Goal: Task Accomplishment & Management: Complete application form

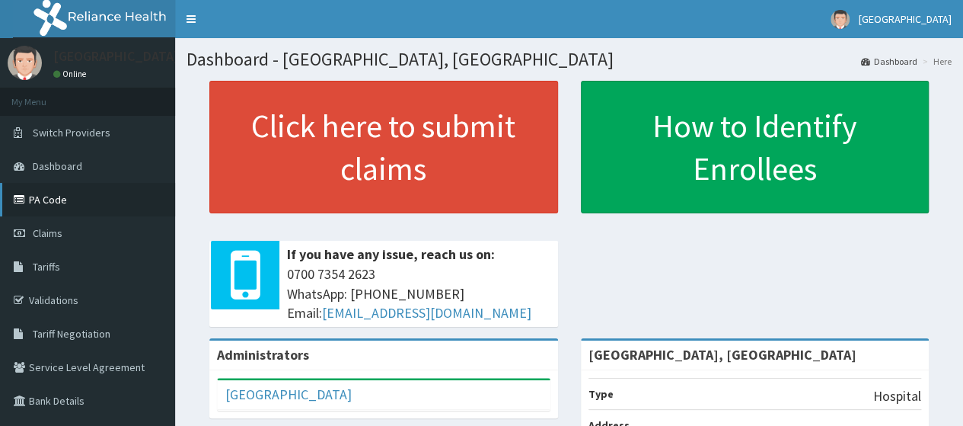
click at [52, 196] on link "PA Code" at bounding box center [87, 200] width 175 height 34
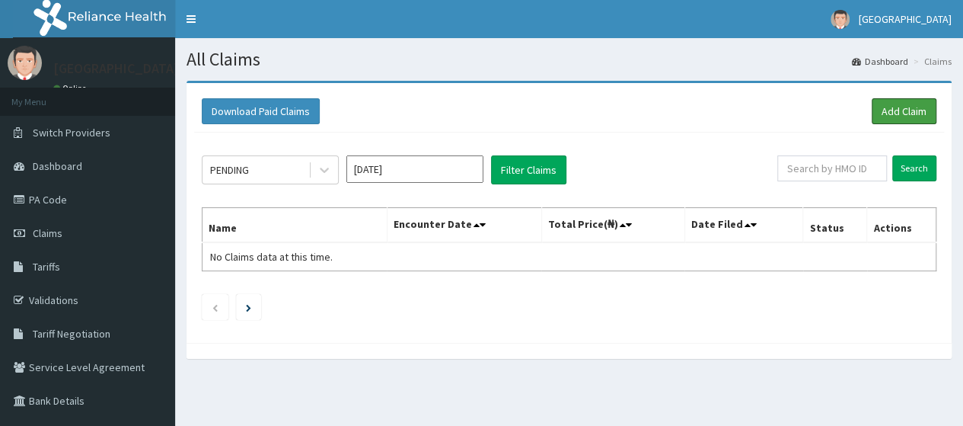
click at [902, 106] on link "Add Claim" at bounding box center [904, 111] width 65 height 26
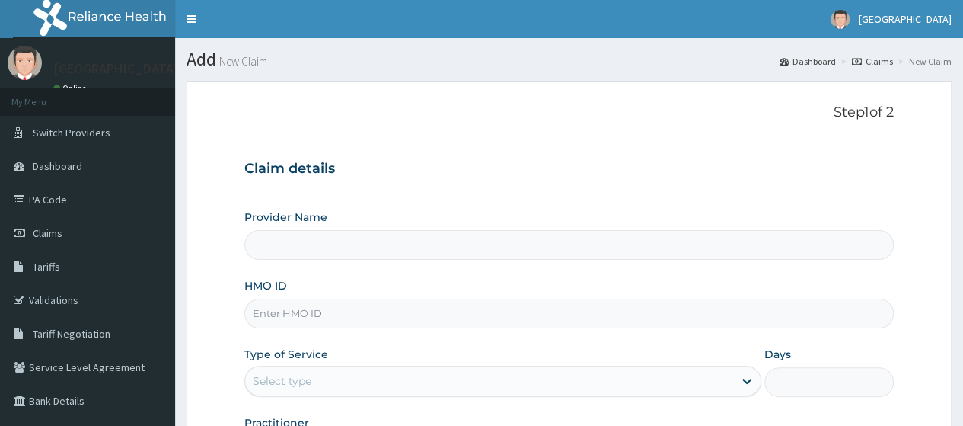
type input "Osuntuyi Medical Centre, Obanikoro"
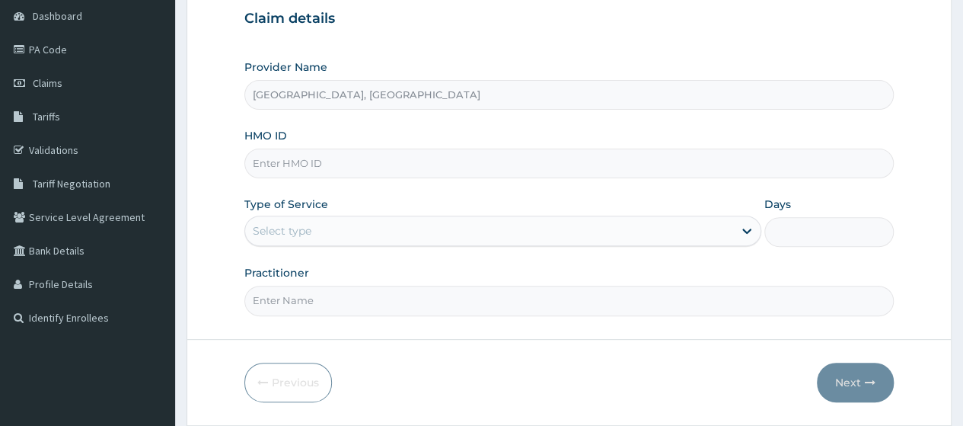
scroll to position [152, 0]
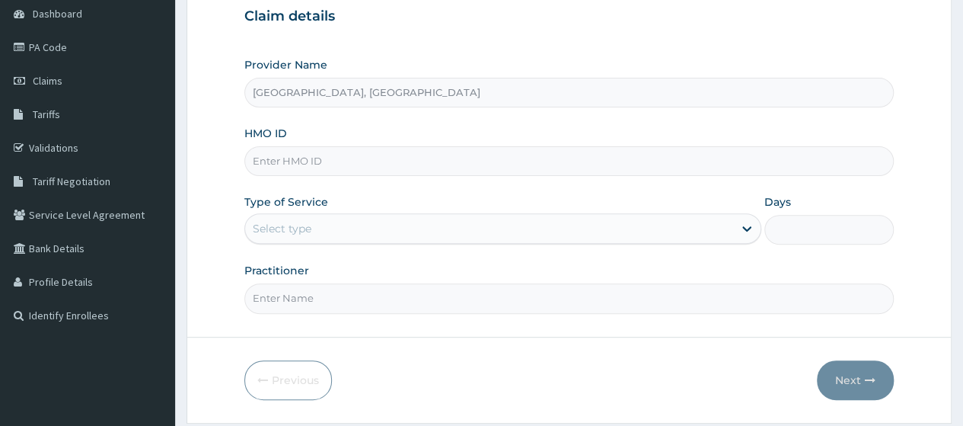
click at [345, 155] on input "HMO ID" at bounding box center [569, 161] width 650 height 30
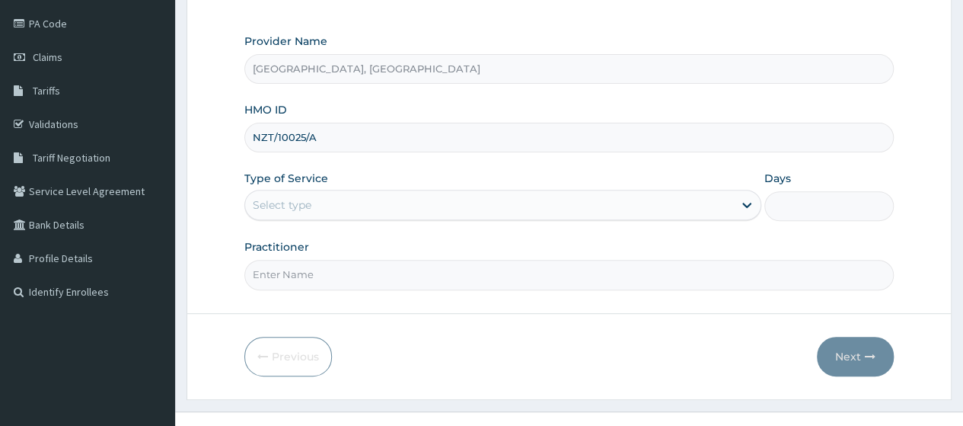
scroll to position [196, 0]
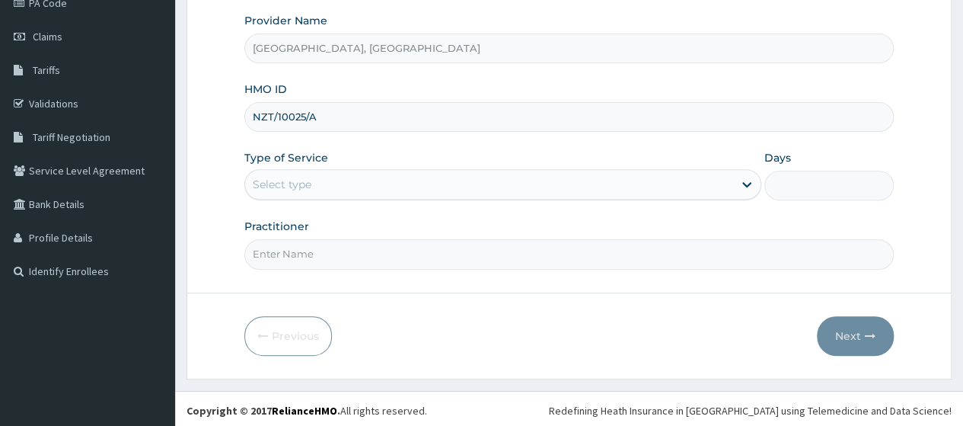
type input "NZT/10025/A"
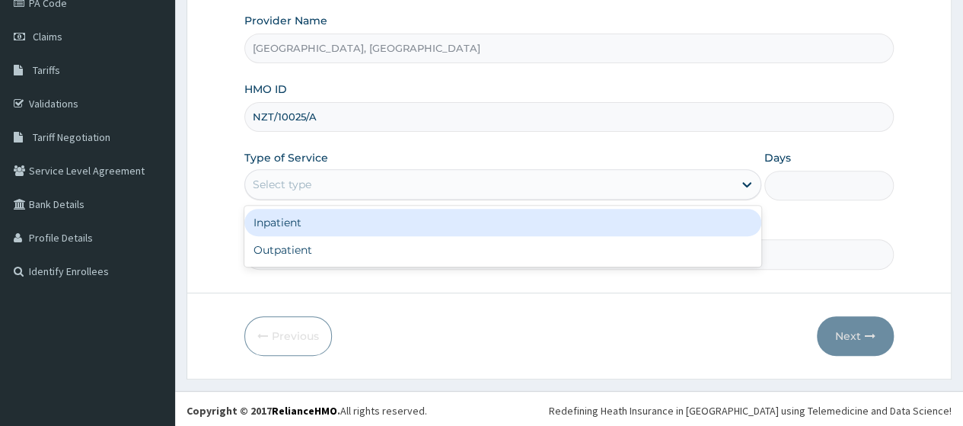
click at [338, 173] on div "Select type" at bounding box center [489, 184] width 488 height 24
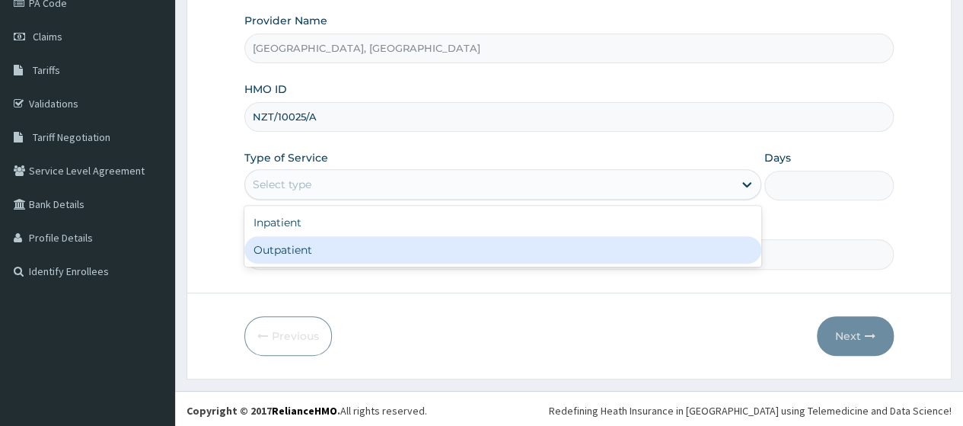
click at [292, 251] on div "Outpatient" at bounding box center [502, 249] width 517 height 27
type input "1"
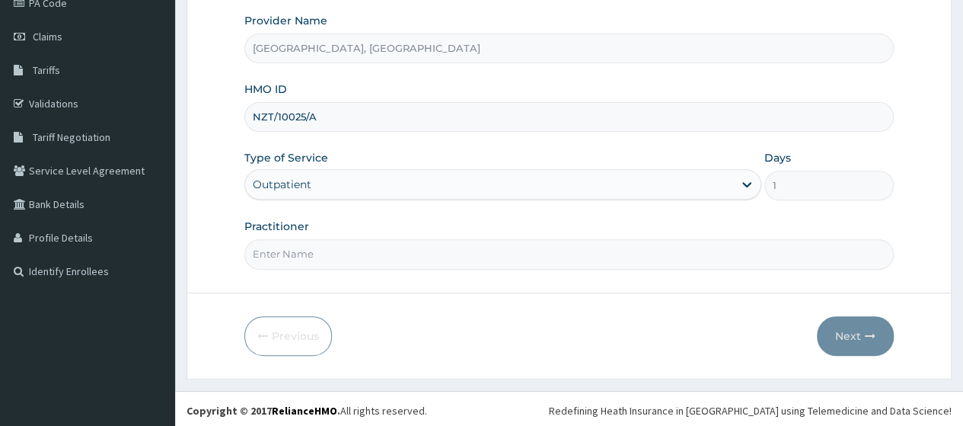
drag, startPoint x: 338, startPoint y: 241, endPoint x: 326, endPoint y: 254, distance: 17.2
click at [338, 241] on input "Practitioner" at bounding box center [569, 254] width 650 height 30
type input "DR ALI"
click at [856, 332] on button "Next" at bounding box center [855, 336] width 77 height 40
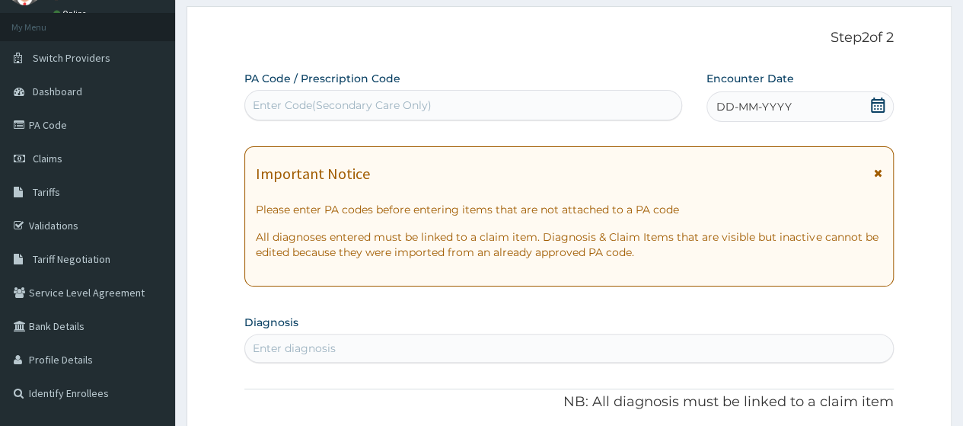
scroll to position [44, 0]
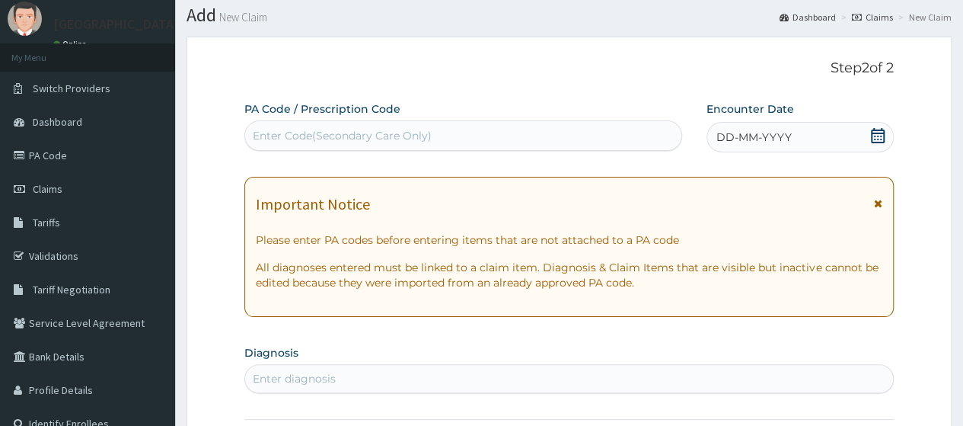
click at [763, 137] on span "DD-MM-YYYY" at bounding box center [754, 136] width 75 height 15
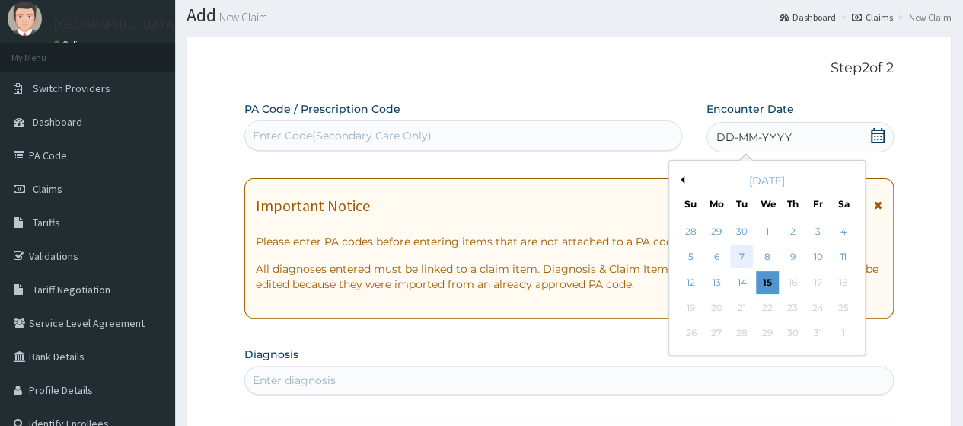
click at [746, 252] on div "7" at bounding box center [741, 257] width 23 height 23
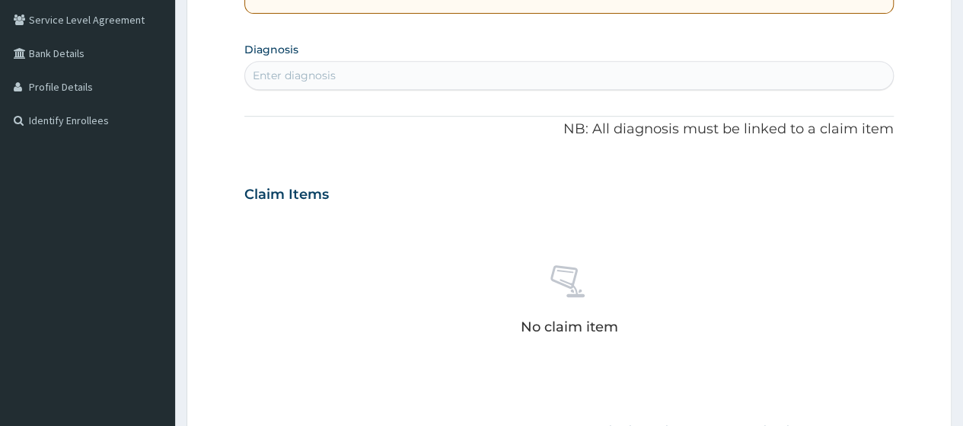
scroll to position [349, 0]
click at [353, 62] on div "Enter diagnosis" at bounding box center [569, 74] width 648 height 24
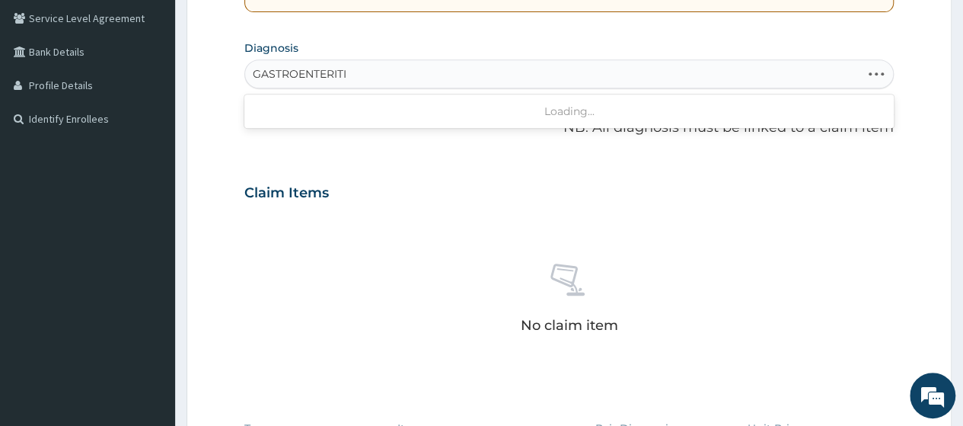
type input "GASTROENTERITIS"
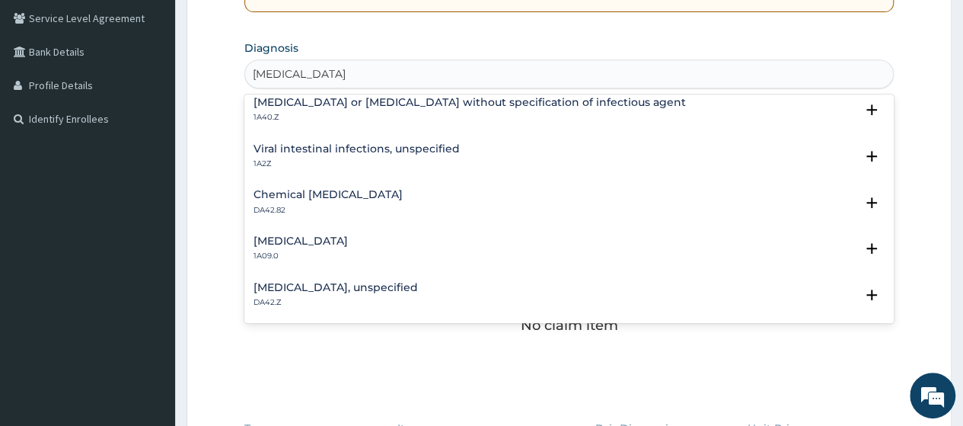
scroll to position [2, 0]
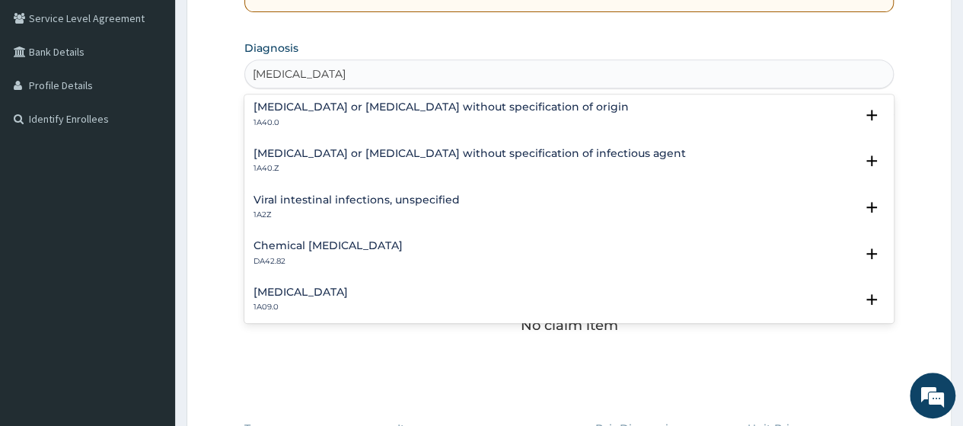
click at [449, 159] on div "Infectious gastroenteritis or colitis without specification of infectious agent…" at bounding box center [470, 161] width 433 height 27
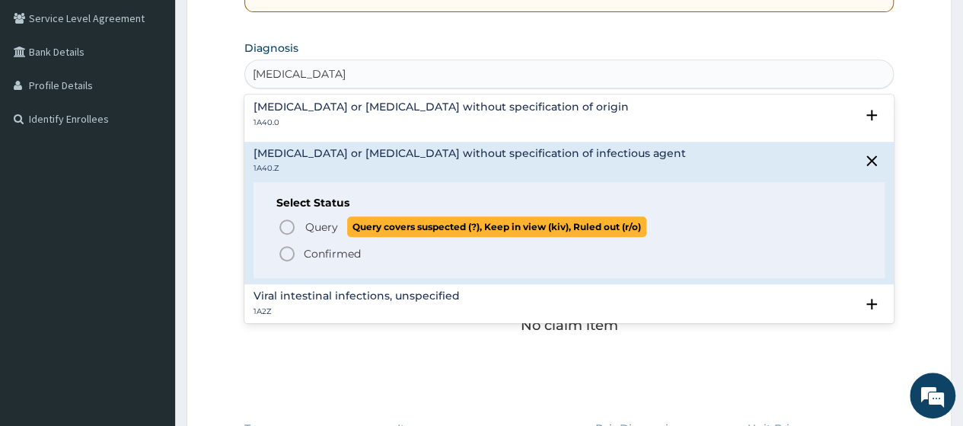
click at [320, 225] on span "Query" at bounding box center [321, 226] width 33 height 15
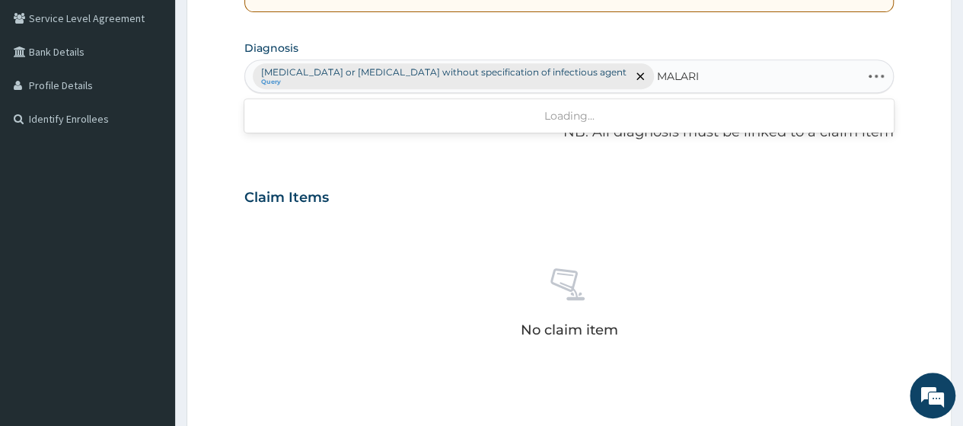
type input "MALARIA"
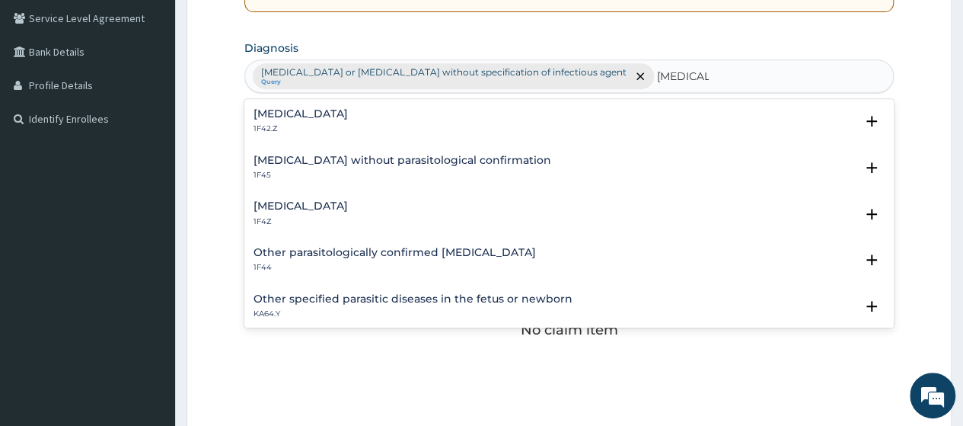
click at [303, 203] on h4 "Malaria, unspecified" at bounding box center [301, 205] width 94 height 11
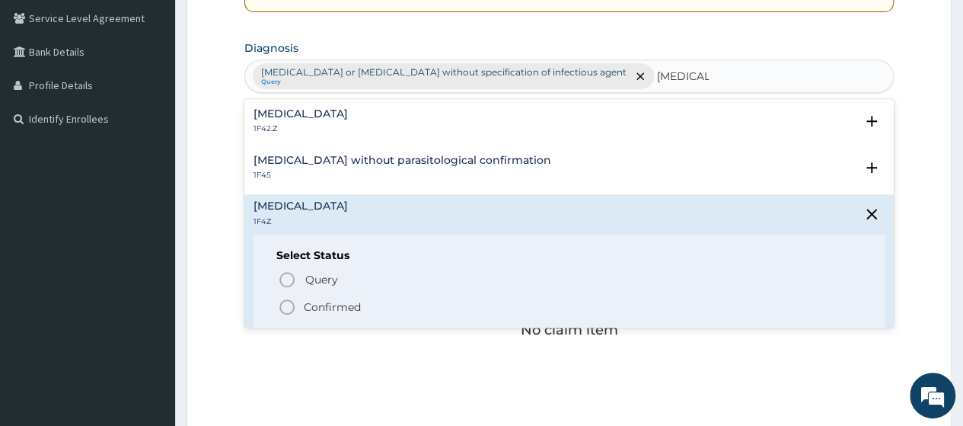
click at [640, 133] on div "Plasmodium malariae malaria without complication 1F42.Z" at bounding box center [569, 121] width 631 height 27
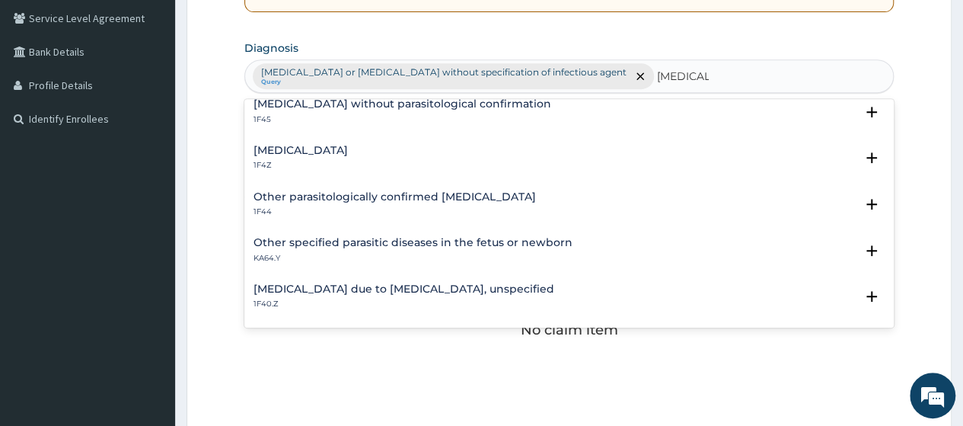
scroll to position [228, 0]
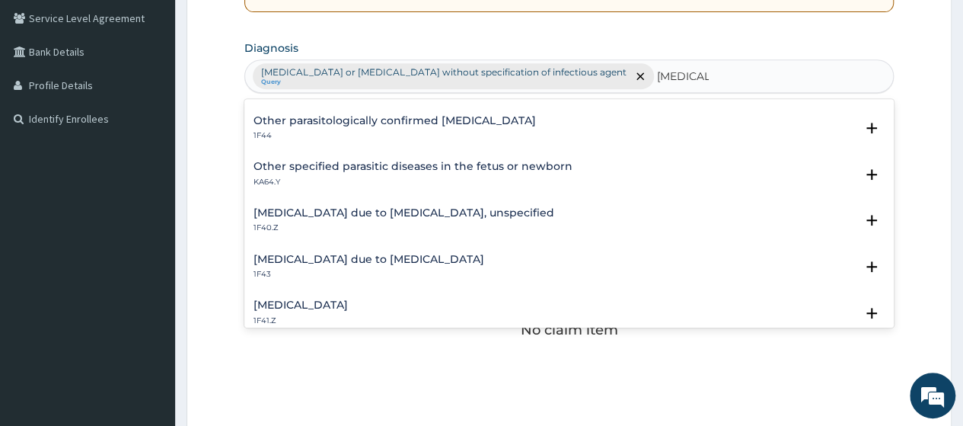
click at [424, 211] on h4 "Malaria due to Plasmodium falciparum, unspecified" at bounding box center [404, 212] width 301 height 11
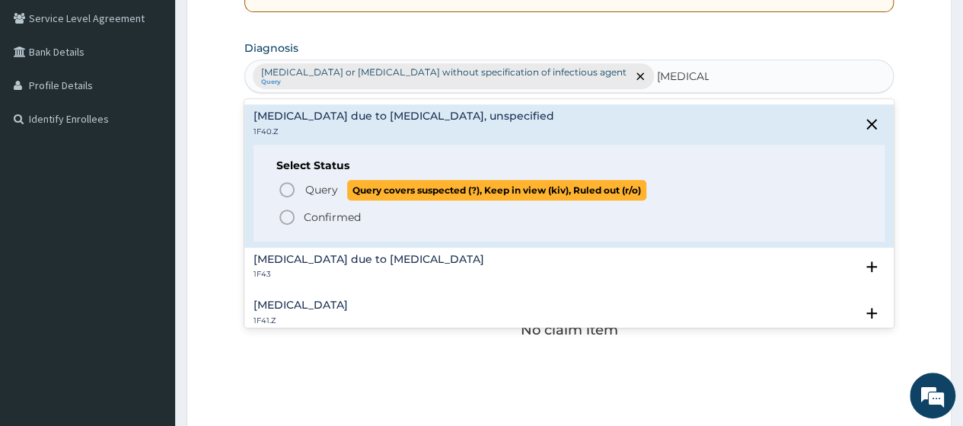
click at [311, 186] on span "Query" at bounding box center [321, 189] width 33 height 15
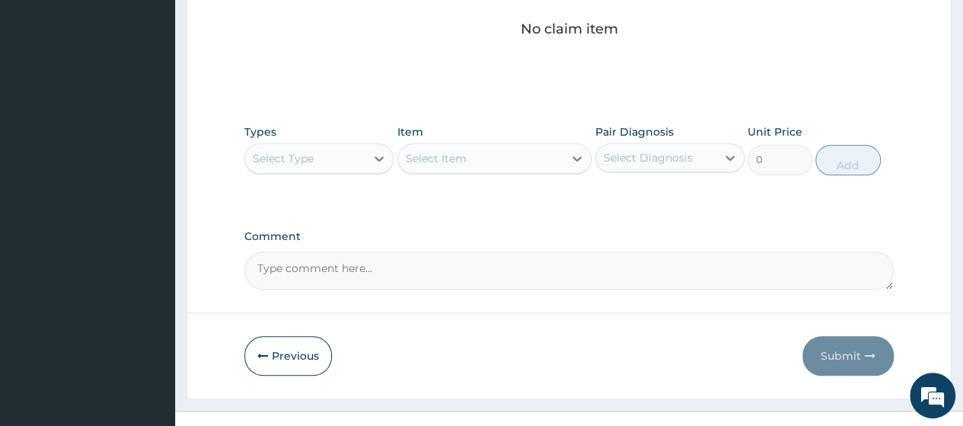
scroll to position [698, 0]
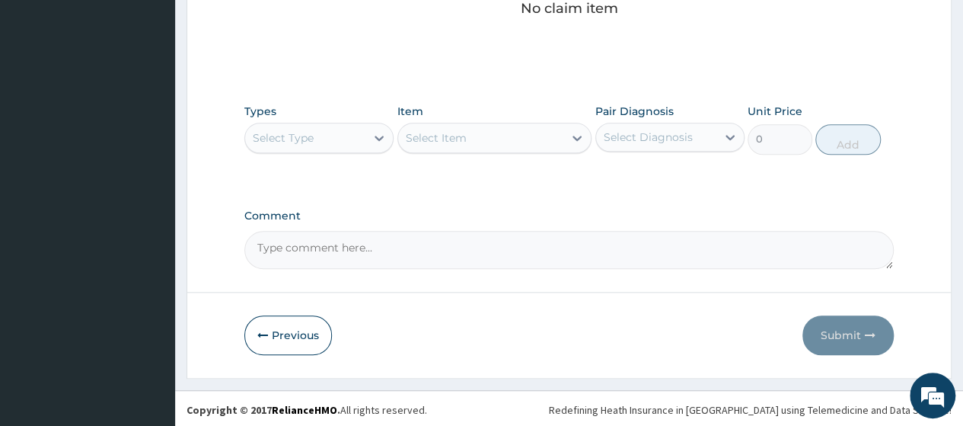
click at [317, 136] on div "Select Type" at bounding box center [305, 138] width 120 height 24
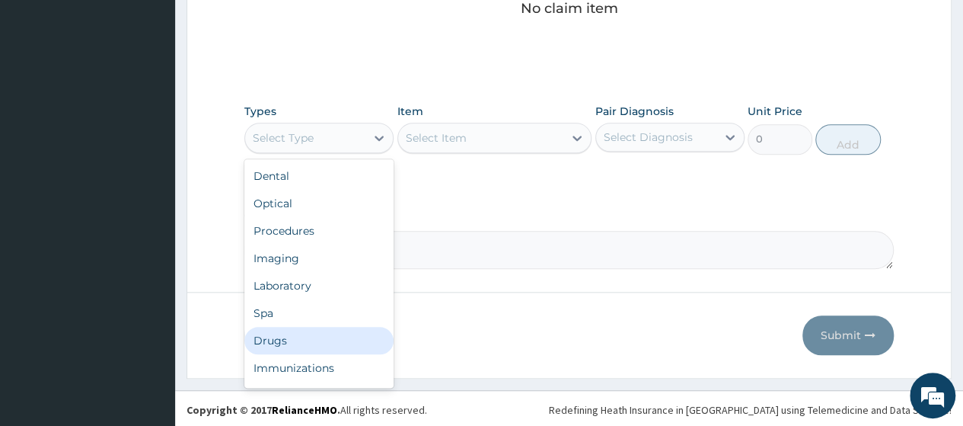
click at [280, 334] on div "Drugs" at bounding box center [318, 340] width 149 height 27
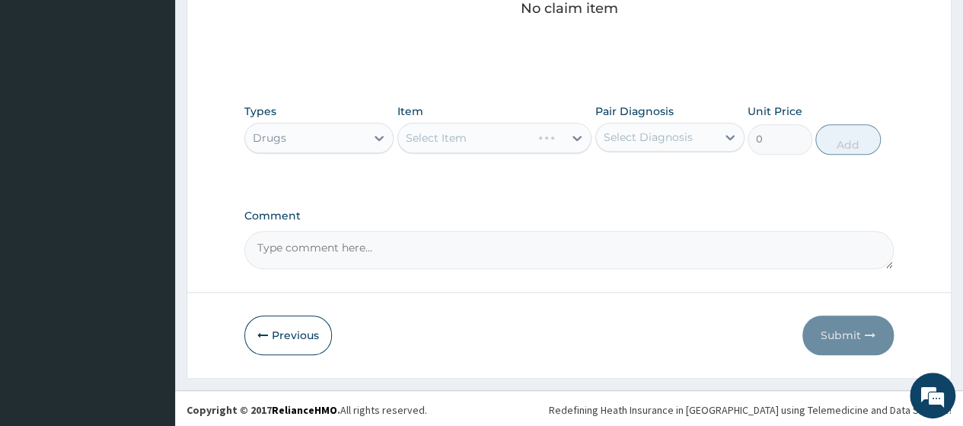
click at [483, 129] on div "Select Item" at bounding box center [495, 138] width 195 height 30
click at [458, 130] on div "Select Item" at bounding box center [436, 137] width 61 height 15
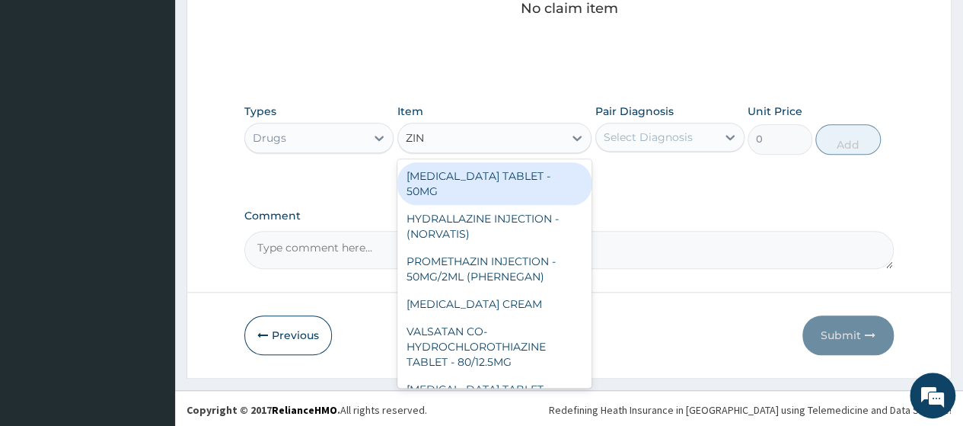
type input "ZINC"
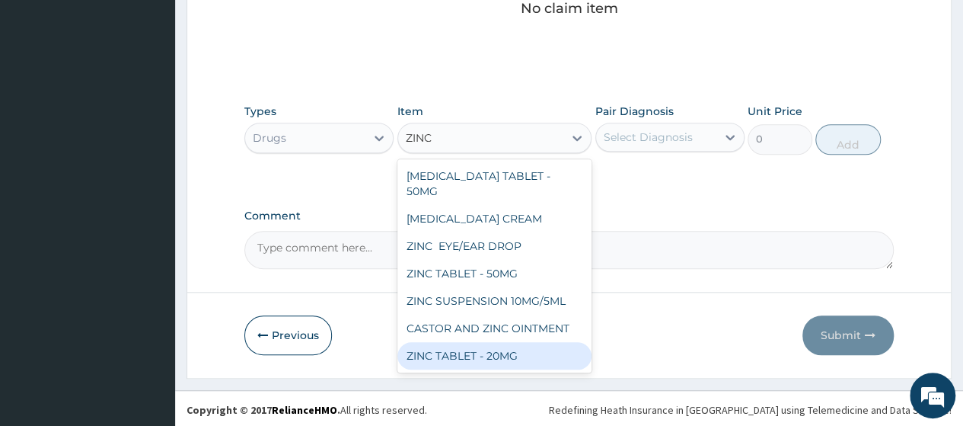
click at [486, 355] on div "ZINC TABLET - 20MG" at bounding box center [495, 355] width 195 height 27
type input "64.39999999999999"
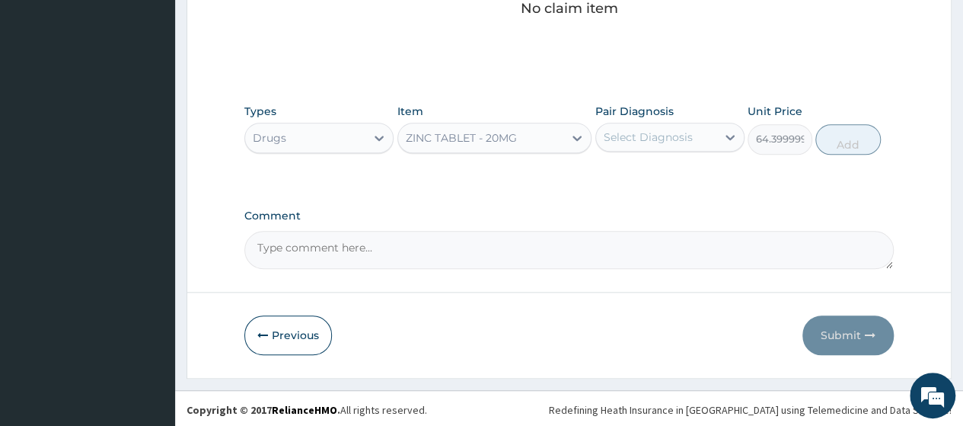
click at [660, 139] on div "Select Diagnosis" at bounding box center [648, 136] width 89 height 15
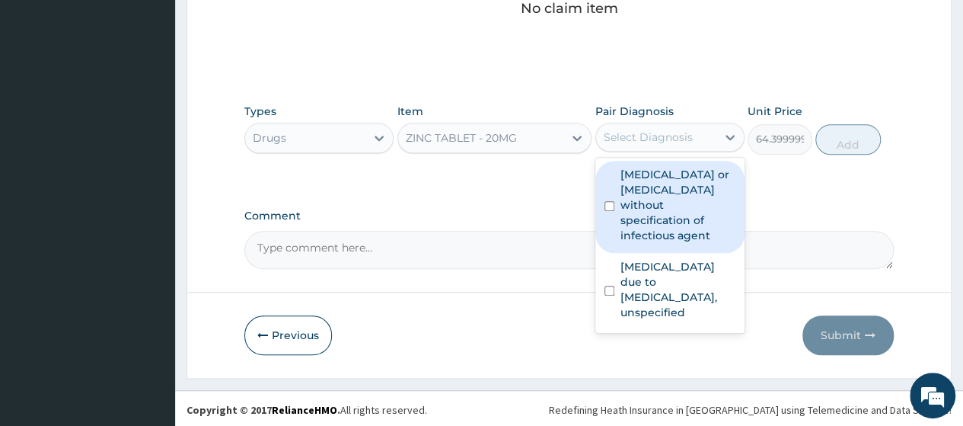
click at [663, 209] on label "Infectious gastroenteritis or colitis without specification of infectious agent" at bounding box center [678, 205] width 115 height 76
checkbox input "true"
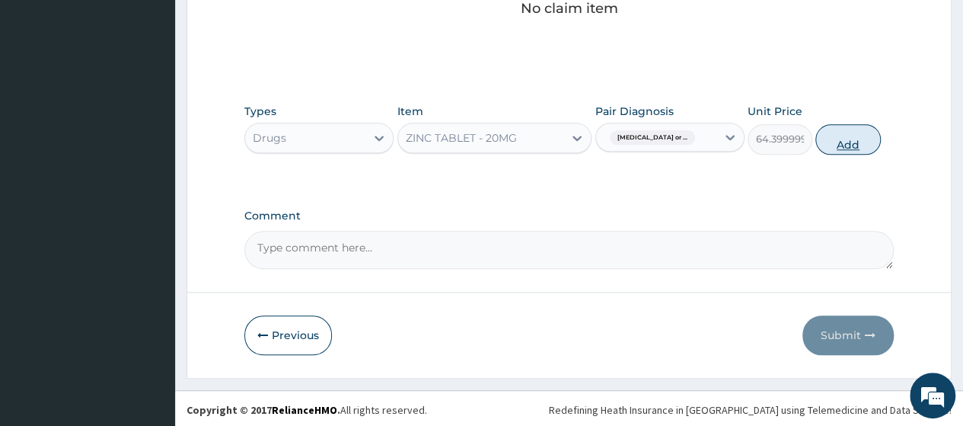
click at [848, 133] on button "Add" at bounding box center [848, 139] width 65 height 30
type input "0"
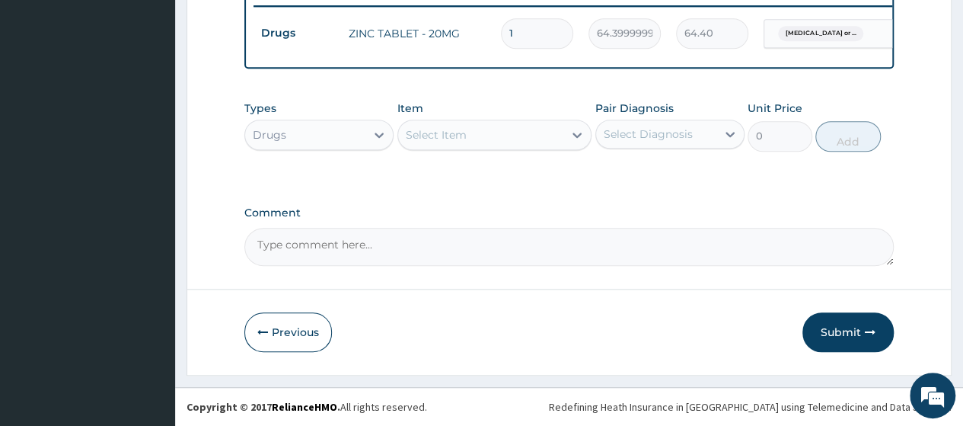
type input "10"
type input "644.00"
type input "10"
click at [480, 134] on div "Select Item" at bounding box center [481, 135] width 166 height 24
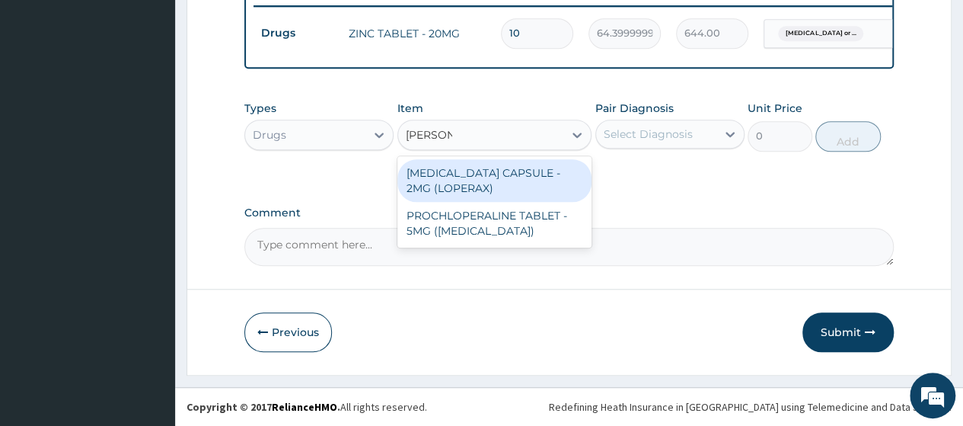
type input "LOPERAM"
click at [516, 190] on div "LOPERAMIDE CAPSULE - 2MG (LOPERAX)" at bounding box center [495, 180] width 195 height 43
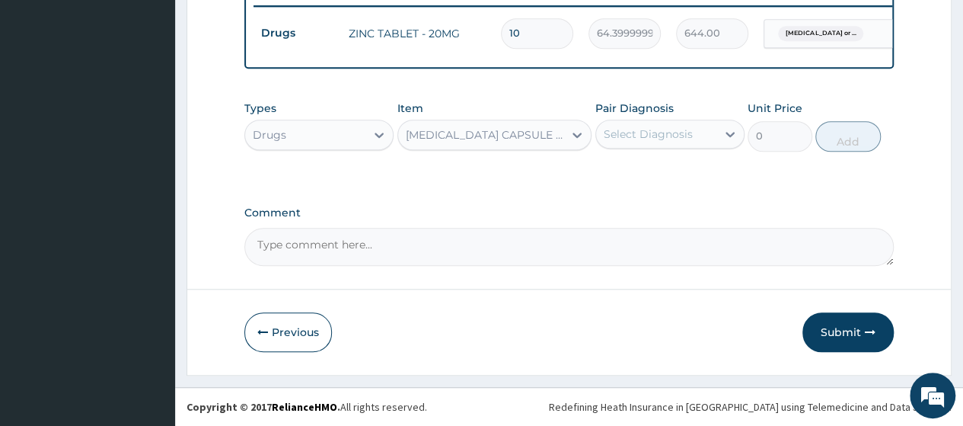
type input "154"
click at [666, 135] on div "Select Diagnosis" at bounding box center [648, 133] width 89 height 15
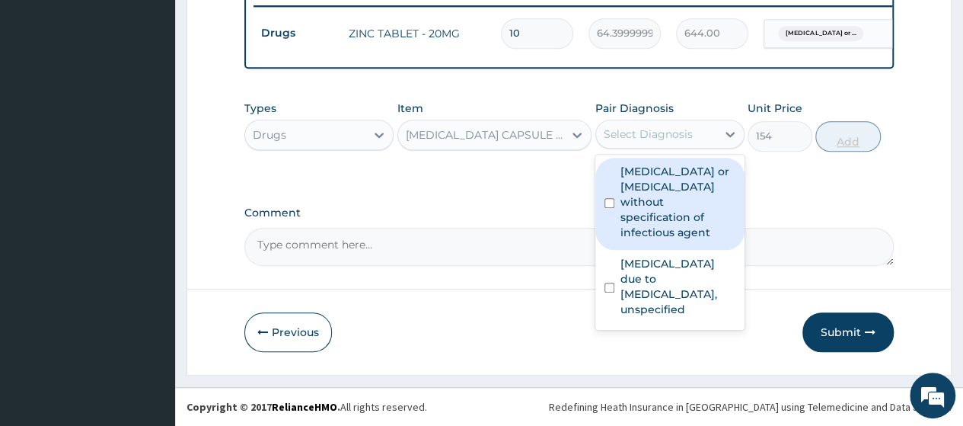
drag, startPoint x: 667, startPoint y: 228, endPoint x: 879, endPoint y: 133, distance: 232.1
click at [666, 228] on label "Infectious gastroenteritis or colitis without specification of infectious agent" at bounding box center [678, 202] width 115 height 76
checkbox input "true"
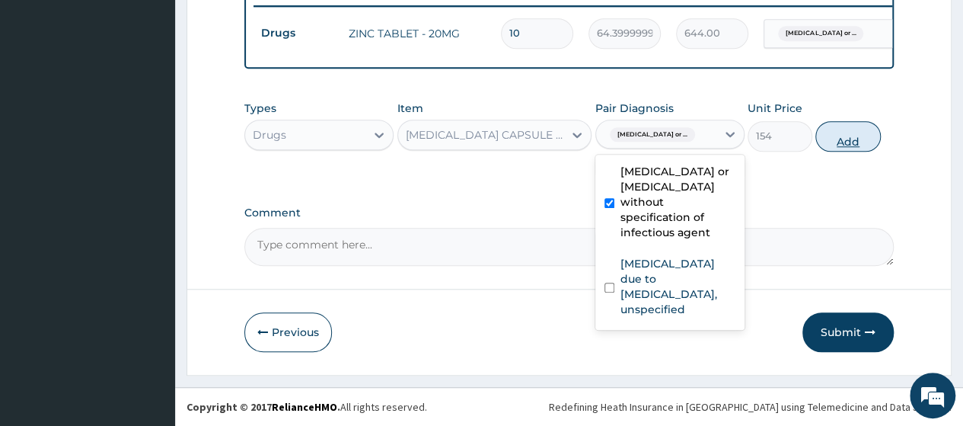
click at [835, 136] on button "Add" at bounding box center [848, 136] width 65 height 30
type input "0"
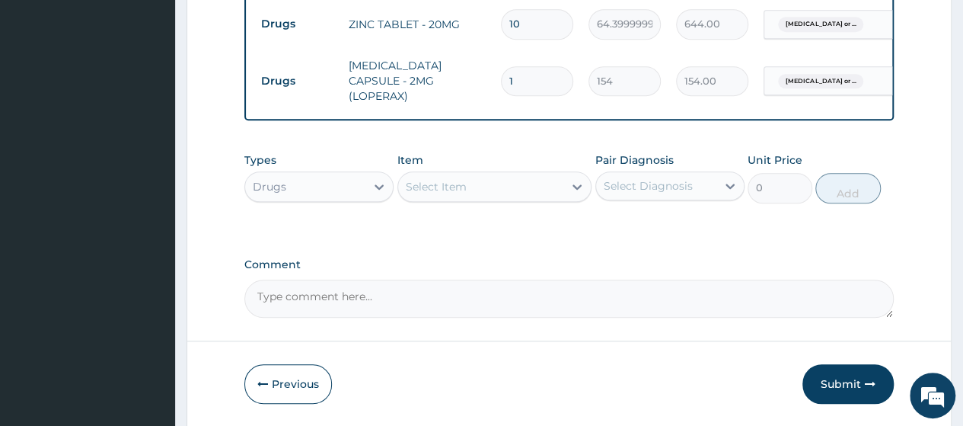
type input "0.00"
type input "2"
type input "308.00"
type input "2"
click at [450, 190] on div "Select Item" at bounding box center [436, 186] width 61 height 15
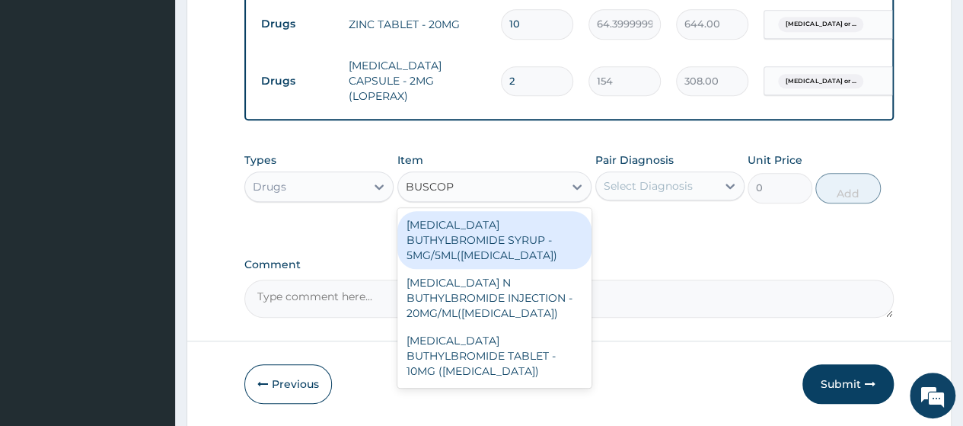
type input "BUSCOPA"
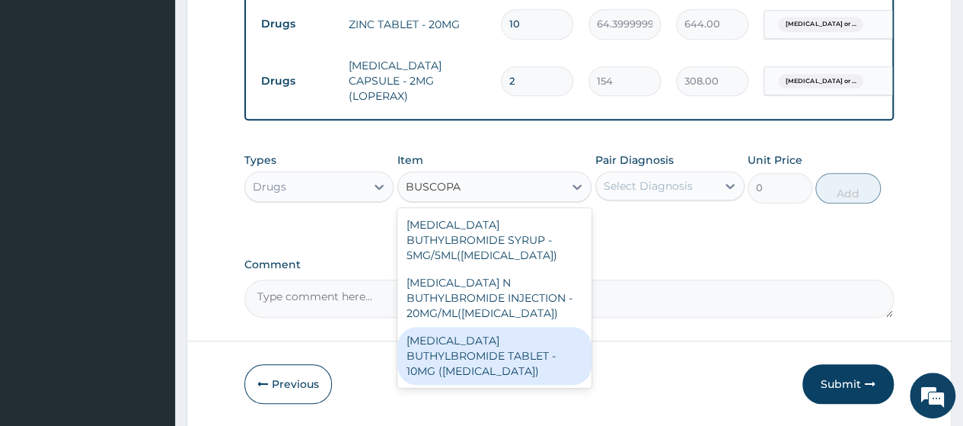
click at [487, 339] on div "HYOSCINE BUTHYLBROMIDE TABLET - 10MG (BUSCOPAN)" at bounding box center [495, 356] width 195 height 58
type input "56"
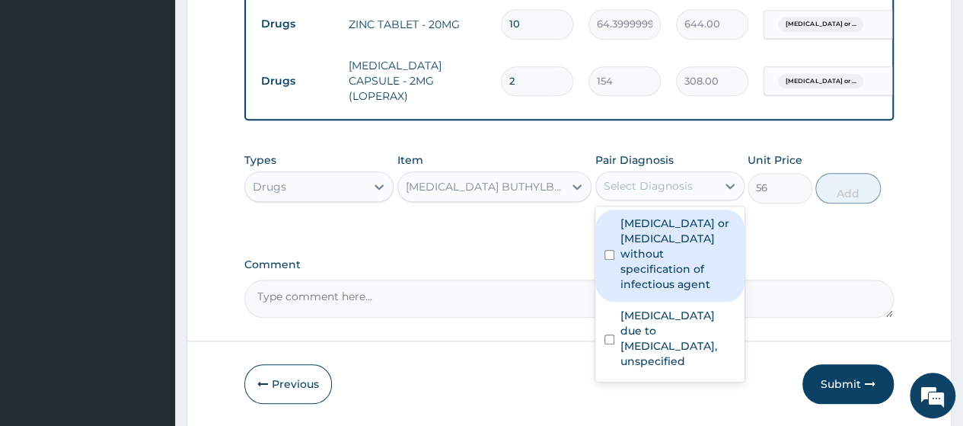
click at [669, 187] on div "Select Diagnosis" at bounding box center [648, 185] width 89 height 15
click at [669, 270] on label "Infectious gastroenteritis or colitis without specification of infectious agent" at bounding box center [678, 254] width 115 height 76
checkbox input "true"
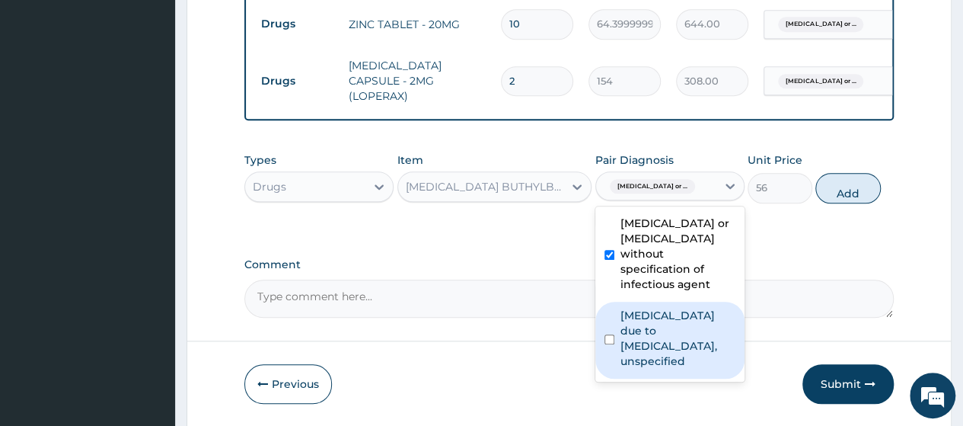
drag, startPoint x: 659, startPoint y: 351, endPoint x: 797, endPoint y: 315, distance: 142.6
click at [660, 353] on label "Malaria due to Plasmodium falciparum, unspecified" at bounding box center [678, 338] width 115 height 61
checkbox input "true"
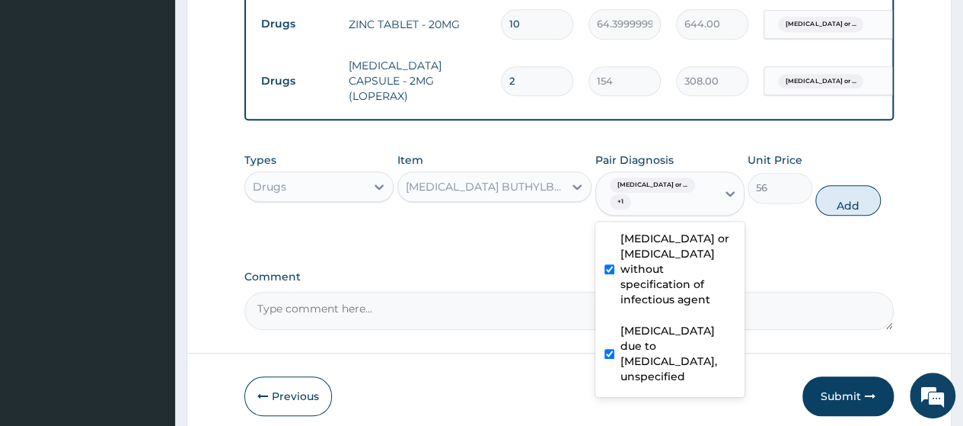
drag, startPoint x: 842, startPoint y: 203, endPoint x: 839, endPoint y: 212, distance: 9.9
click at [842, 209] on button "Add" at bounding box center [848, 200] width 65 height 30
type input "0"
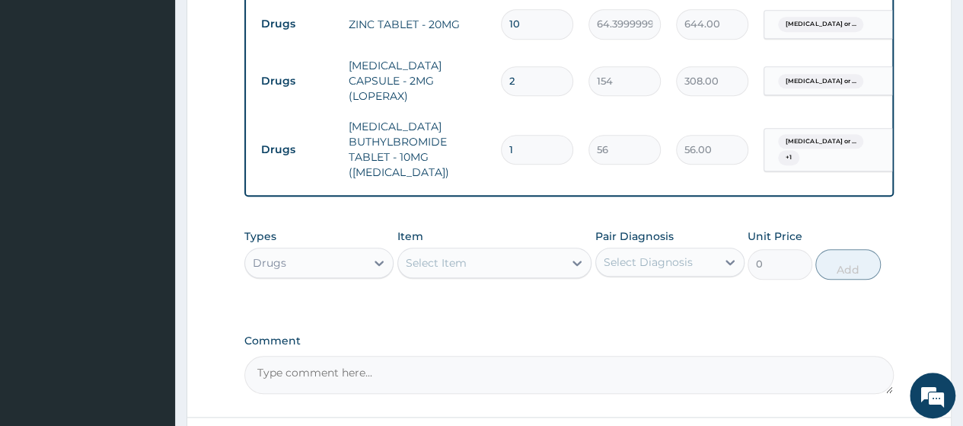
type input "0.00"
type input "9"
type input "504.00"
type input "9"
click at [468, 264] on div "Select Item" at bounding box center [481, 263] width 166 height 24
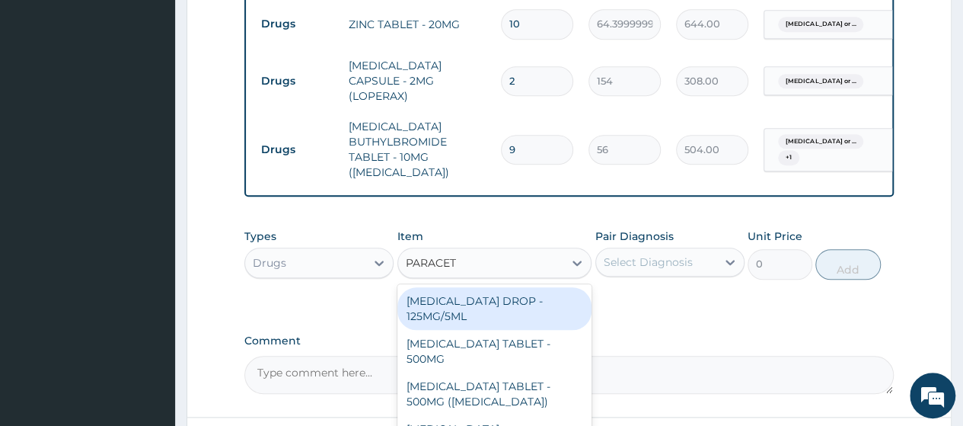
type input "PARACETA"
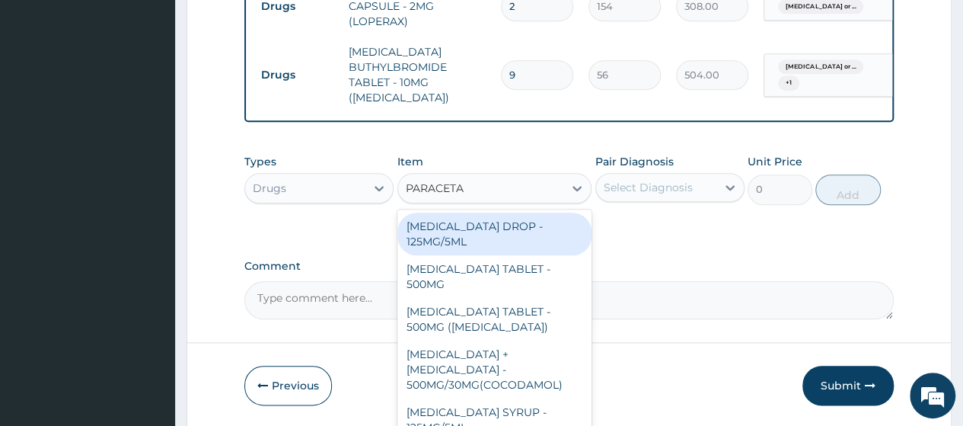
scroll to position [714, 0]
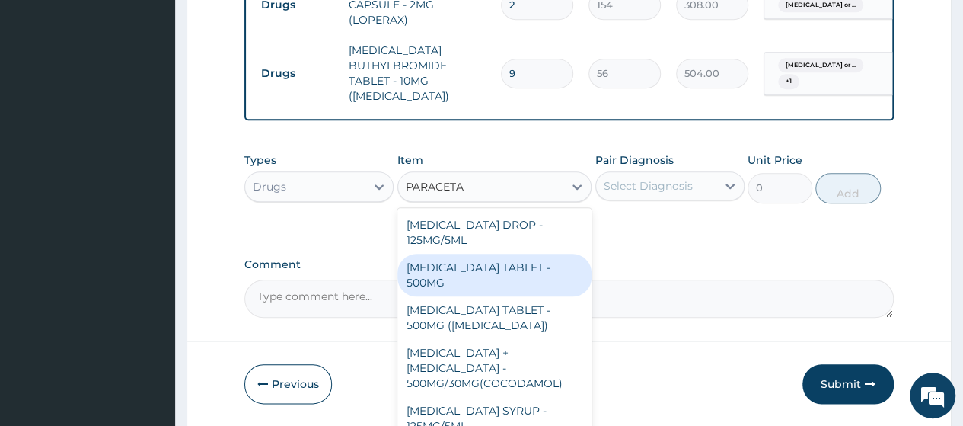
click at [455, 285] on div "PARACETAMOL TABLET - 500MG" at bounding box center [495, 275] width 195 height 43
type input "33.599999999999994"
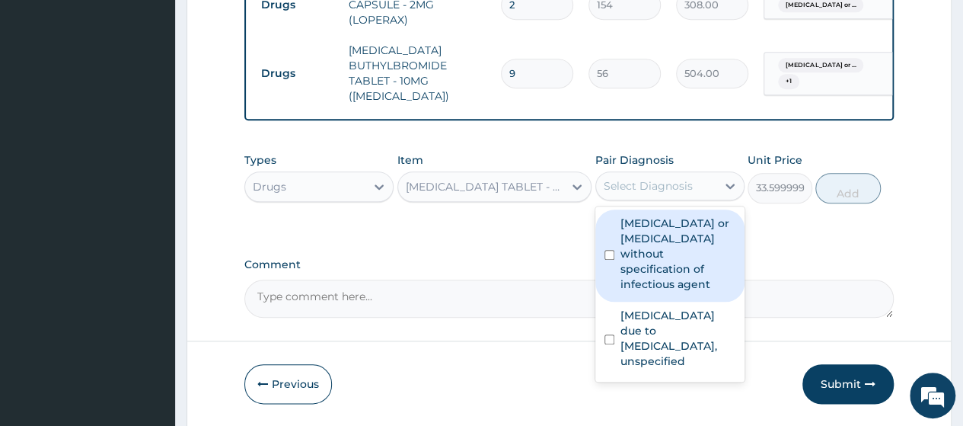
drag, startPoint x: 655, startPoint y: 193, endPoint x: 656, endPoint y: 246, distance: 53.3
click at [655, 193] on div "Select Diagnosis" at bounding box center [648, 185] width 89 height 15
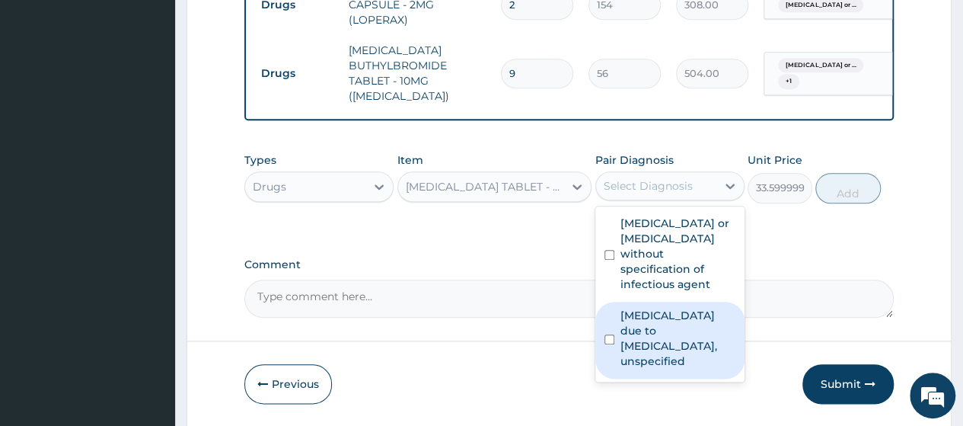
click at [655, 355] on label "Malaria due to Plasmodium falciparum, unspecified" at bounding box center [678, 338] width 115 height 61
checkbox input "true"
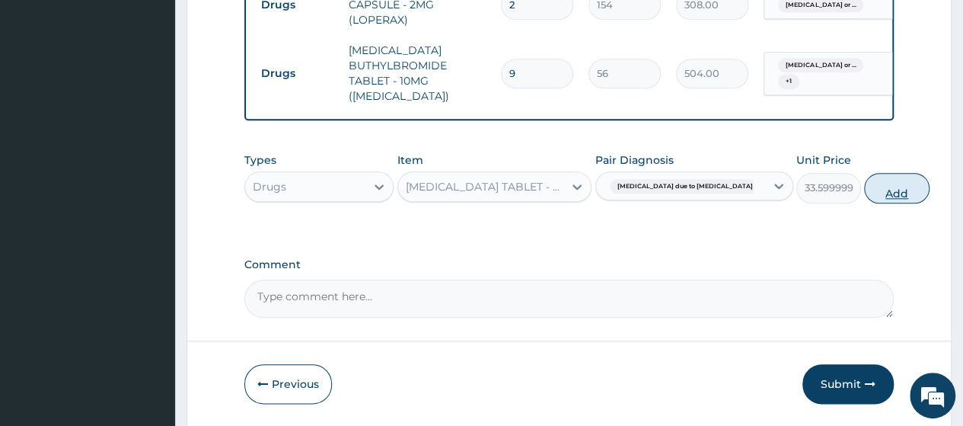
click at [864, 193] on button "Add" at bounding box center [896, 188] width 65 height 30
type input "0"
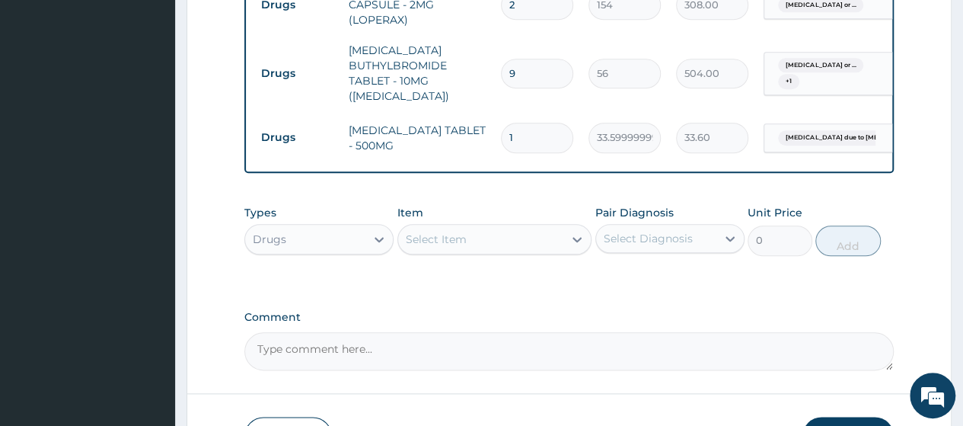
type input "18"
type input "604.80"
type input "18"
click at [486, 242] on div "Select Item" at bounding box center [481, 239] width 166 height 24
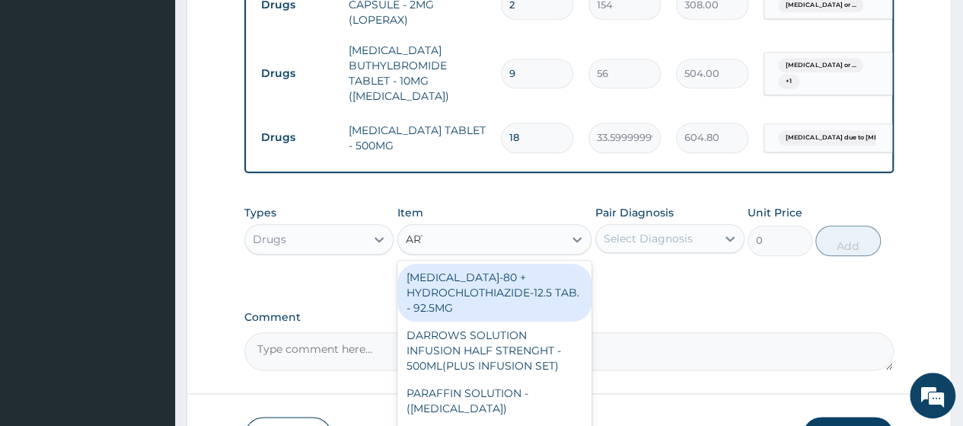
type input "ARTE"
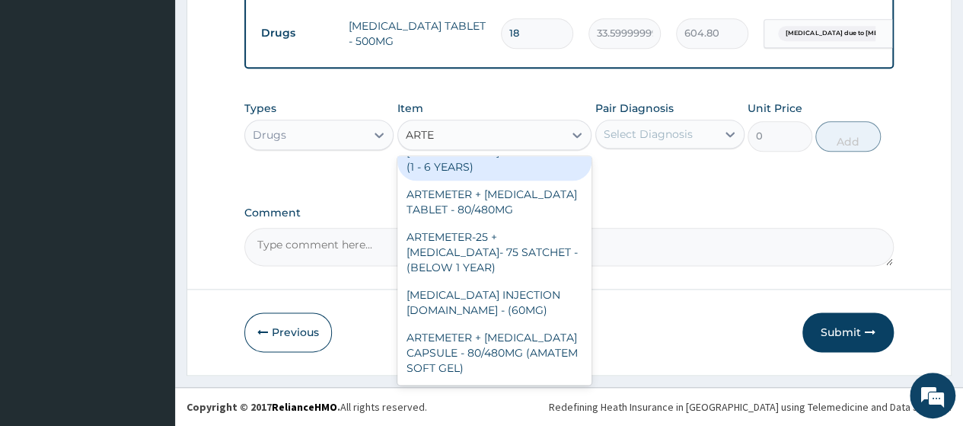
scroll to position [914, 0]
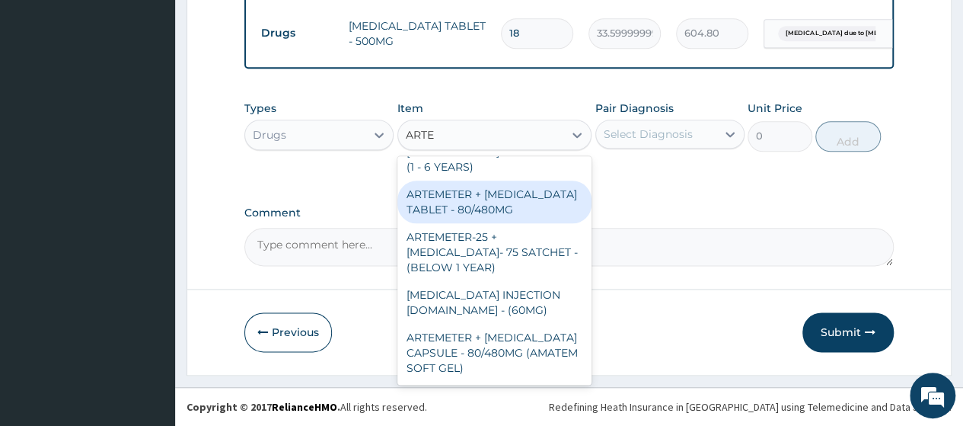
click at [468, 187] on div "ARTEMETER + LUMEFANTRINE TABLET - 80/480MG" at bounding box center [495, 201] width 195 height 43
type input "364"
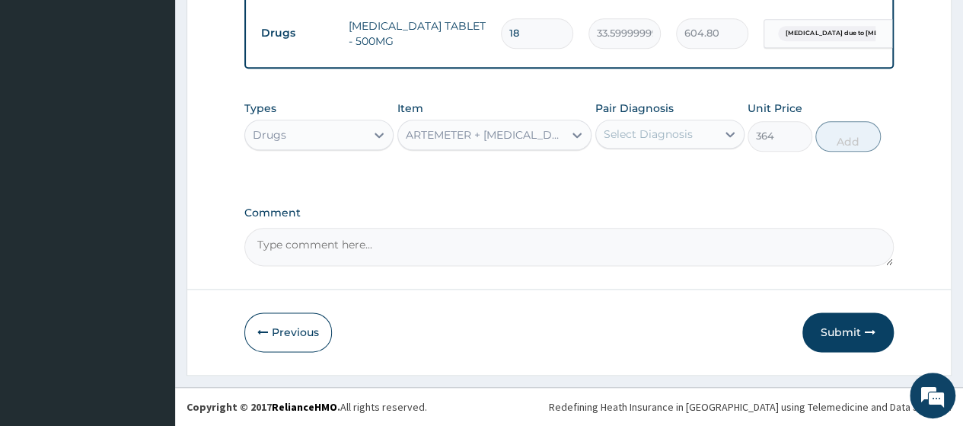
click at [660, 139] on div "Select Diagnosis" at bounding box center [648, 133] width 89 height 15
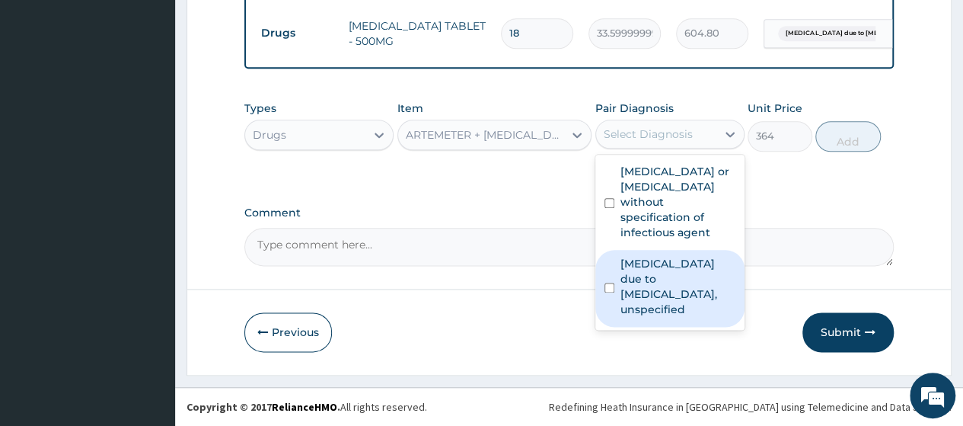
click at [654, 297] on label "Malaria due to Plasmodium falciparum, unspecified" at bounding box center [678, 286] width 115 height 61
checkbox input "true"
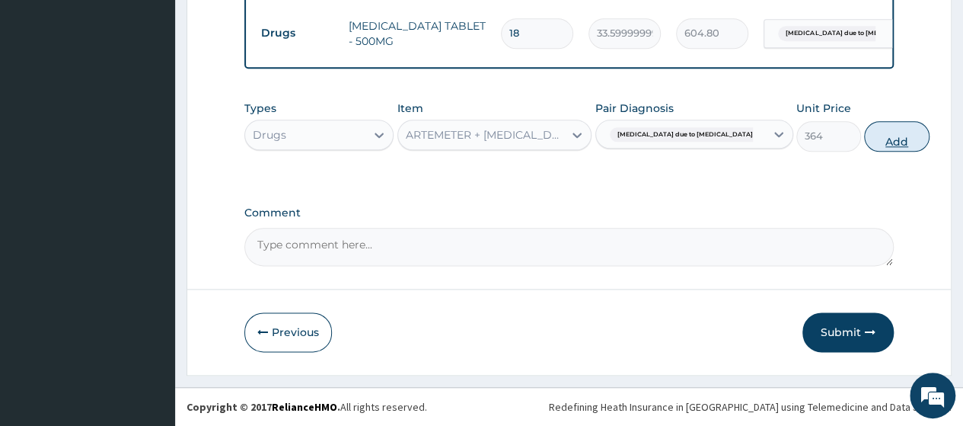
click at [864, 130] on button "Add" at bounding box center [896, 136] width 65 height 30
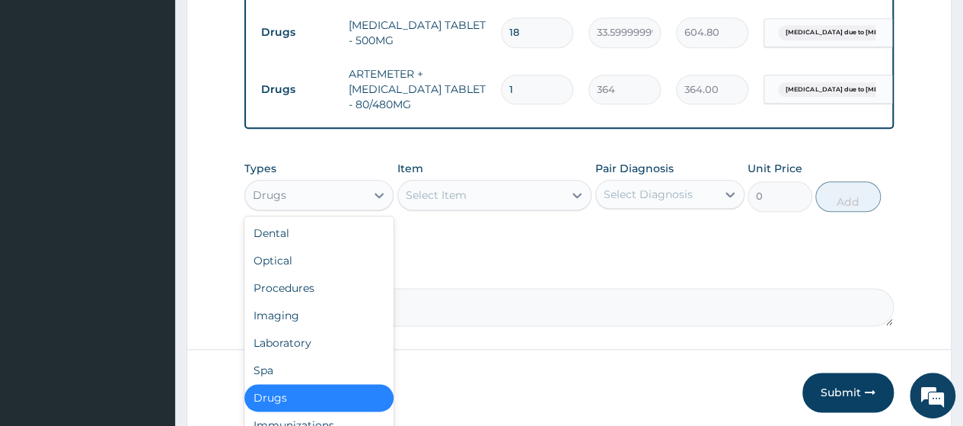
click at [299, 200] on div "Drugs" at bounding box center [305, 195] width 120 height 24
click at [286, 343] on div "Laboratory" at bounding box center [318, 342] width 149 height 27
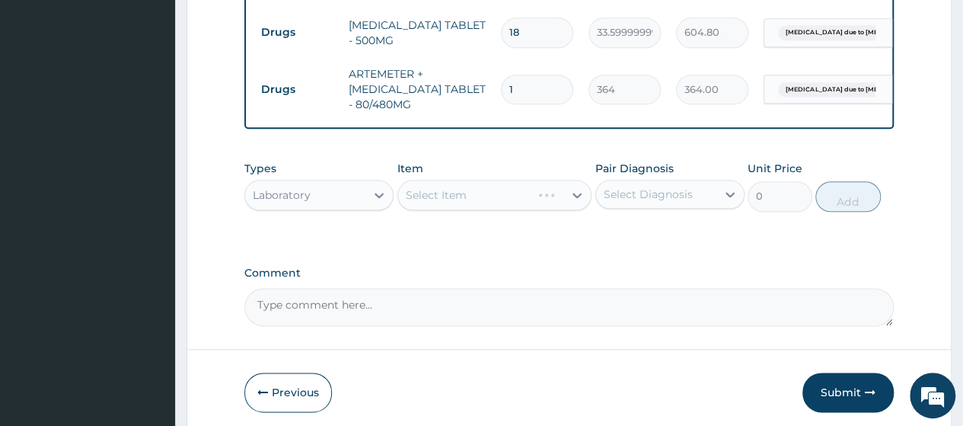
click at [525, 200] on div "Select Item" at bounding box center [495, 195] width 195 height 30
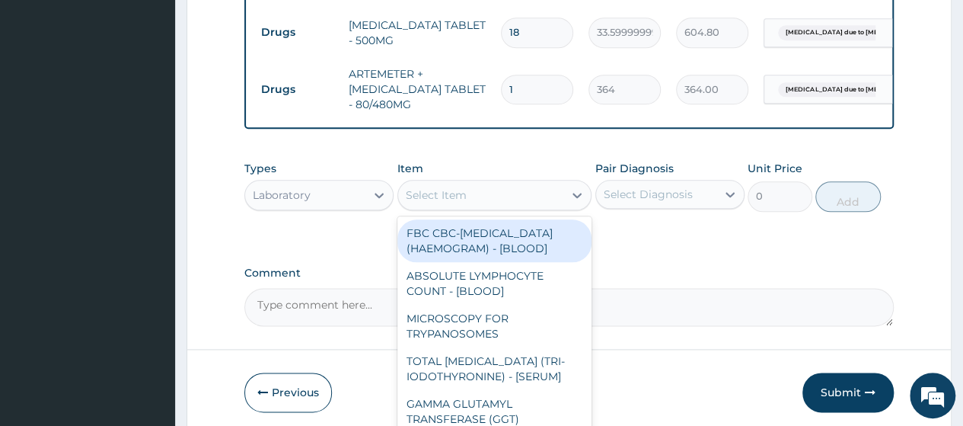
click at [545, 204] on div "Select Item" at bounding box center [481, 195] width 166 height 24
click at [506, 249] on div "FBC CBC-COMPLETE BLOOD COUNT (HAEMOGRAM) - [BLOOD]" at bounding box center [495, 240] width 195 height 43
type input "5000"
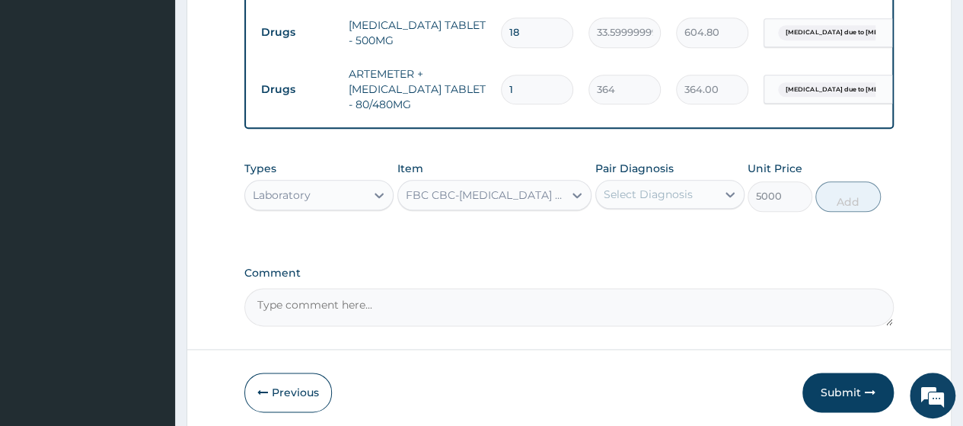
click at [661, 202] on div "Select Diagnosis" at bounding box center [648, 194] width 89 height 15
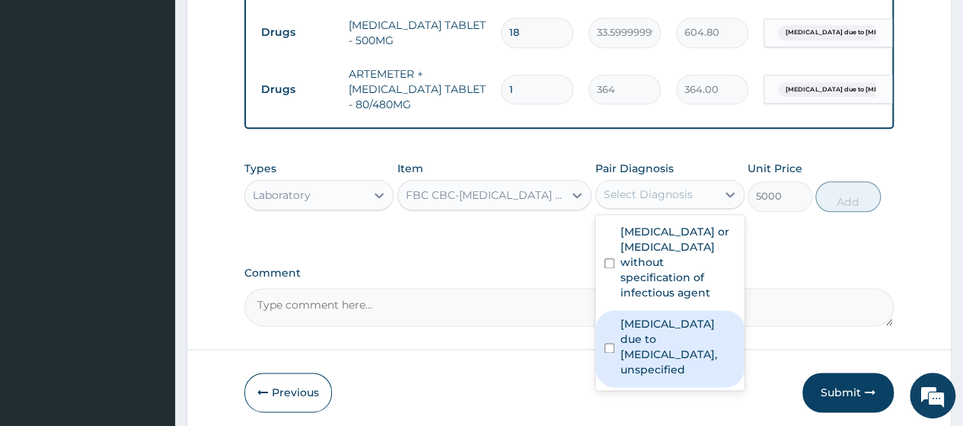
click at [650, 351] on label "Malaria due to Plasmodium falciparum, unspecified" at bounding box center [678, 346] width 115 height 61
checkbox input "true"
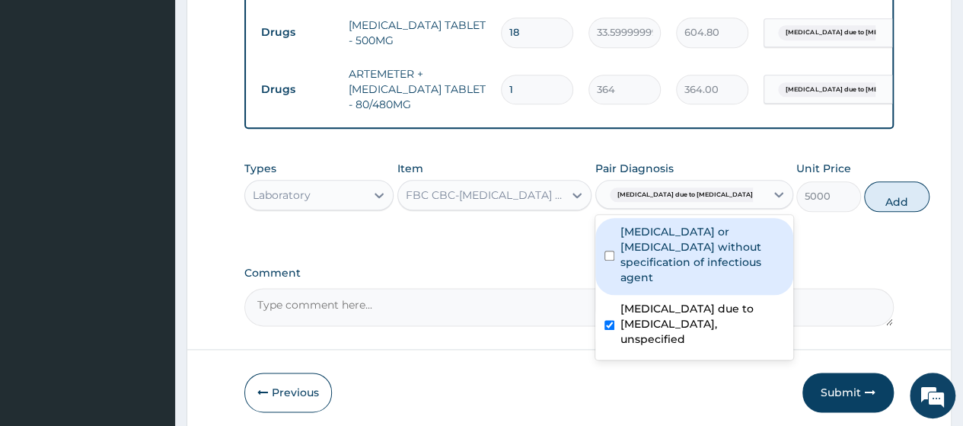
click at [669, 280] on label "Infectious gastroenteritis or colitis without specification of infectious agent" at bounding box center [703, 254] width 164 height 61
checkbox input "true"
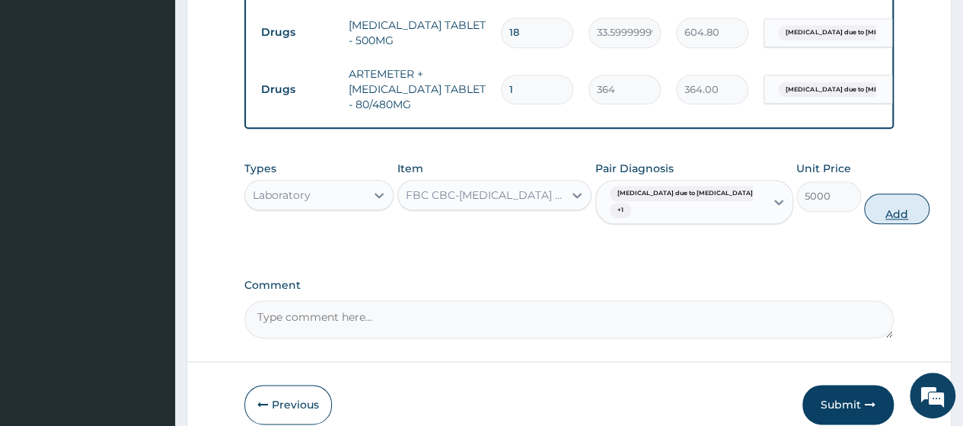
click at [864, 216] on button "Add" at bounding box center [896, 208] width 65 height 30
type input "0"
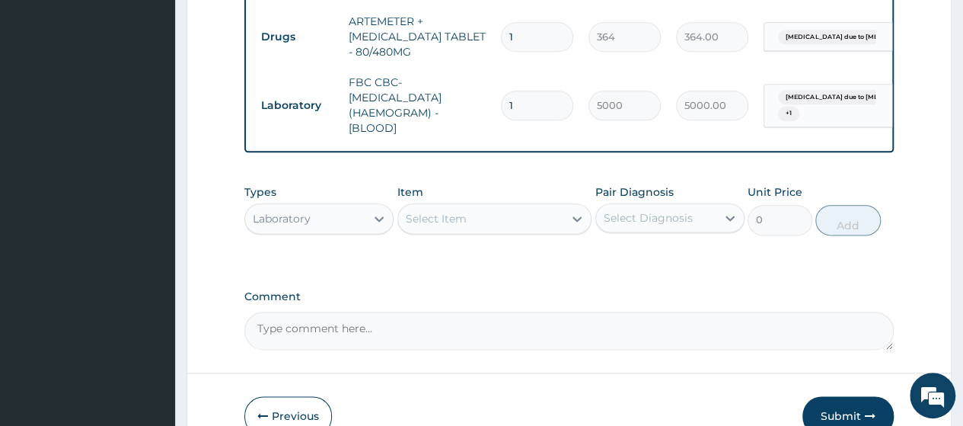
scroll to position [896, 0]
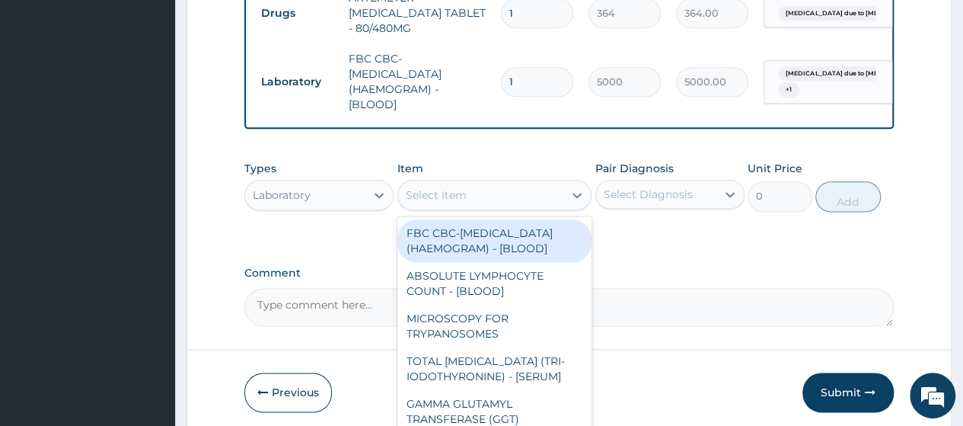
click at [474, 202] on div "Select Item" at bounding box center [481, 195] width 166 height 24
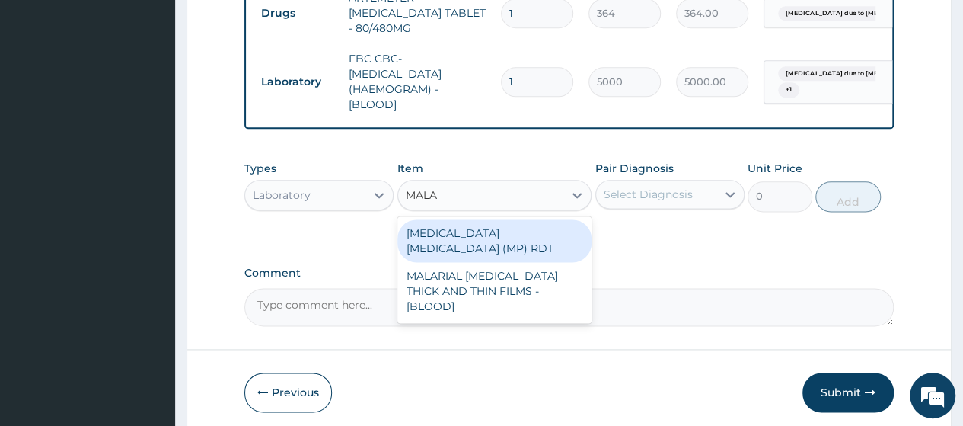
type input "MALAR"
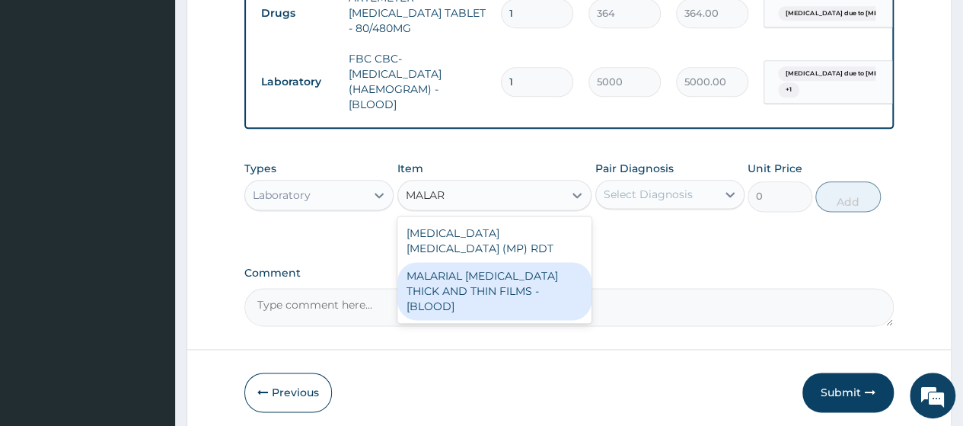
drag, startPoint x: 475, startPoint y: 275, endPoint x: 586, endPoint y: 225, distance: 121.3
click at [477, 275] on div "MALARIAL PARASITE THICK AND THIN FILMS - [BLOOD]" at bounding box center [495, 291] width 195 height 58
type input "2187.5"
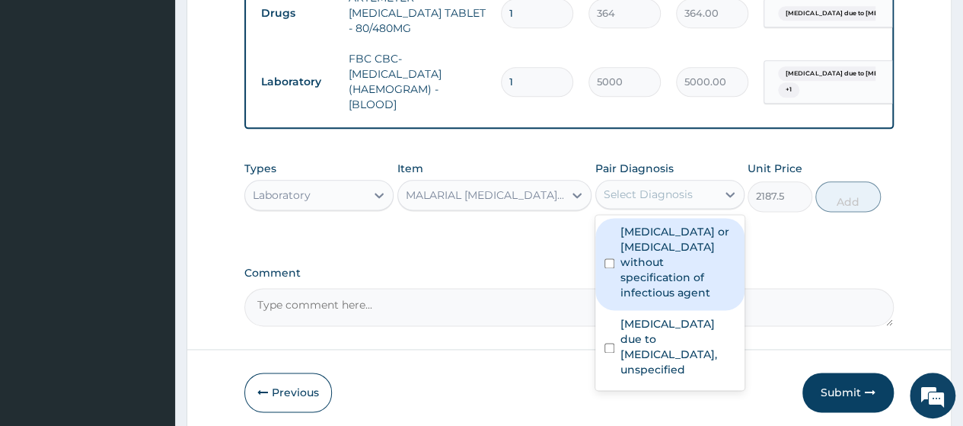
click at [678, 191] on div "Select Diagnosis" at bounding box center [648, 194] width 89 height 15
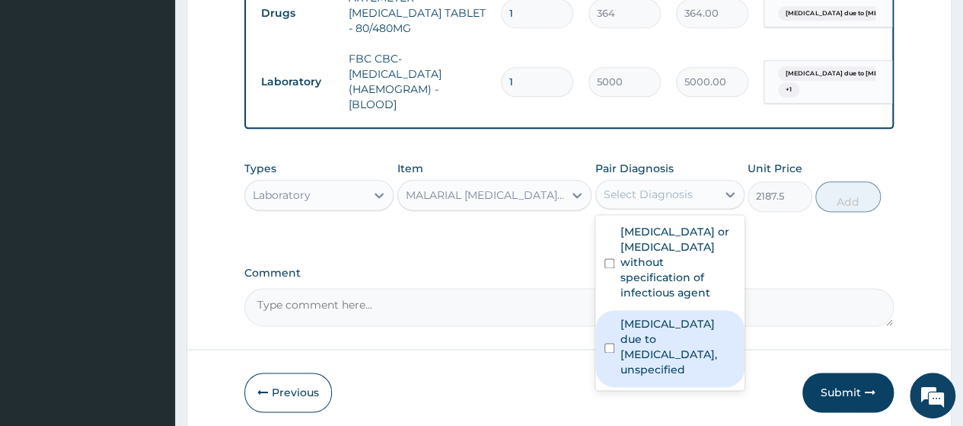
drag, startPoint x: 622, startPoint y: 375, endPoint x: 637, endPoint y: 363, distance: 19.5
click at [624, 371] on label "Malaria due to Plasmodium falciparum, unspecified" at bounding box center [678, 346] width 115 height 61
checkbox input "true"
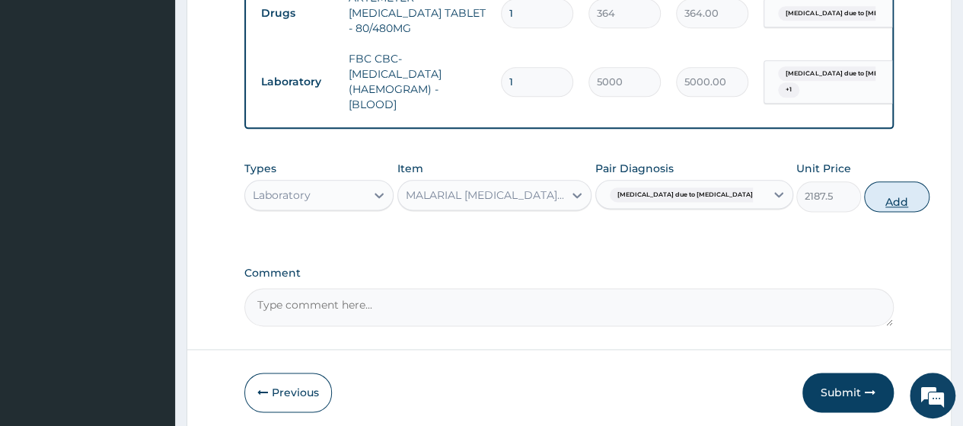
click at [864, 200] on button "Add" at bounding box center [896, 196] width 65 height 30
type input "0"
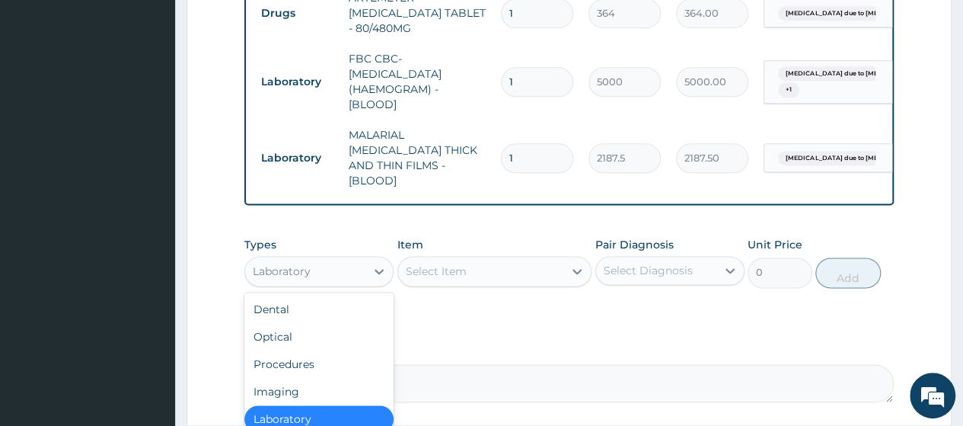
click at [289, 264] on div "Laboratory" at bounding box center [282, 271] width 58 height 15
click at [299, 350] on div "Procedures" at bounding box center [318, 363] width 149 height 27
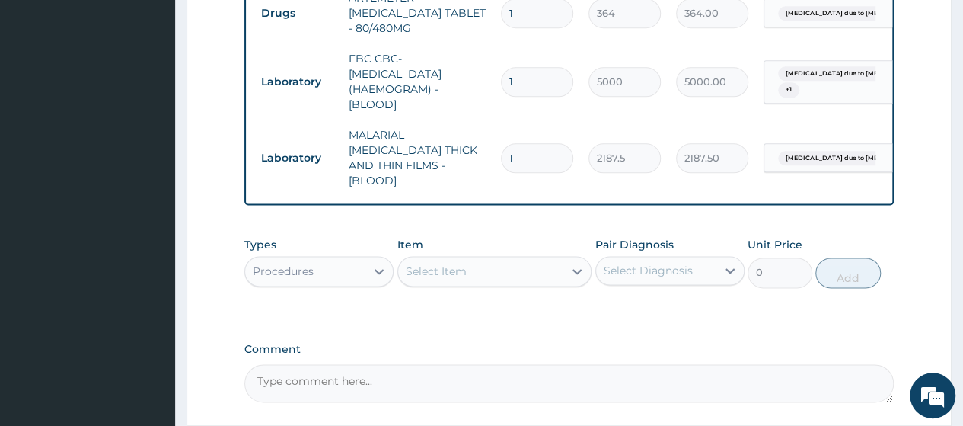
scroll to position [972, 0]
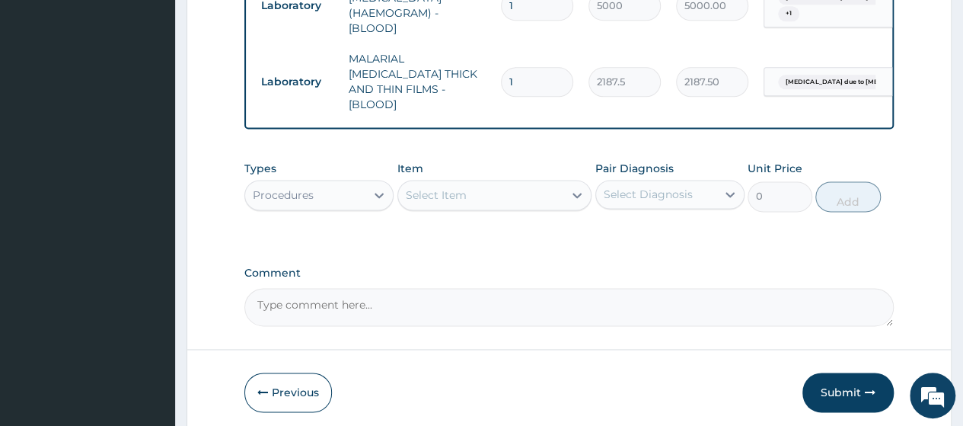
click at [515, 183] on div "Select Item" at bounding box center [481, 195] width 166 height 24
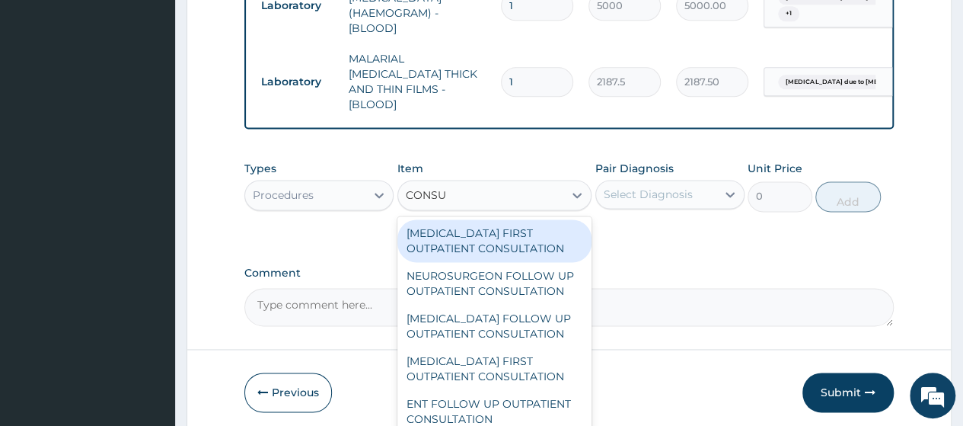
type input "CONSUL"
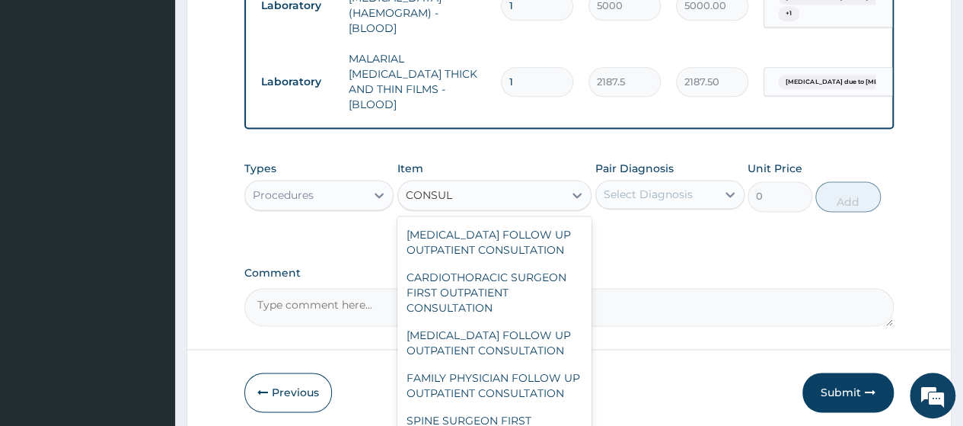
scroll to position [2644, 0]
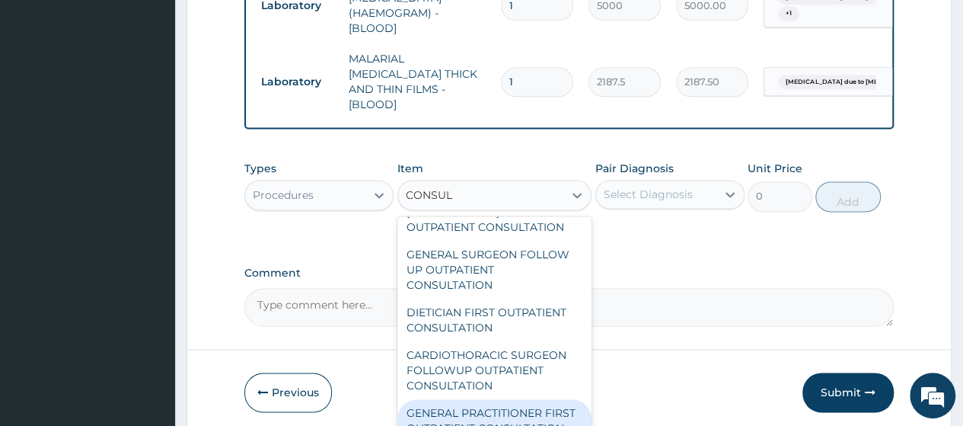
click at [451, 399] on div "GENERAL PRACTITIONER FIRST OUTPATIENT CONSULTATION" at bounding box center [495, 420] width 195 height 43
type input "3750"
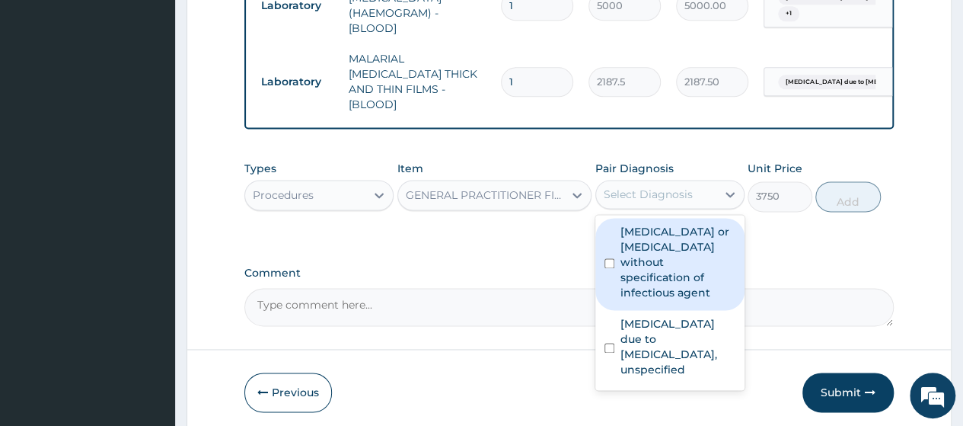
click at [643, 187] on div "Select Diagnosis" at bounding box center [648, 194] width 89 height 15
click at [618, 232] on div "Infectious gastroenteritis or colitis without specification of infectious agent" at bounding box center [670, 264] width 149 height 92
checkbox input "true"
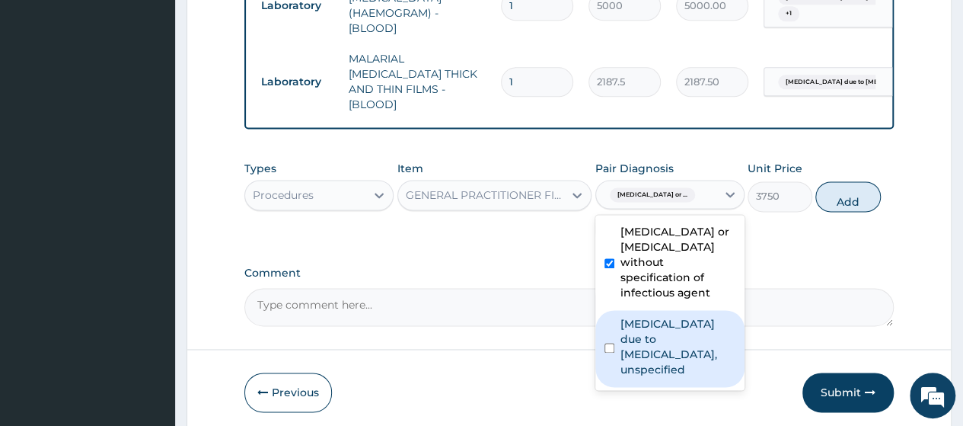
click at [653, 345] on label "Malaria due to Plasmodium falciparum, unspecified" at bounding box center [678, 346] width 115 height 61
checkbox input "true"
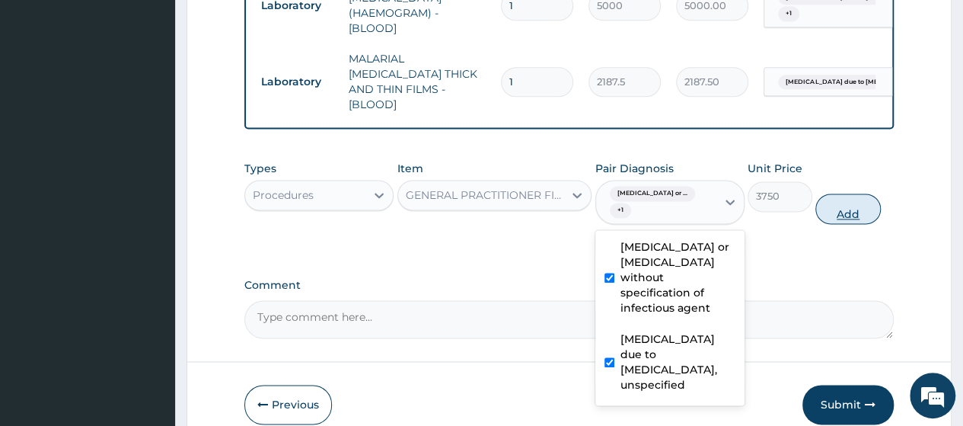
click at [847, 193] on button "Add" at bounding box center [848, 208] width 65 height 30
type input "0"
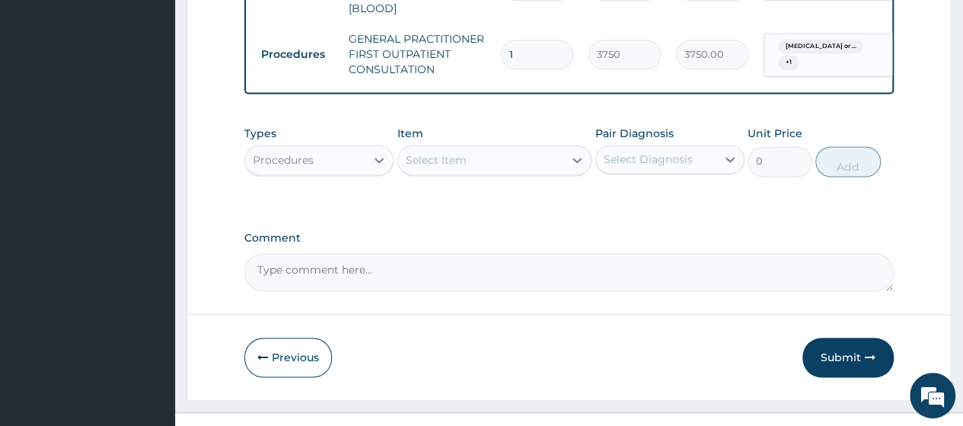
scroll to position [1078, 0]
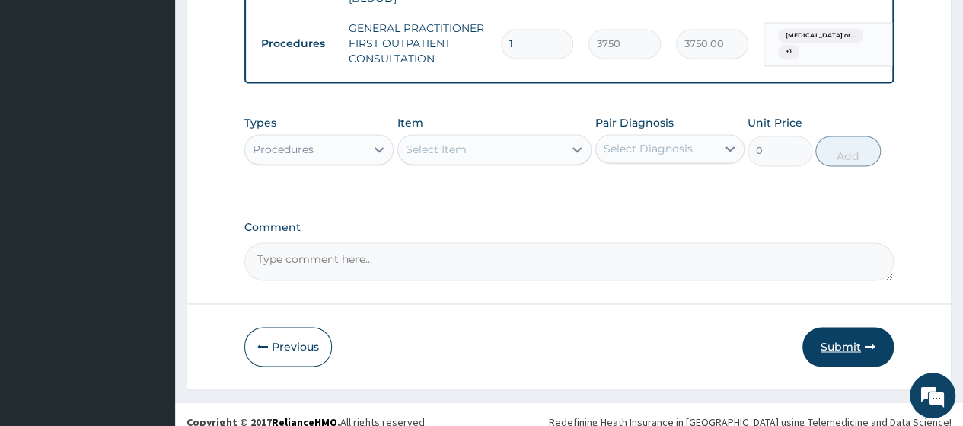
click at [854, 327] on button "Submit" at bounding box center [848, 347] width 91 height 40
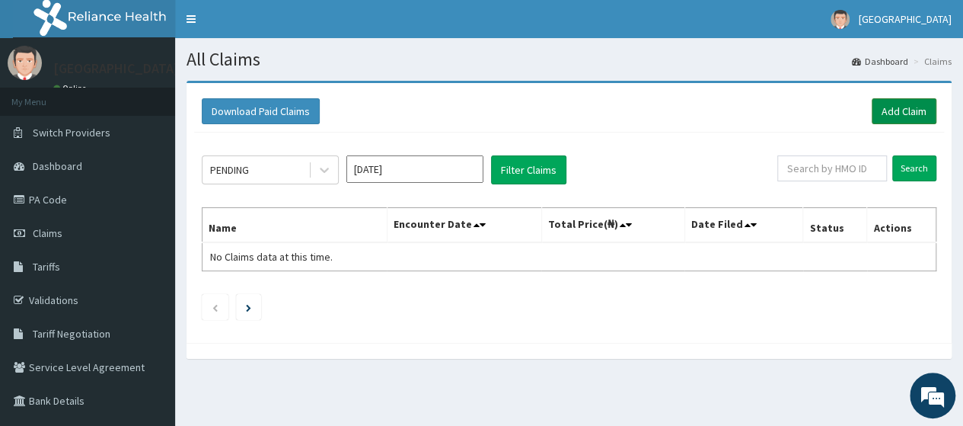
click at [918, 107] on link "Add Claim" at bounding box center [904, 111] width 65 height 26
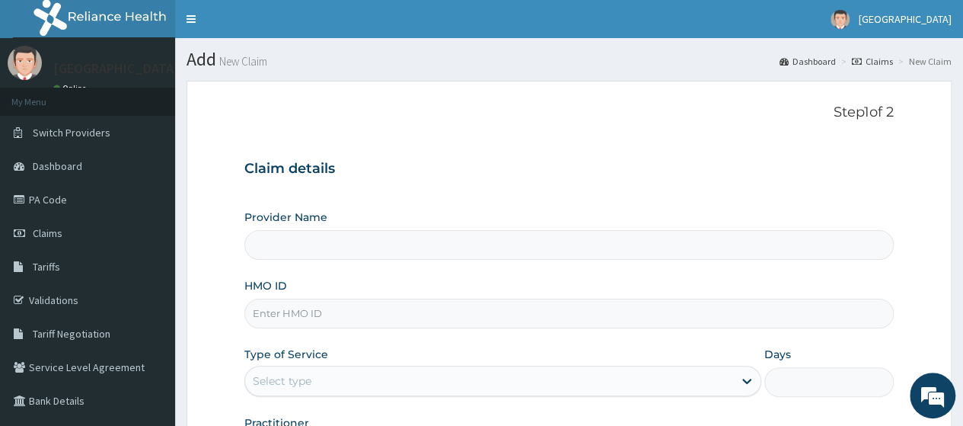
type input "Osuntuyi Medical Centre, Obanikoro"
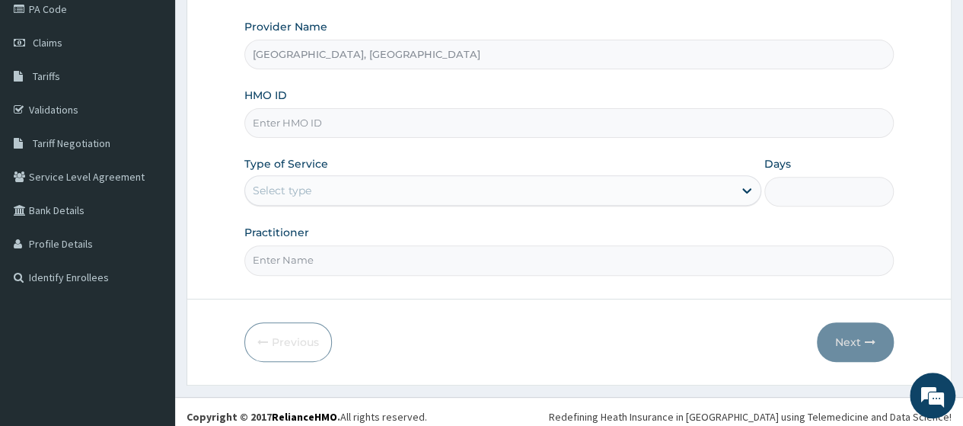
scroll to position [196, 0]
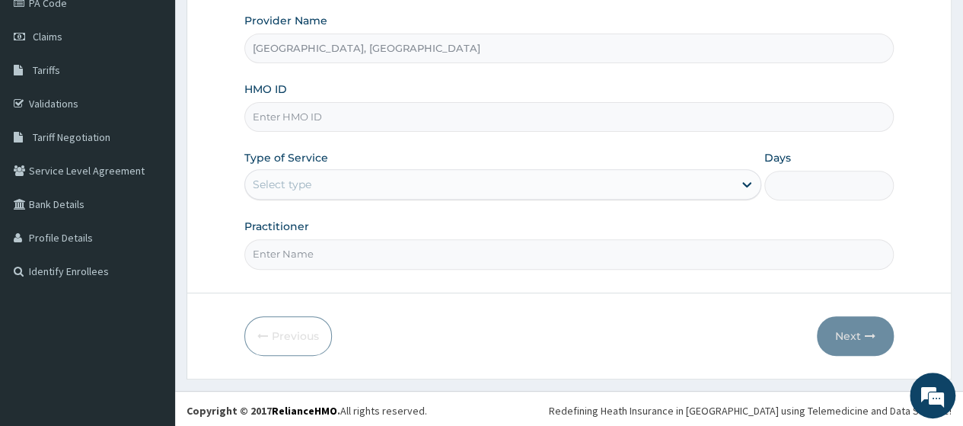
click at [359, 113] on input "HMO ID" at bounding box center [569, 117] width 650 height 30
type input "rsn/10006/A"
click at [299, 185] on div "Select type" at bounding box center [282, 184] width 59 height 15
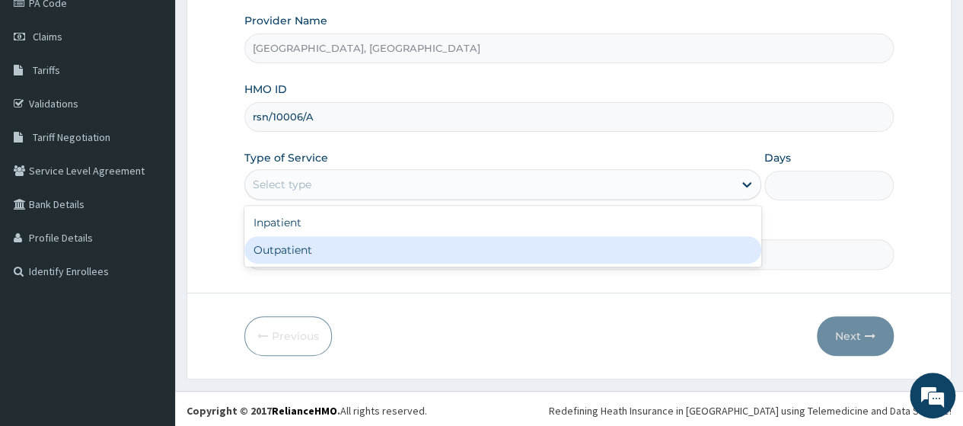
click at [299, 255] on div "Outpatient" at bounding box center [502, 249] width 517 height 27
type input "1"
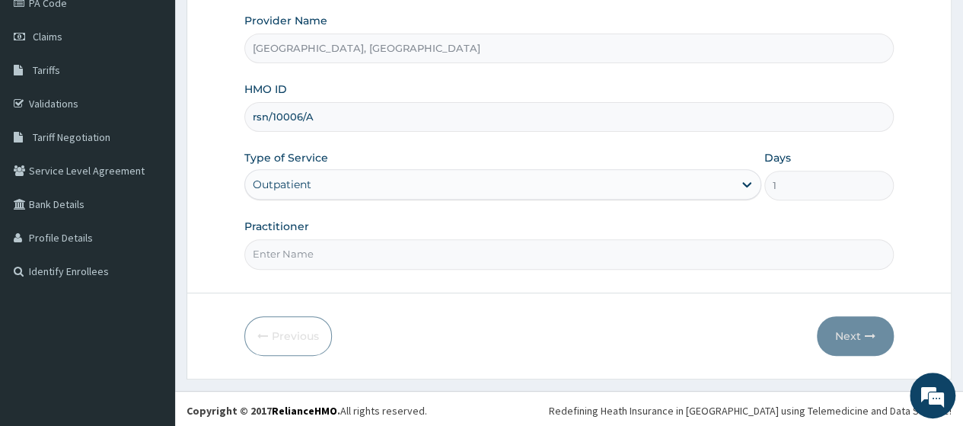
click at [368, 260] on input "Practitioner" at bounding box center [569, 254] width 650 height 30
type input "dr owolu"
click at [852, 321] on button "Next" at bounding box center [855, 336] width 77 height 40
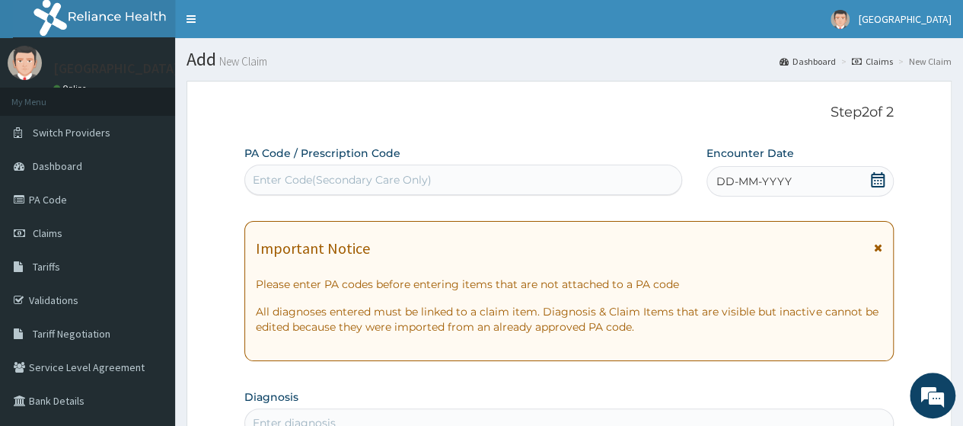
scroll to position [0, 0]
click at [800, 180] on div "DD-MM-YYYY" at bounding box center [800, 181] width 187 height 30
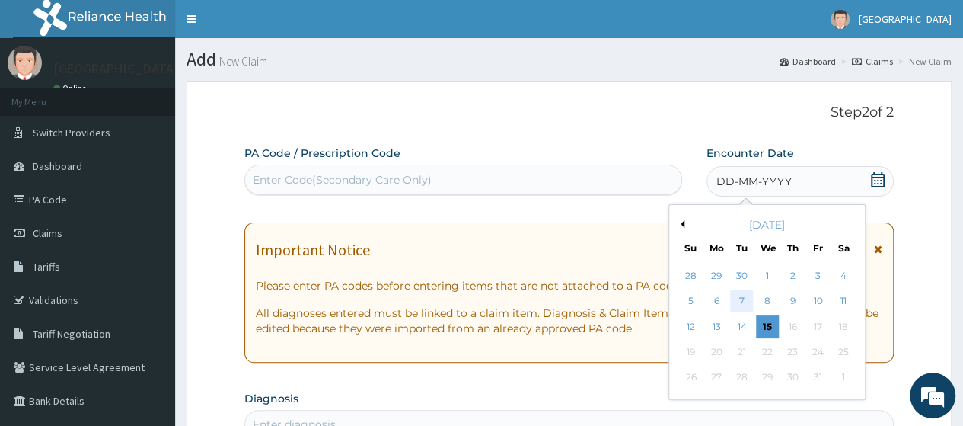
click at [745, 298] on div "7" at bounding box center [741, 301] width 23 height 23
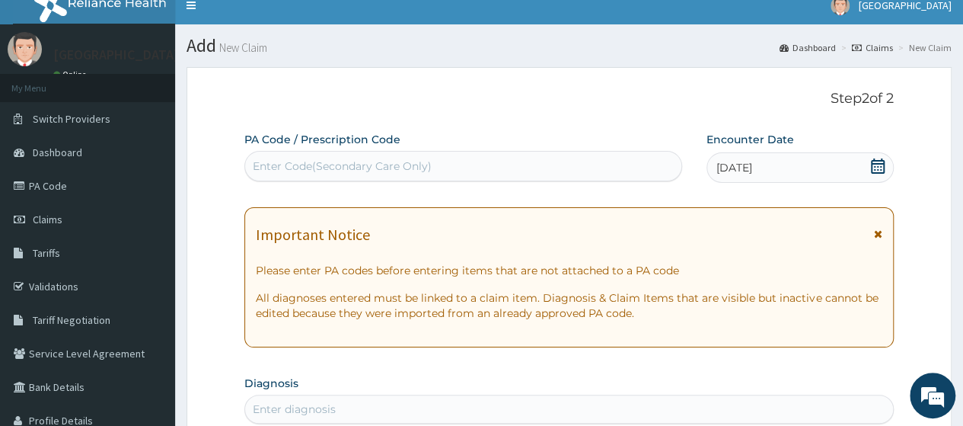
scroll to position [228, 0]
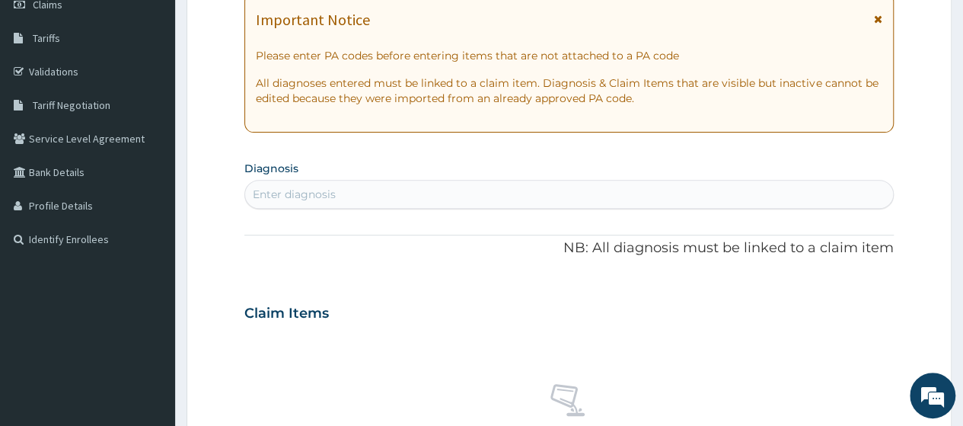
click at [369, 193] on div "Enter diagnosis" at bounding box center [569, 194] width 648 height 24
type input "SEPSIS"
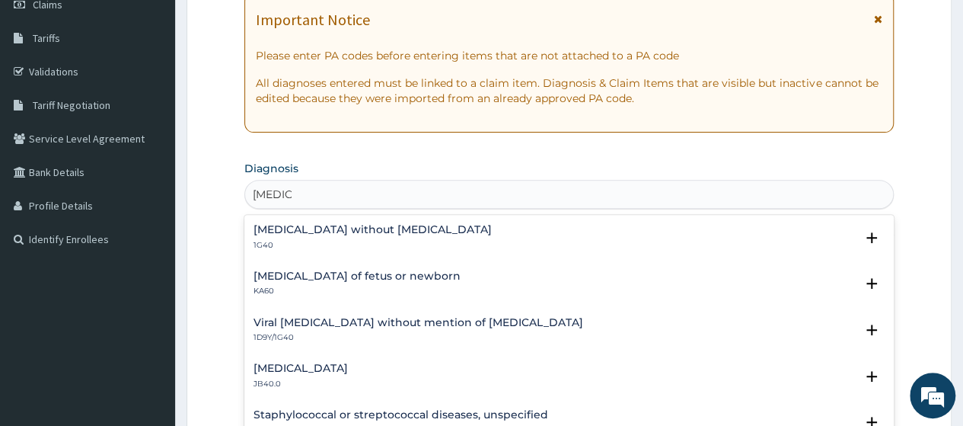
click at [371, 231] on h4 "Sepsis without septic shock" at bounding box center [373, 229] width 238 height 11
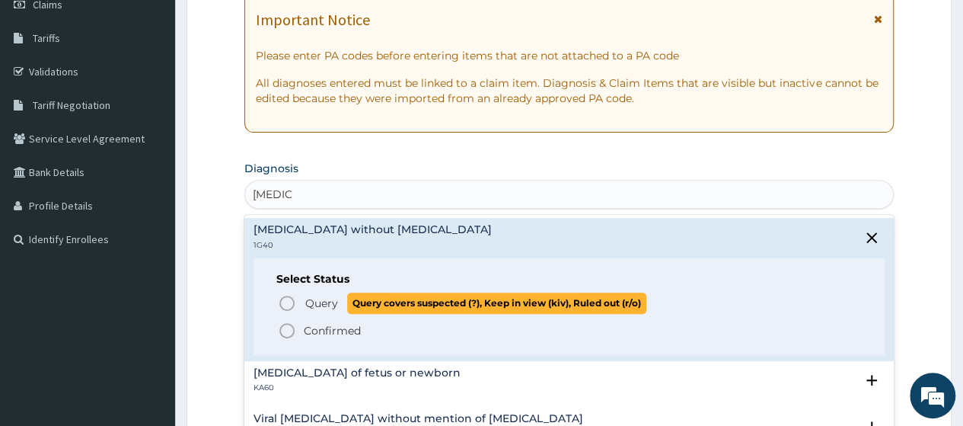
click at [331, 301] on span "Query" at bounding box center [321, 302] width 33 height 15
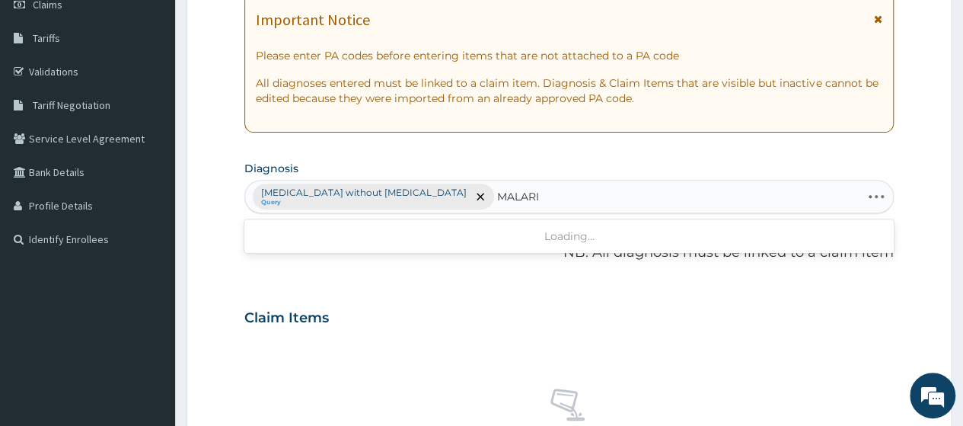
type input "MALARIA"
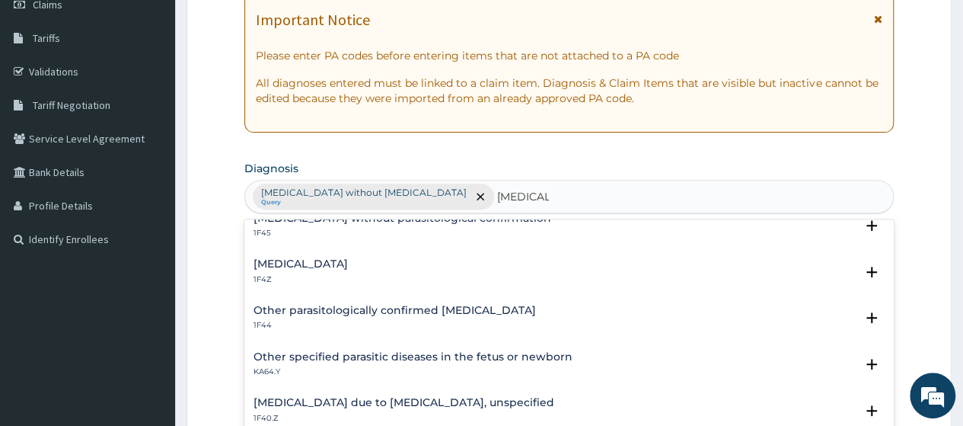
scroll to position [152, 0]
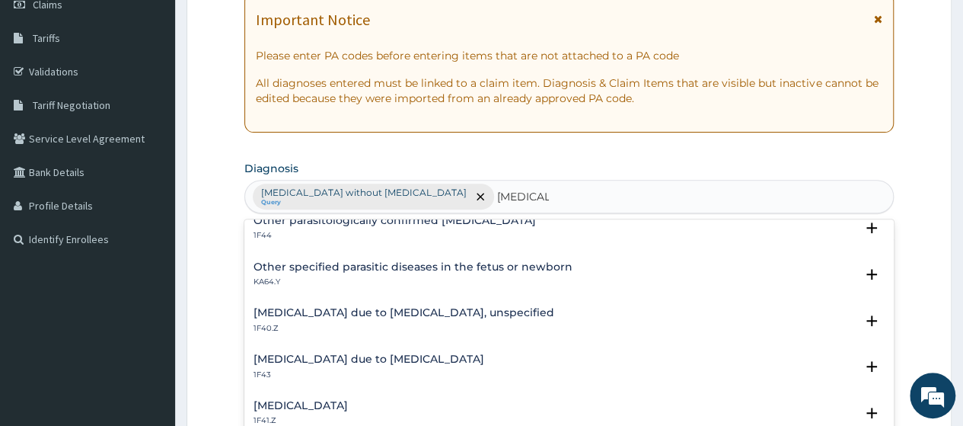
click at [431, 315] on h4 "Malaria due to Plasmodium falciparum, unspecified" at bounding box center [404, 312] width 301 height 11
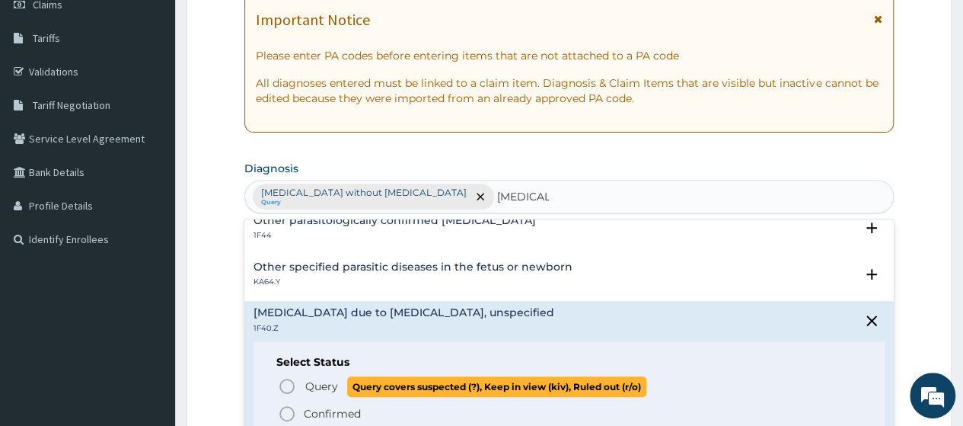
click at [325, 387] on span "Query" at bounding box center [321, 386] width 33 height 15
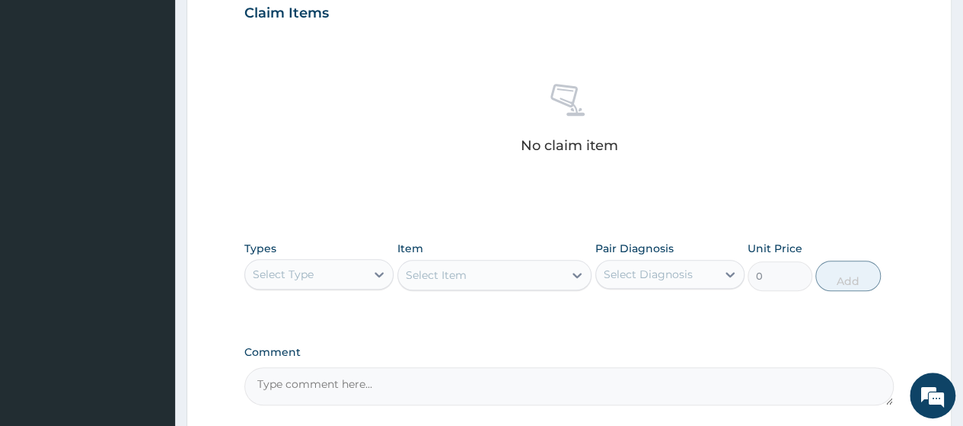
scroll to position [669, 0]
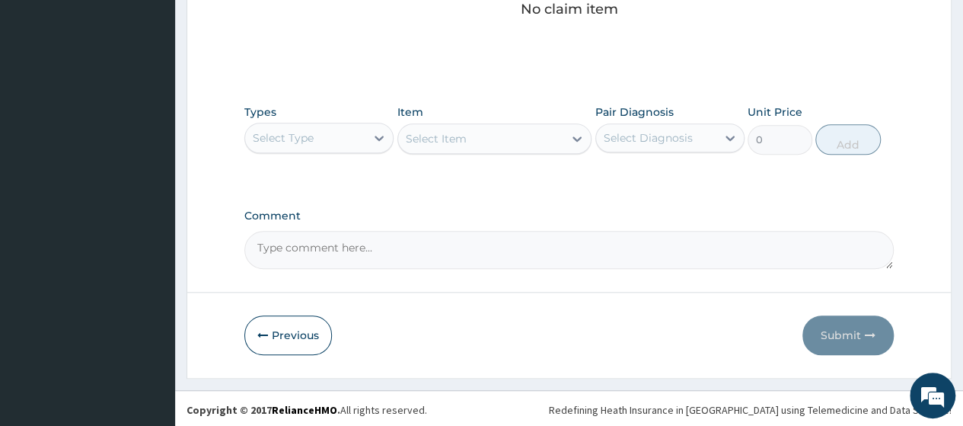
click at [300, 133] on div "Select Type" at bounding box center [283, 137] width 61 height 15
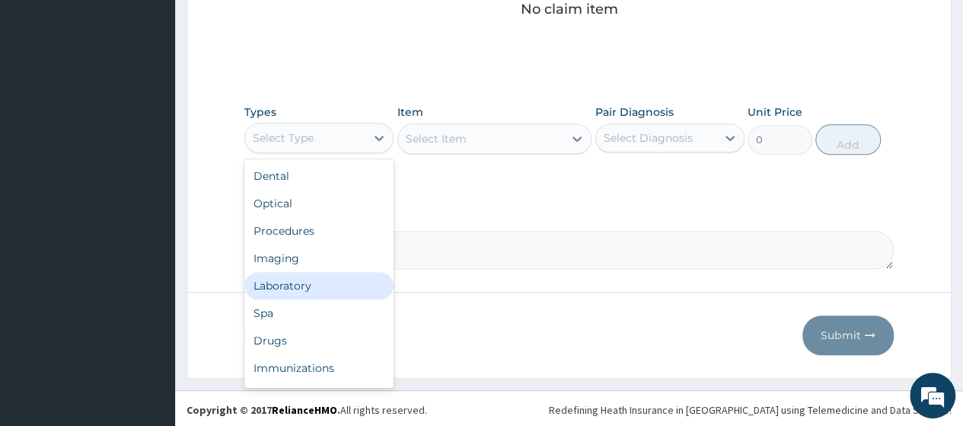
click at [292, 280] on div "Laboratory" at bounding box center [318, 285] width 149 height 27
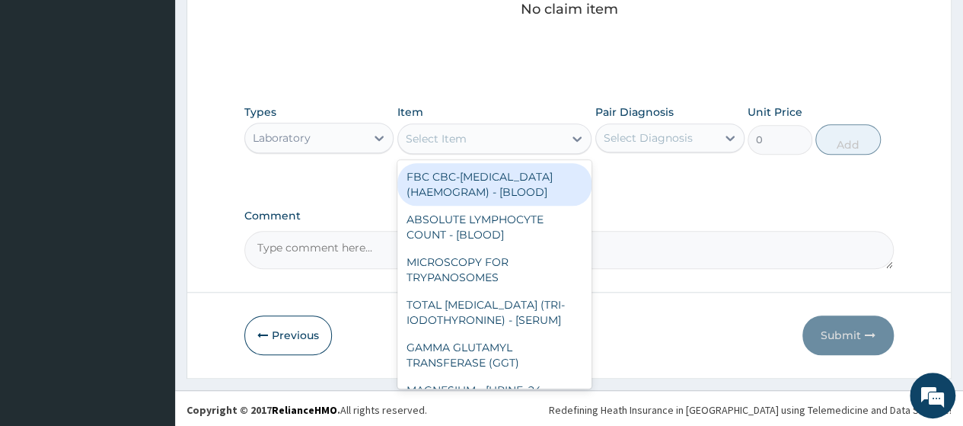
click at [445, 133] on div "Select Item" at bounding box center [436, 138] width 61 height 15
click at [484, 199] on div "FBC CBC-COMPLETE BLOOD COUNT (HAEMOGRAM) - [BLOOD]" at bounding box center [495, 184] width 195 height 43
type input "5000"
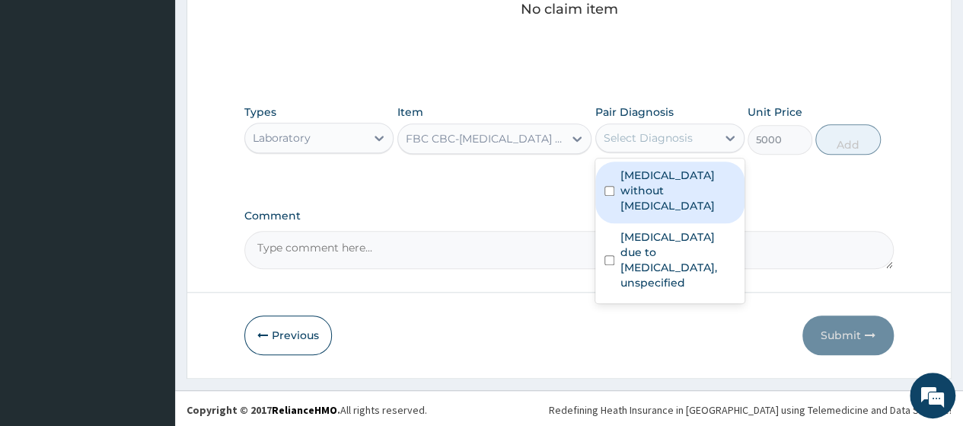
click at [644, 144] on div "Select Diagnosis" at bounding box center [656, 138] width 120 height 24
click at [653, 186] on label "Sepsis without septic shock" at bounding box center [678, 191] width 115 height 46
checkbox input "true"
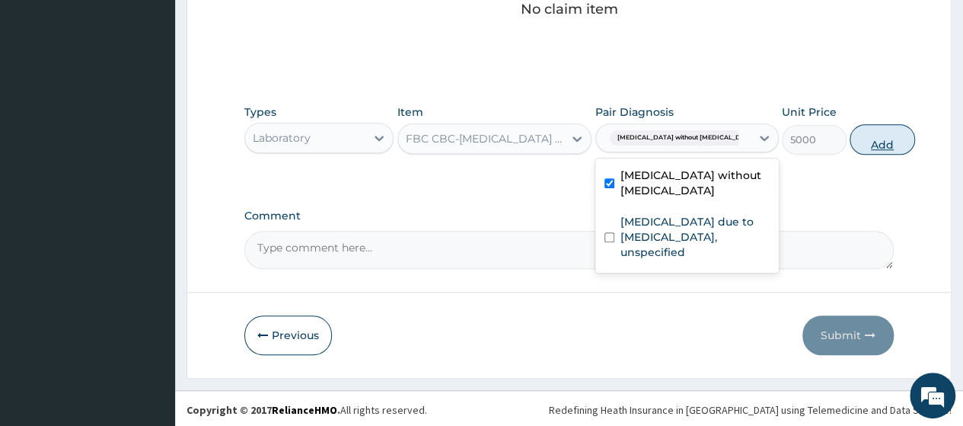
click at [854, 133] on button "Add" at bounding box center [882, 139] width 65 height 30
type input "0"
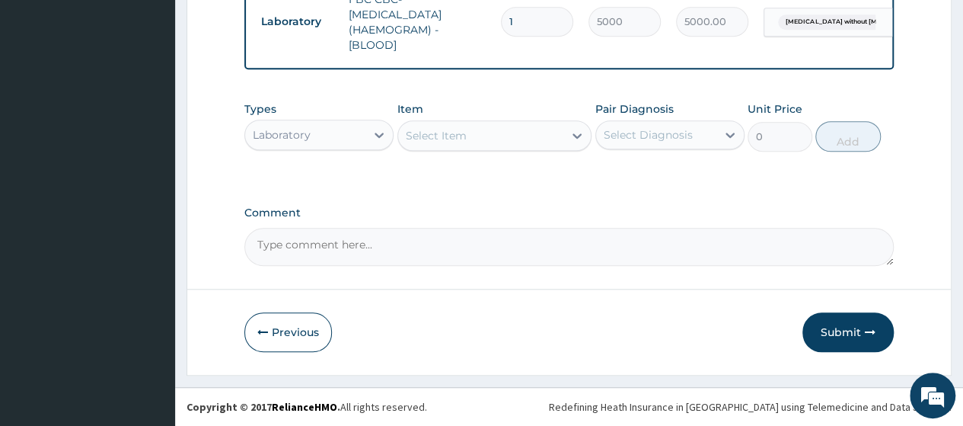
scroll to position [629, 0]
click at [455, 138] on div "Select Item" at bounding box center [436, 135] width 61 height 15
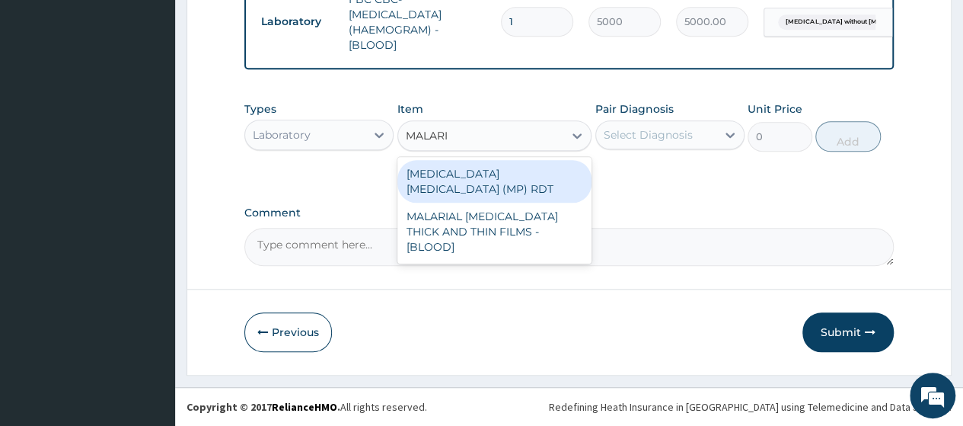
type input "MALARIA"
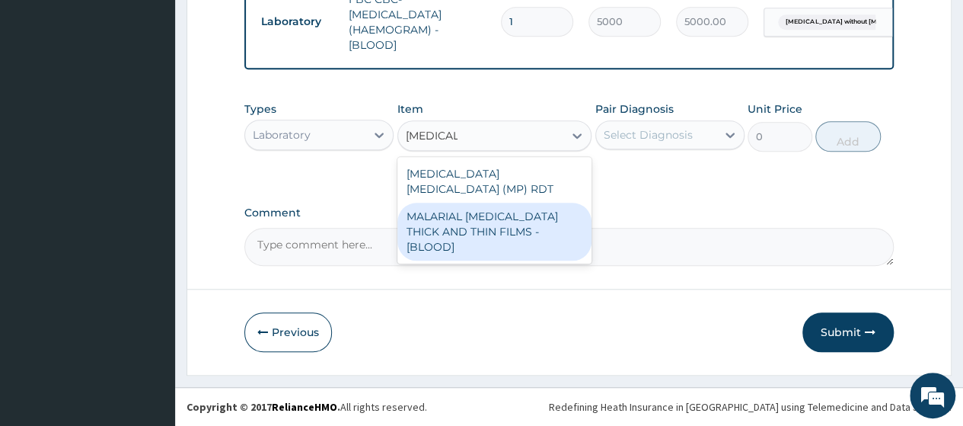
click at [516, 228] on div "MALARIAL PARASITE THICK AND THIN FILMS - [BLOOD]" at bounding box center [495, 232] width 195 height 58
type input "2187.5"
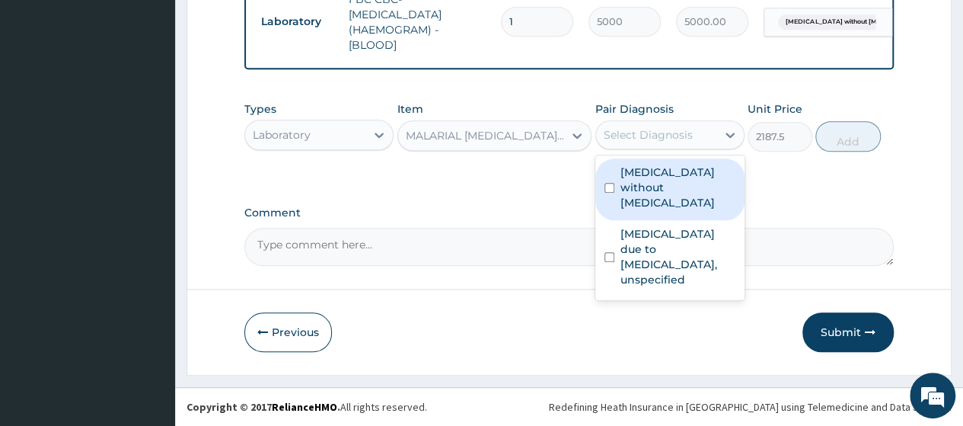
click at [639, 147] on div "Select Diagnosis" at bounding box center [656, 135] width 120 height 24
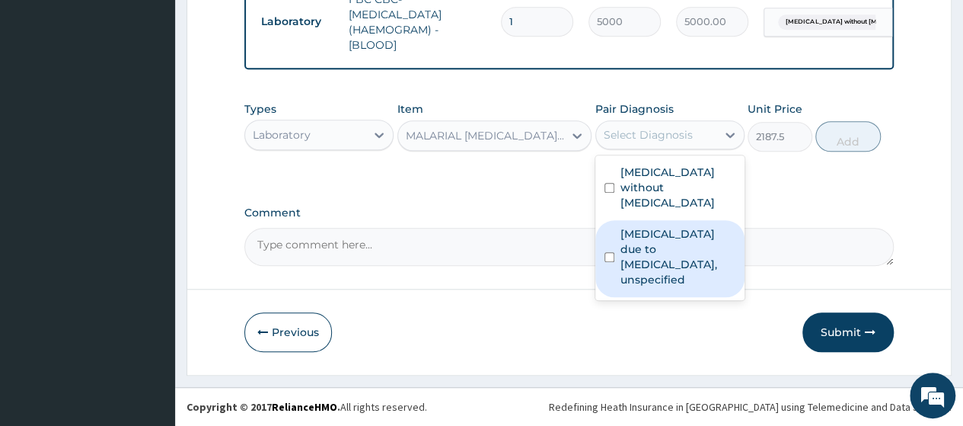
drag, startPoint x: 655, startPoint y: 240, endPoint x: 811, endPoint y: 181, distance: 166.8
click at [670, 232] on label "Malaria due to Plasmodium falciparum, unspecified" at bounding box center [678, 256] width 115 height 61
checkbox input "true"
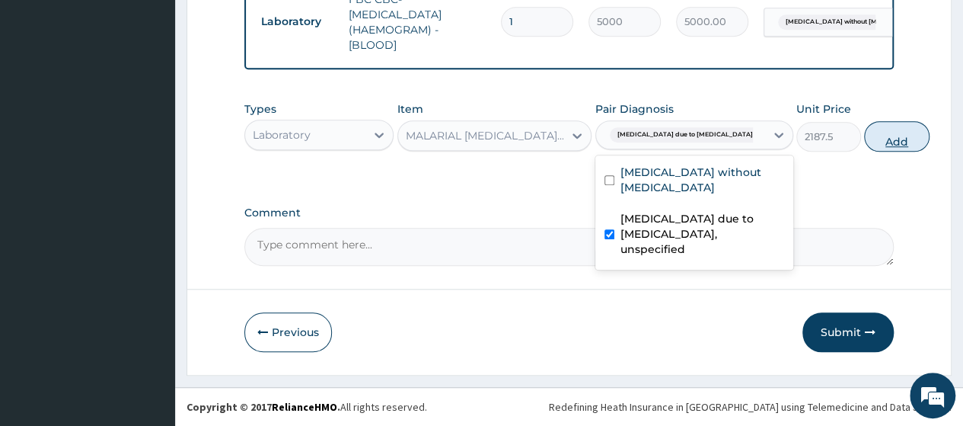
click at [864, 142] on button "Add" at bounding box center [896, 136] width 65 height 30
type input "0"
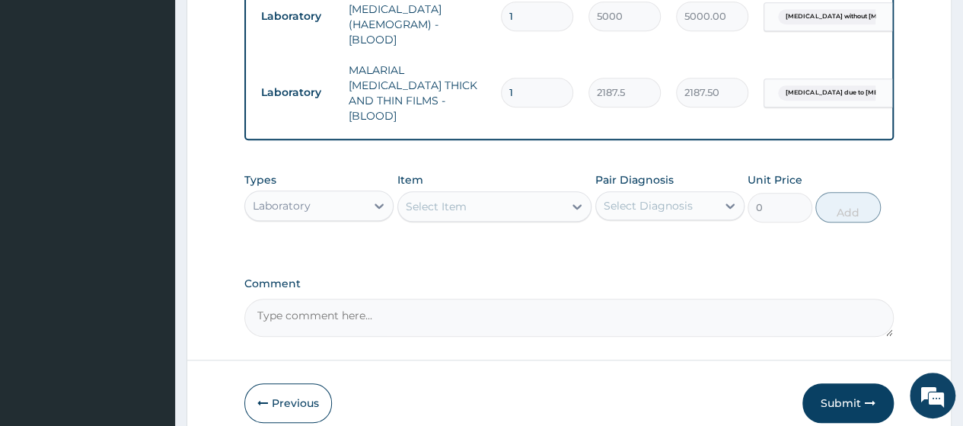
click at [282, 203] on div "Laboratory" at bounding box center [282, 205] width 58 height 15
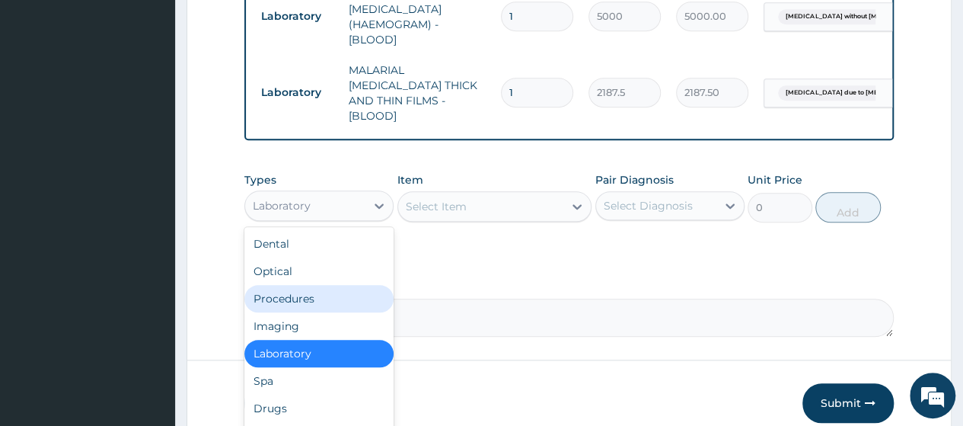
click at [295, 290] on div "Procedures" at bounding box center [318, 298] width 149 height 27
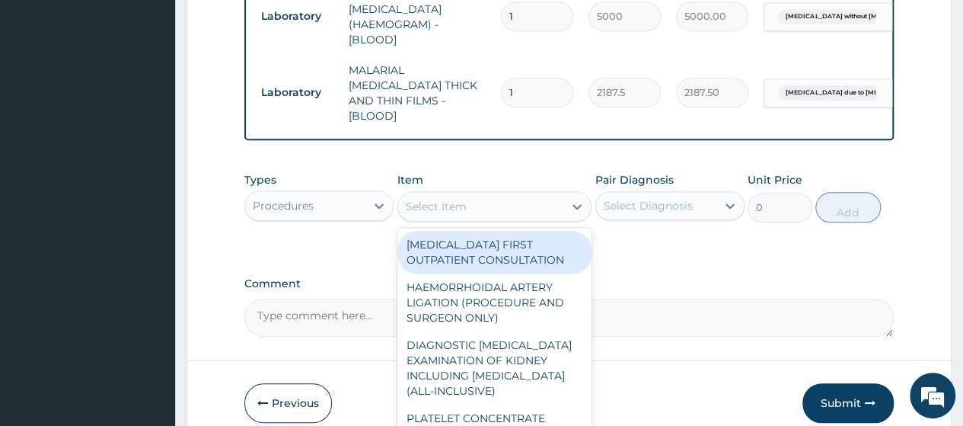
click at [503, 200] on div "Select Item" at bounding box center [481, 206] width 166 height 24
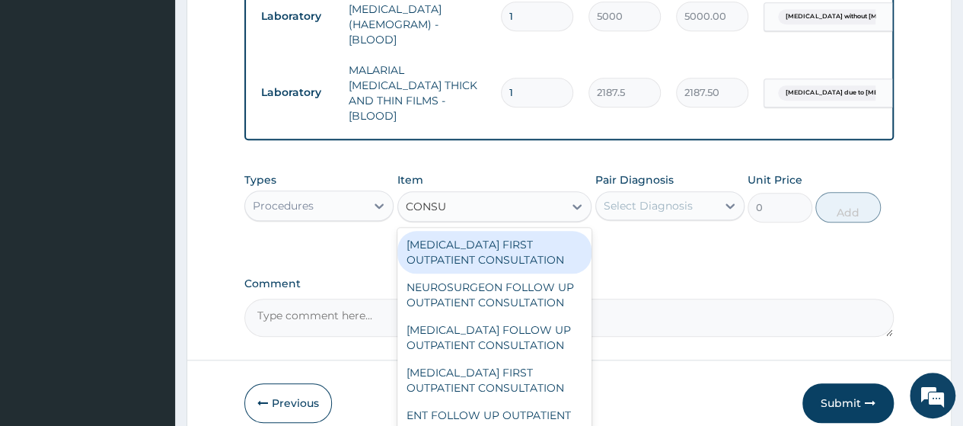
type input "CONSUL"
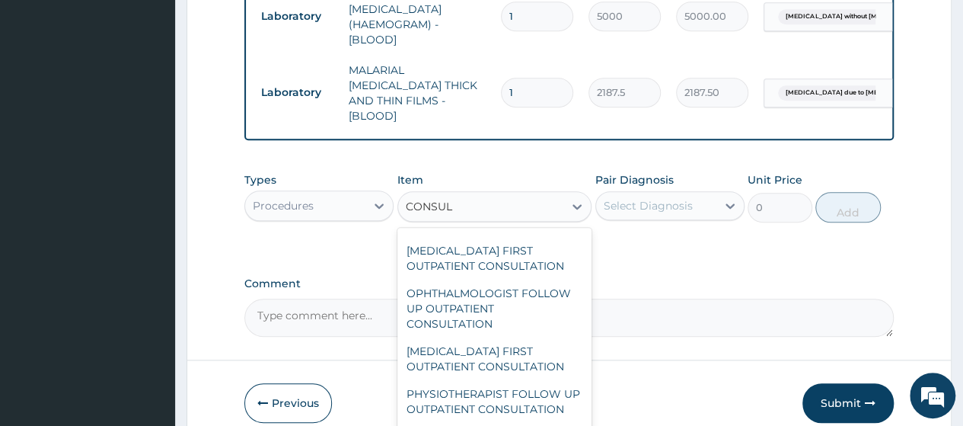
scroll to position [2644, 0]
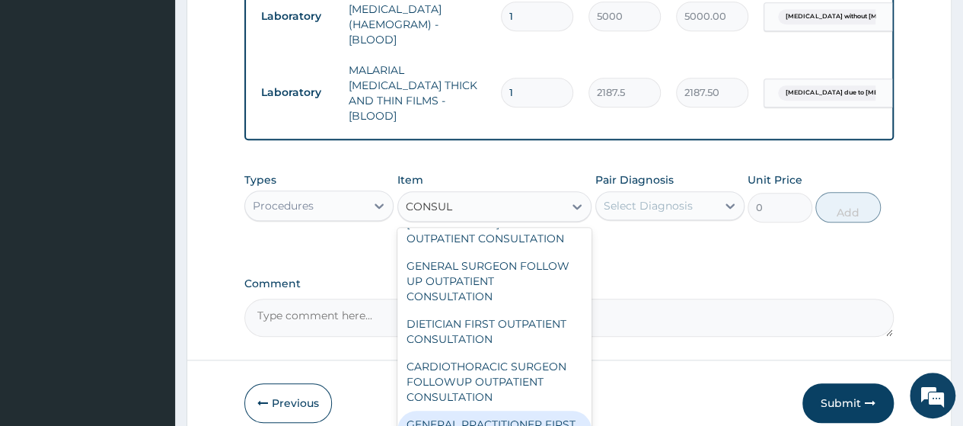
click at [470, 410] on div "GENERAL PRACTITIONER FIRST OUTPATIENT CONSULTATION" at bounding box center [495, 431] width 195 height 43
type input "3750"
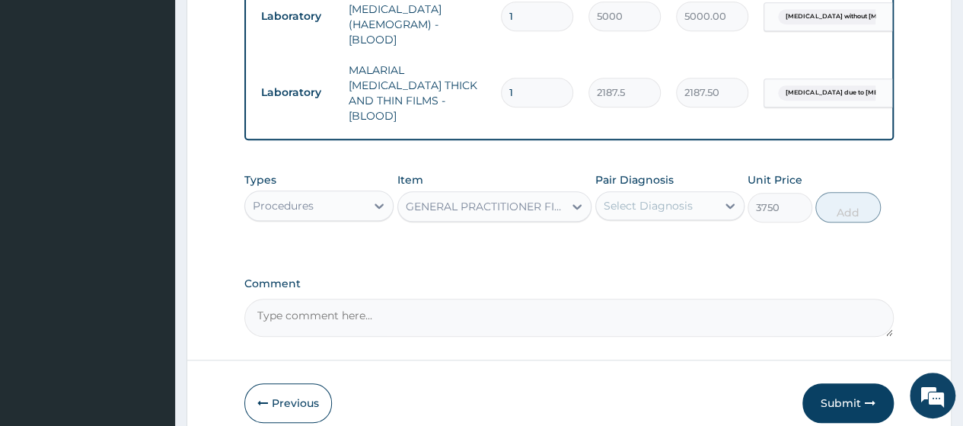
click at [677, 203] on div "Select Diagnosis" at bounding box center [648, 205] width 89 height 15
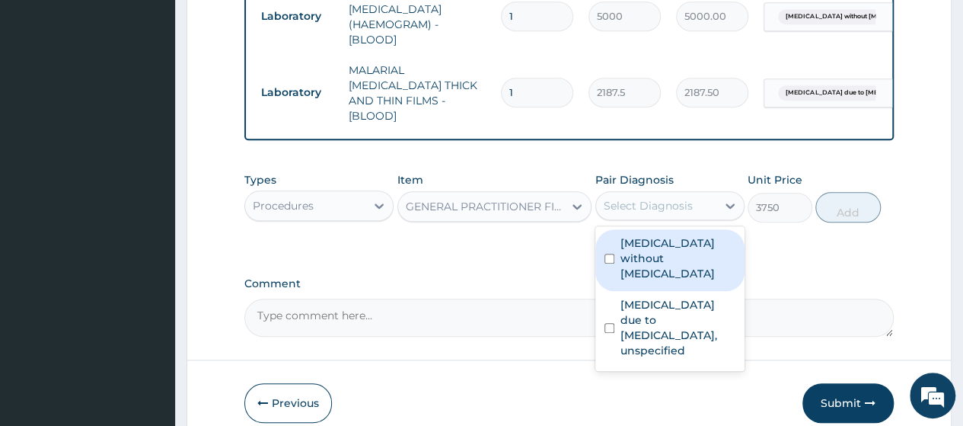
click at [650, 239] on label "Sepsis without septic shock" at bounding box center [678, 258] width 115 height 46
checkbox input "true"
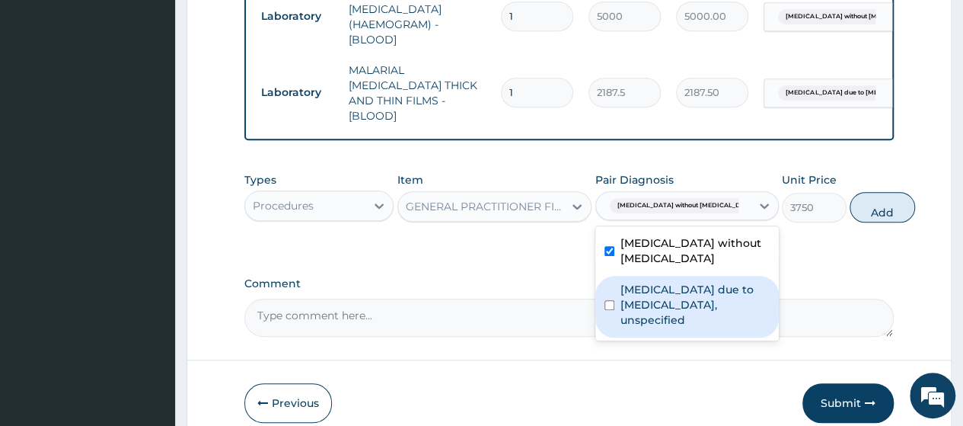
click at [648, 327] on label "Malaria due to Plasmodium falciparum, unspecified" at bounding box center [695, 305] width 149 height 46
checkbox input "true"
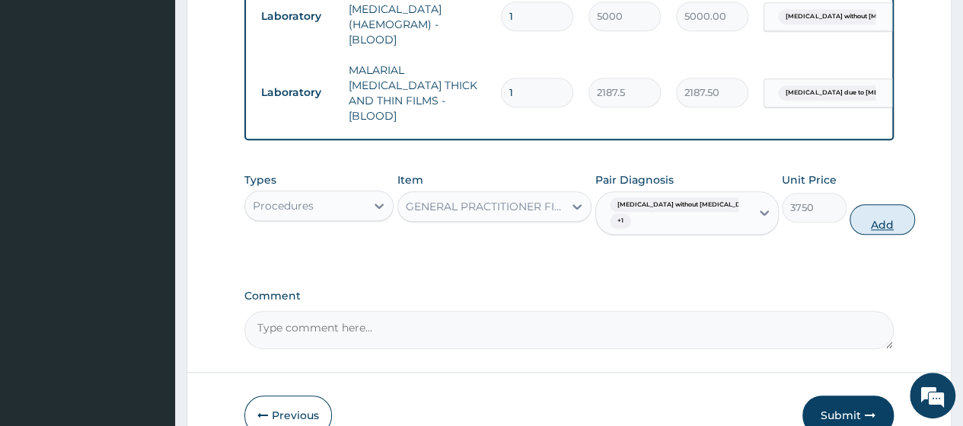
click at [850, 216] on button "Add" at bounding box center [882, 219] width 65 height 30
type input "0"
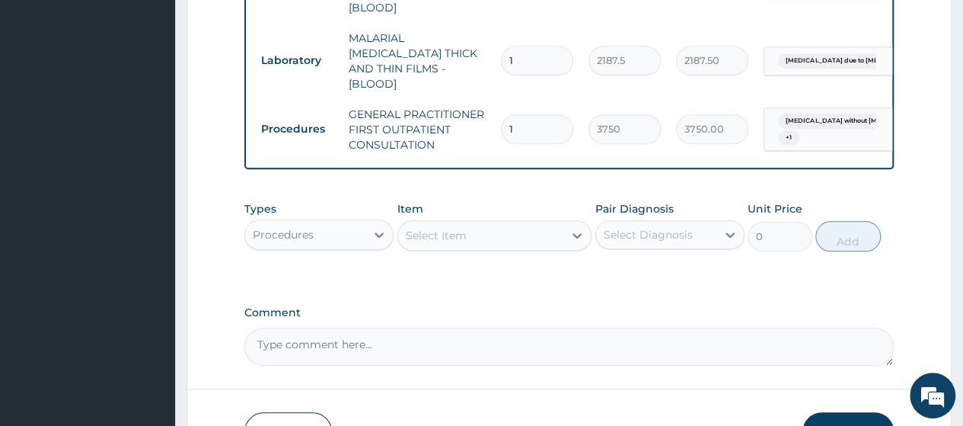
scroll to position [754, 0]
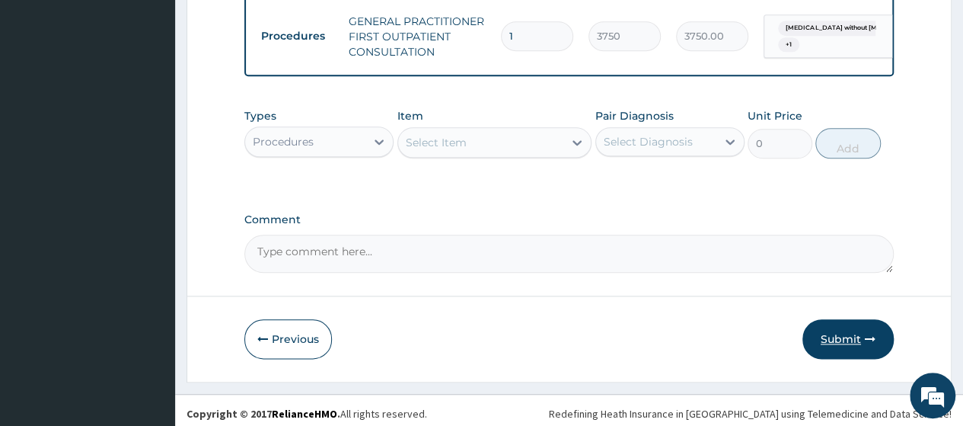
click at [826, 343] on button "Submit" at bounding box center [848, 339] width 91 height 40
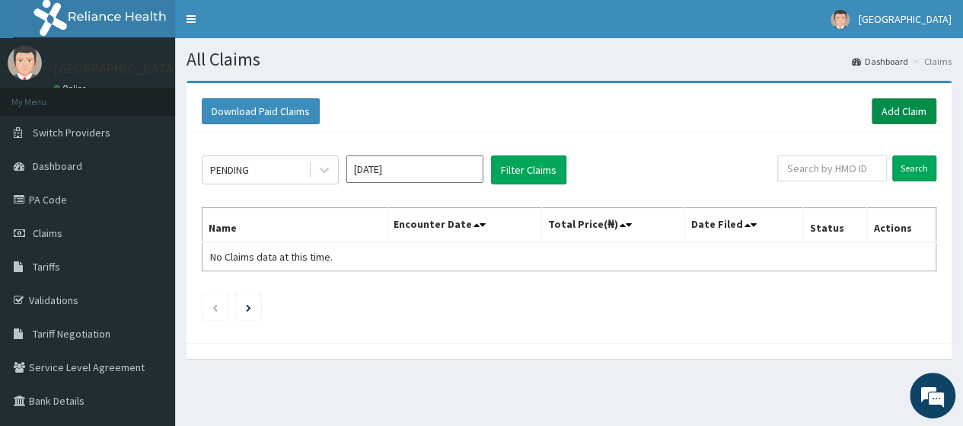
click at [890, 108] on link "Add Claim" at bounding box center [904, 111] width 65 height 26
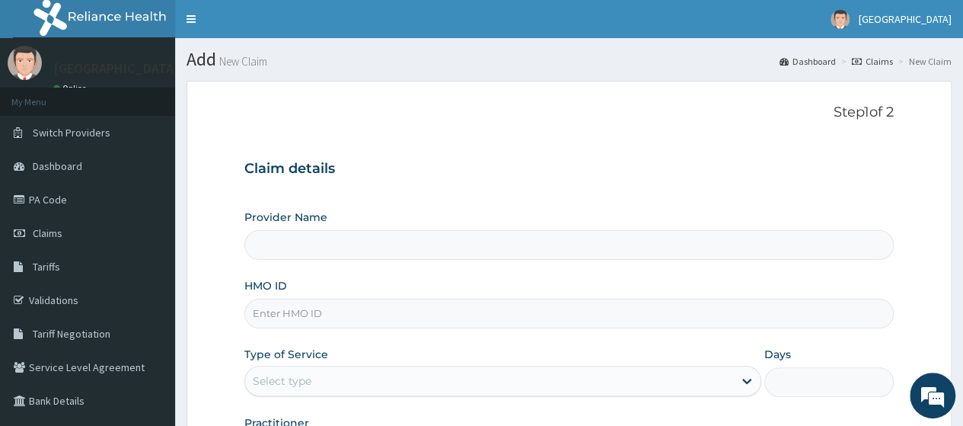
type input "[GEOGRAPHIC_DATA], [GEOGRAPHIC_DATA]"
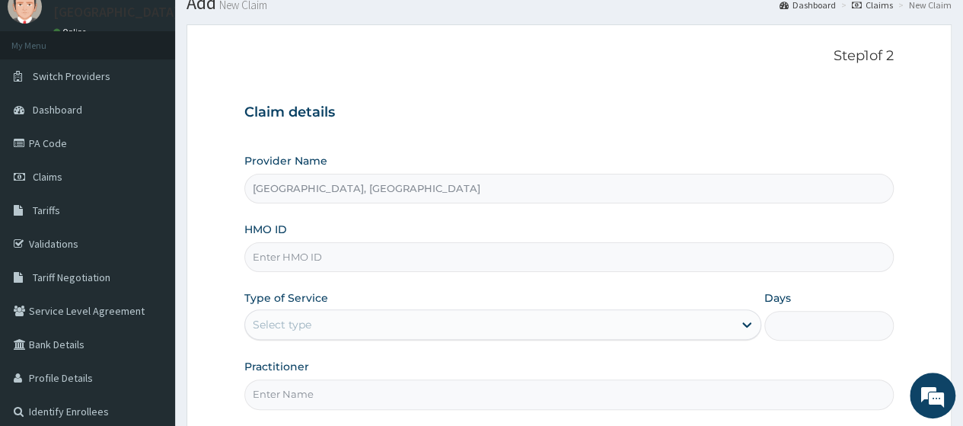
scroll to position [152, 0]
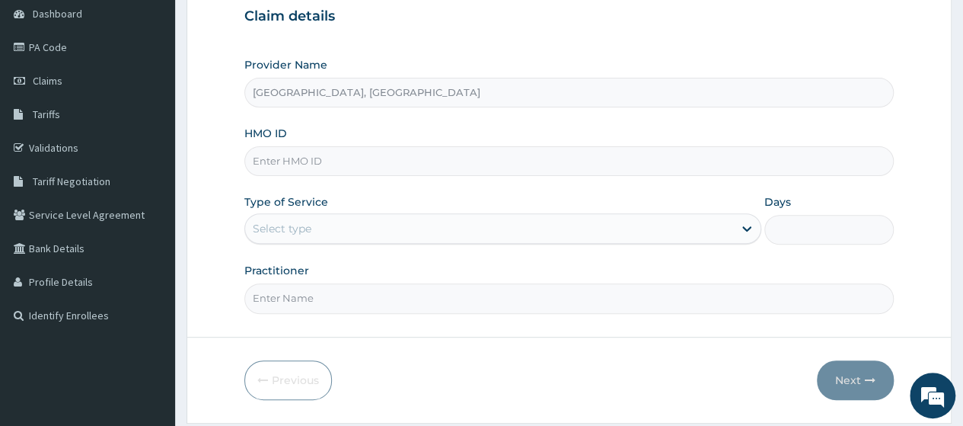
click at [294, 158] on input "HMO ID" at bounding box center [569, 161] width 650 height 30
type input "zfc/10014/A"
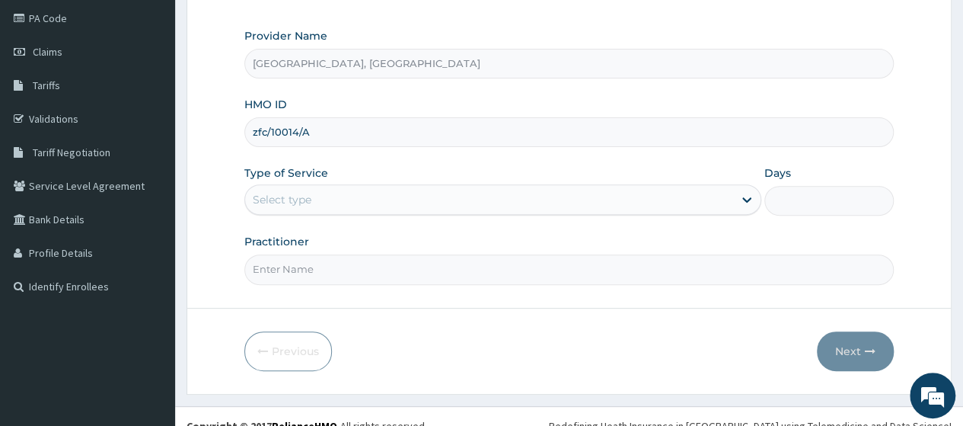
scroll to position [196, 0]
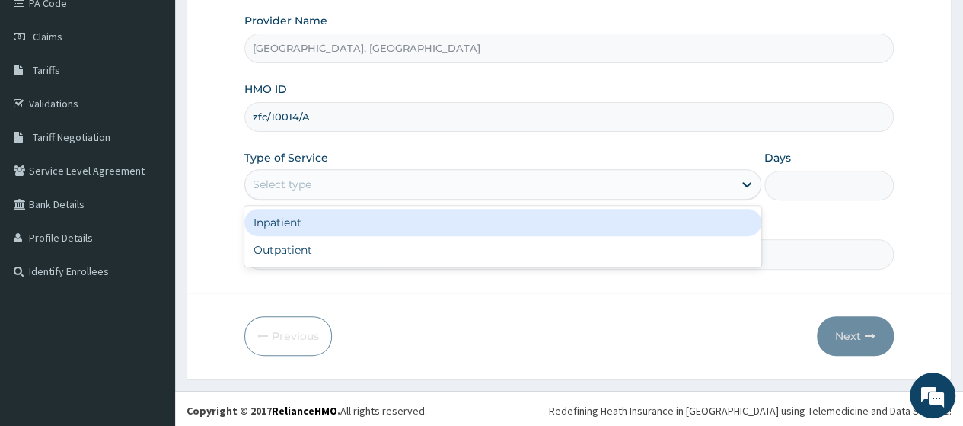
click at [316, 181] on div "Select type" at bounding box center [489, 184] width 488 height 24
click at [291, 218] on div "Inpatient" at bounding box center [502, 222] width 517 height 27
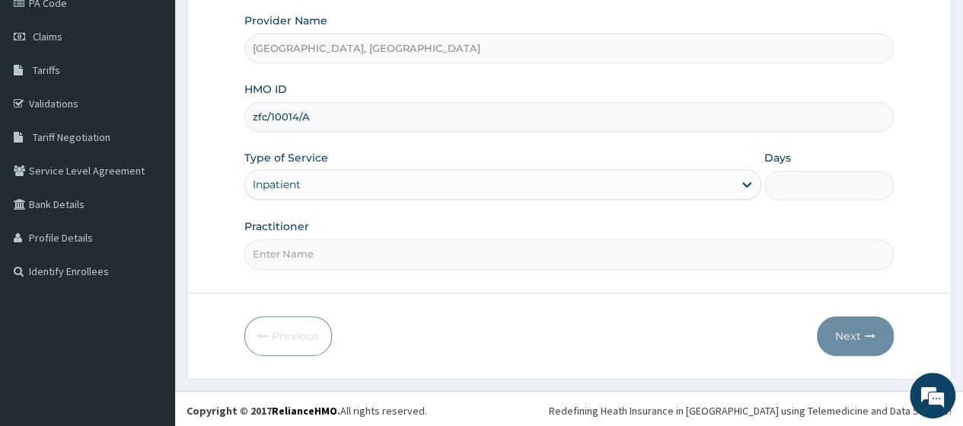
click at [813, 188] on input "Days" at bounding box center [829, 186] width 129 height 30
type input "2"
click at [322, 261] on input "Practitioner" at bounding box center [569, 254] width 650 height 30
type input "DR OGO"
click at [847, 334] on button "Next" at bounding box center [855, 336] width 77 height 40
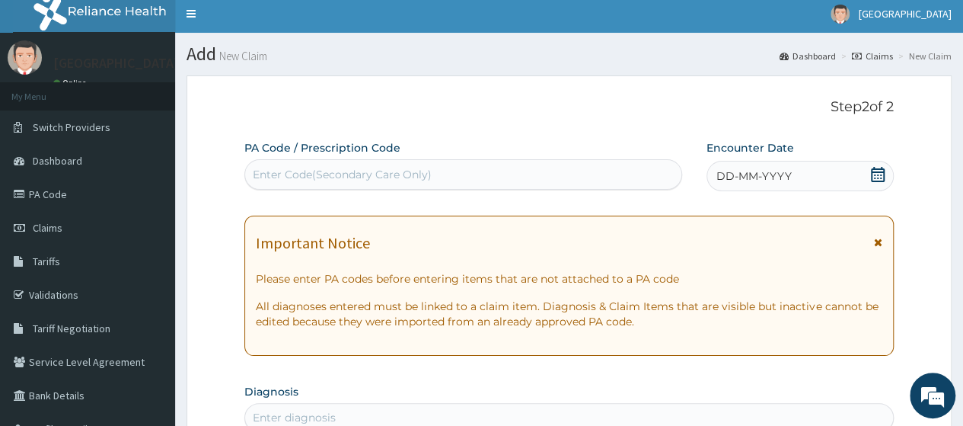
scroll to position [0, 0]
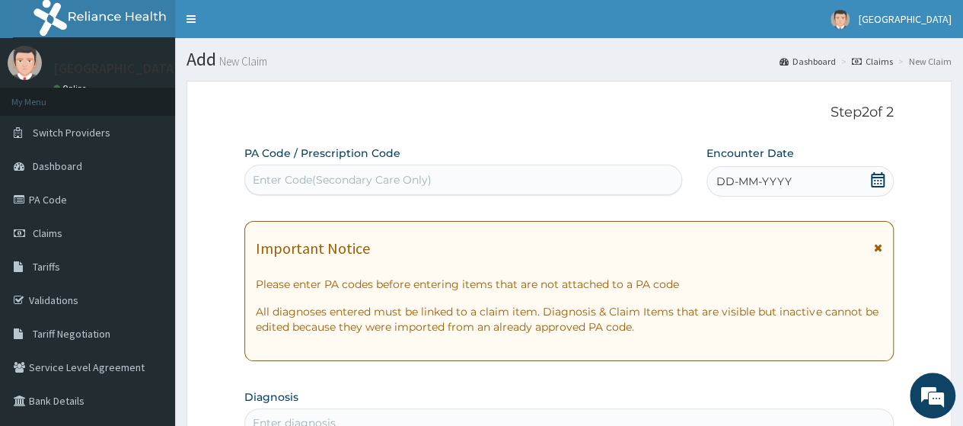
click at [777, 185] on span "DD-MM-YYYY" at bounding box center [754, 181] width 75 height 15
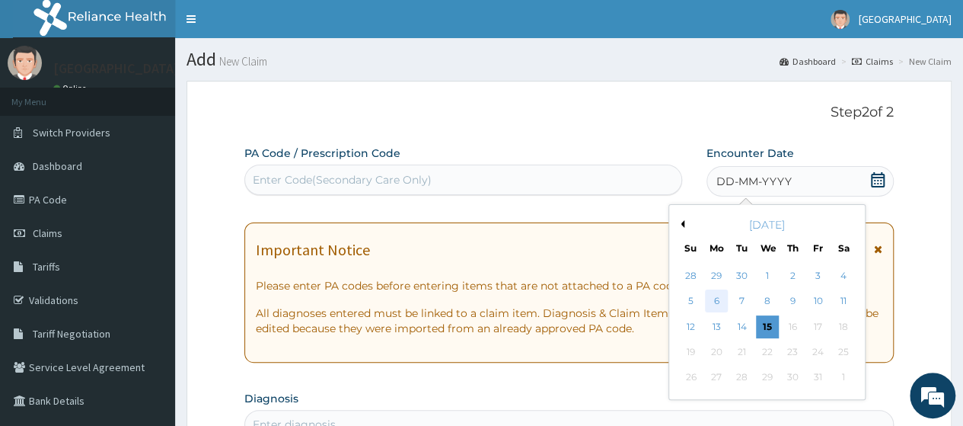
click at [712, 302] on div "6" at bounding box center [716, 301] width 23 height 23
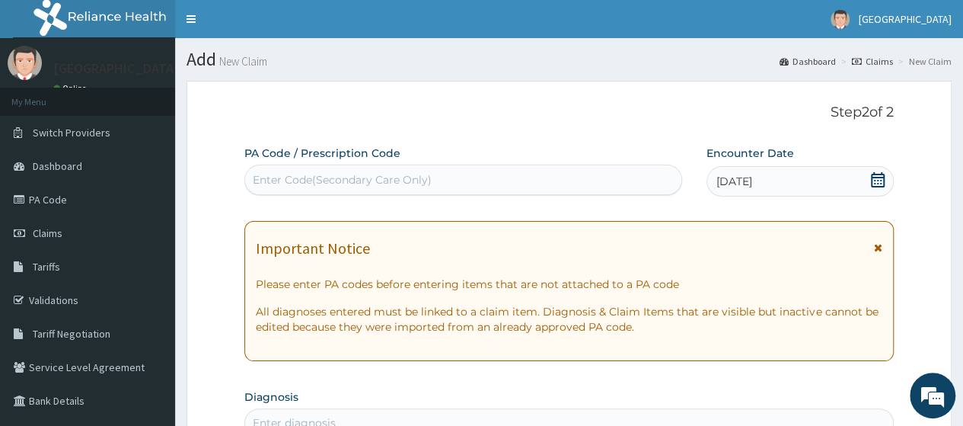
click at [286, 176] on div "Enter Code(Secondary Care Only)" at bounding box center [342, 179] width 179 height 15
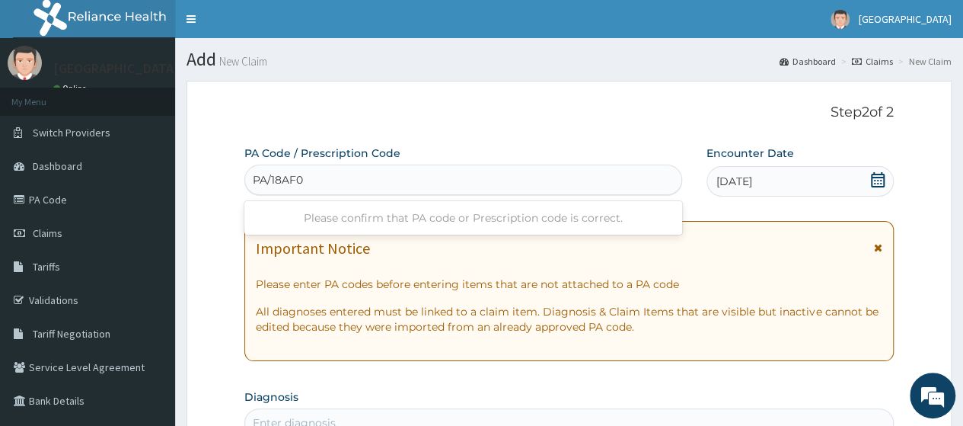
type input "PA/18AF06"
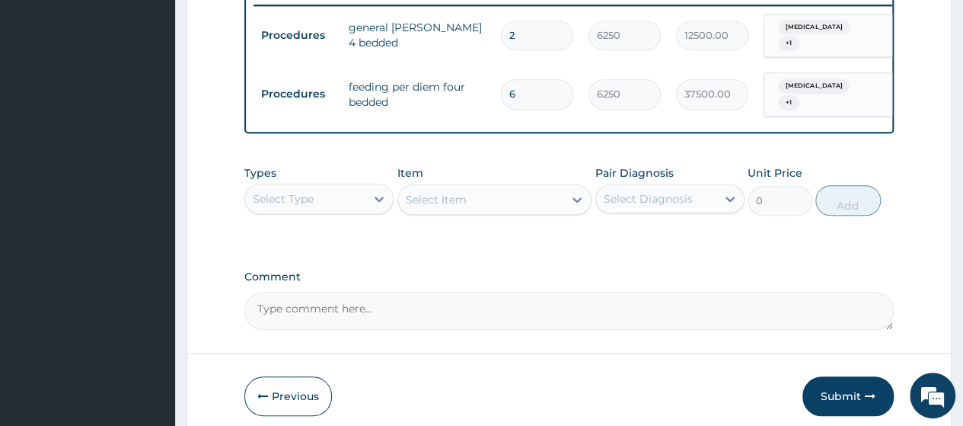
scroll to position [624, 0]
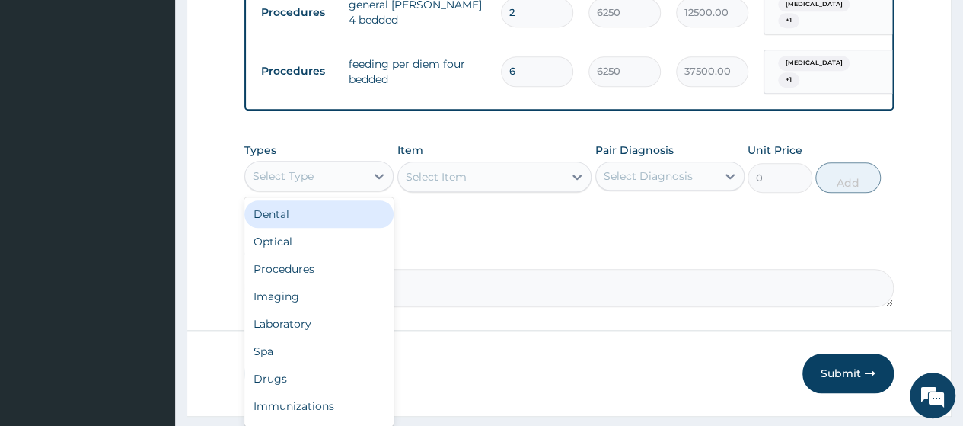
click at [353, 167] on div "Select Type" at bounding box center [305, 176] width 120 height 24
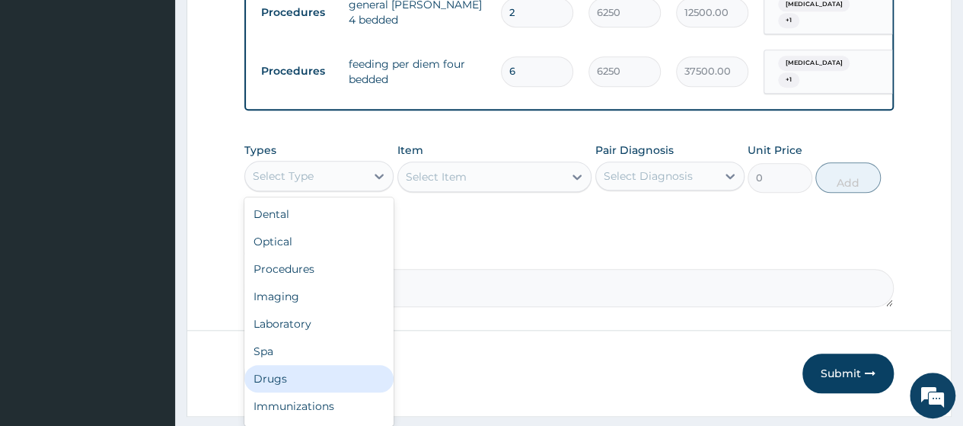
click at [264, 372] on div "Drugs" at bounding box center [318, 378] width 149 height 27
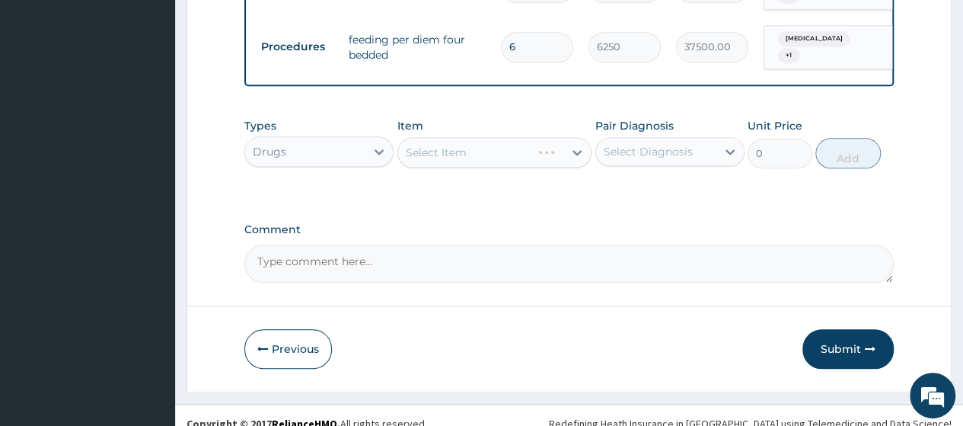
scroll to position [662, 0]
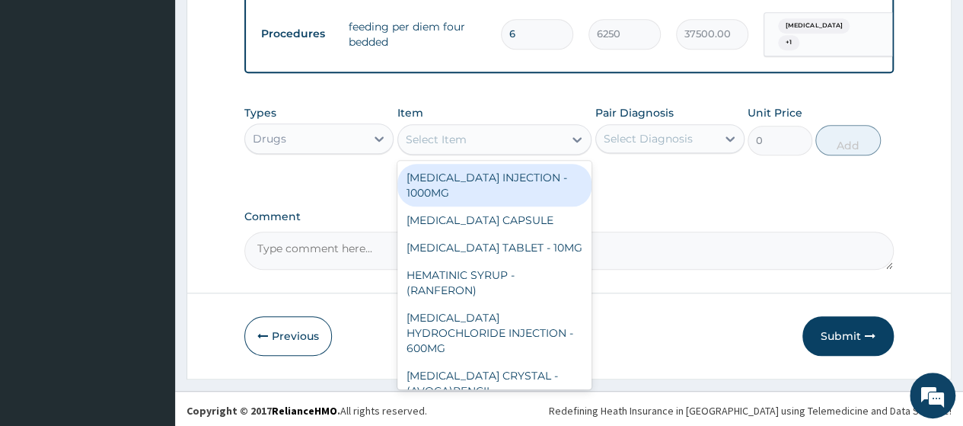
click at [510, 138] on div "Select Item" at bounding box center [481, 139] width 166 height 24
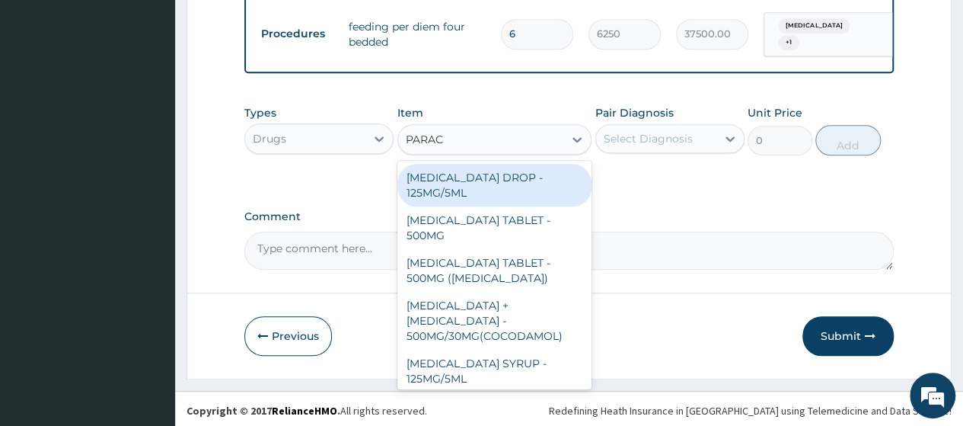
type input "PARACE"
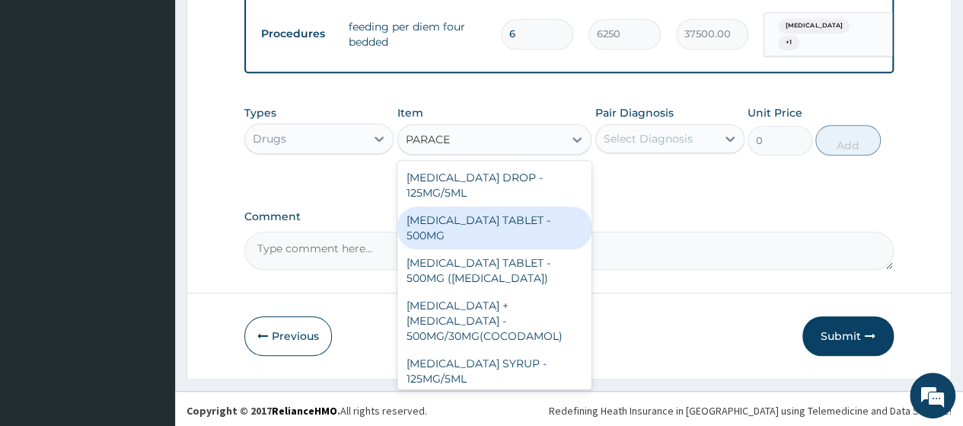
click at [490, 225] on div "PARACETAMOL TABLET - 500MG" at bounding box center [495, 227] width 195 height 43
type input "33.599999999999994"
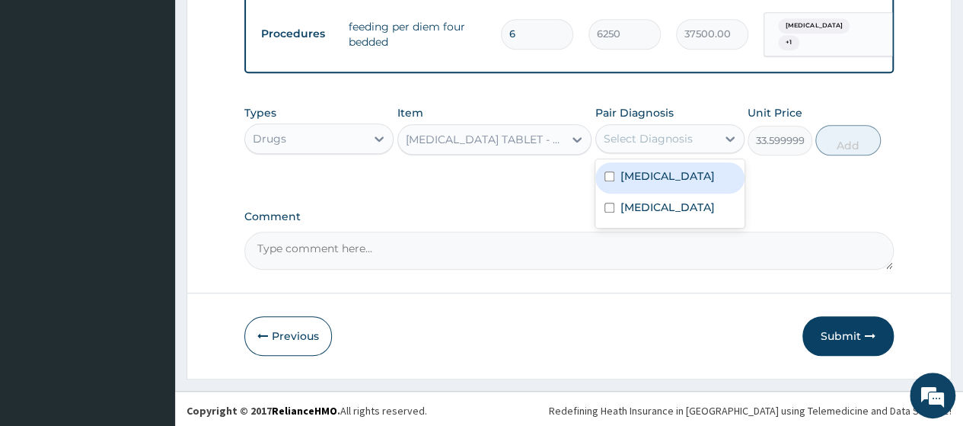
click at [643, 138] on div "Select Diagnosis" at bounding box center [648, 138] width 89 height 15
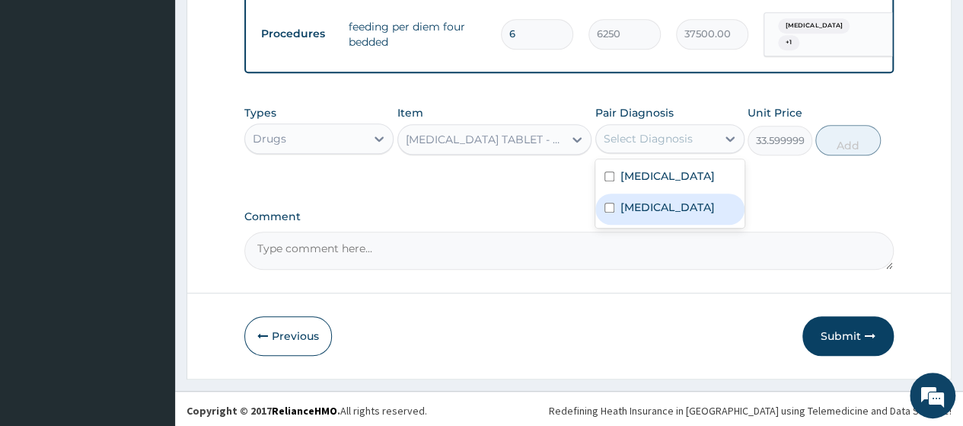
click at [653, 207] on label "Sepsis" at bounding box center [668, 207] width 94 height 15
checkbox input "true"
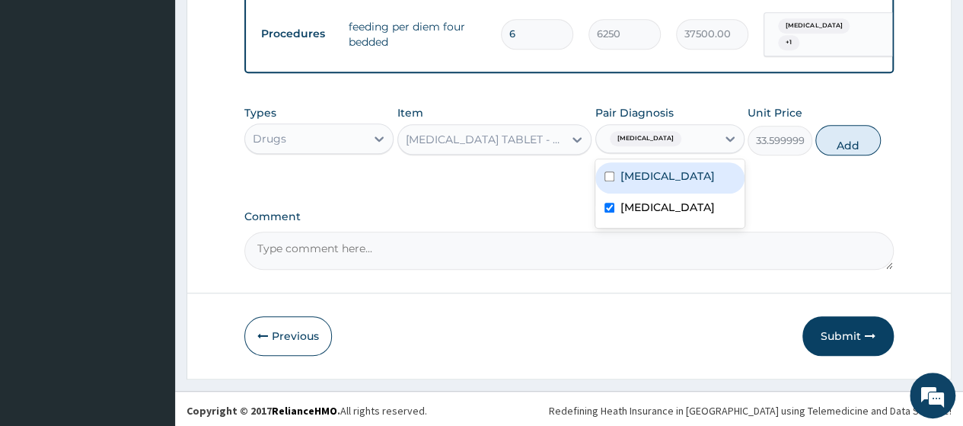
click at [660, 171] on div "Malaria" at bounding box center [670, 177] width 149 height 31
checkbox input "true"
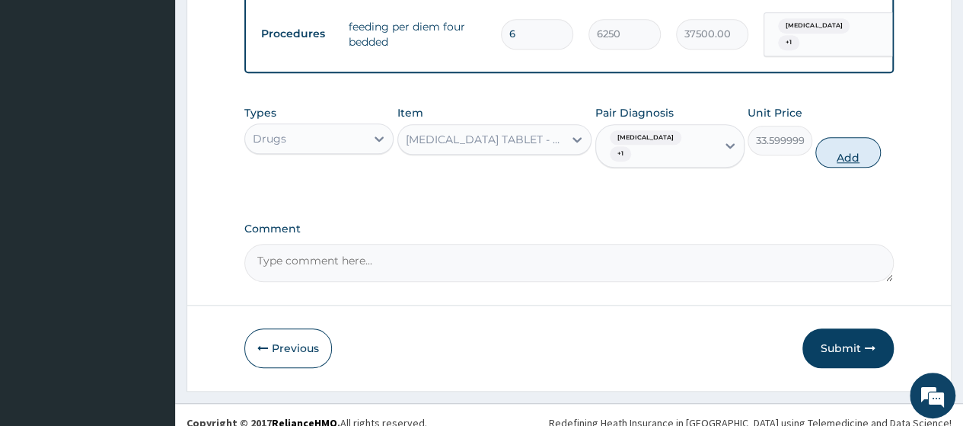
click at [864, 137] on button "Add" at bounding box center [848, 152] width 65 height 30
type input "0"
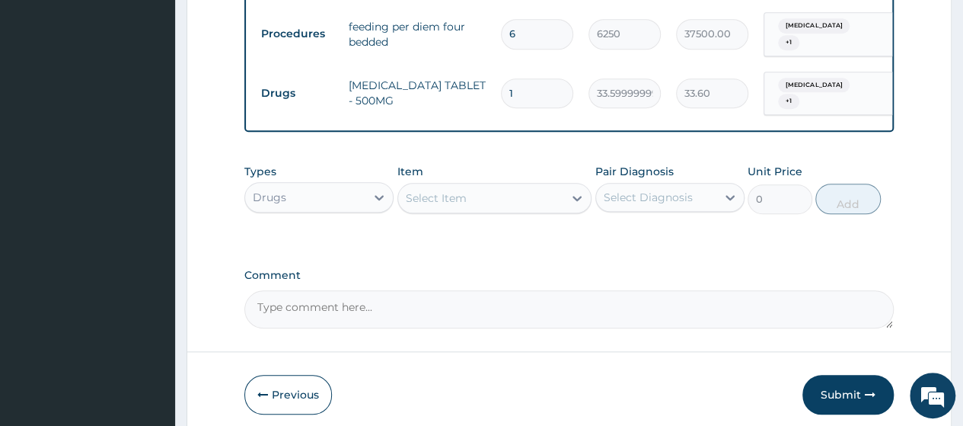
type input "18"
type input "604.80"
type input "18"
click at [468, 186] on div "Select Item" at bounding box center [481, 198] width 166 height 24
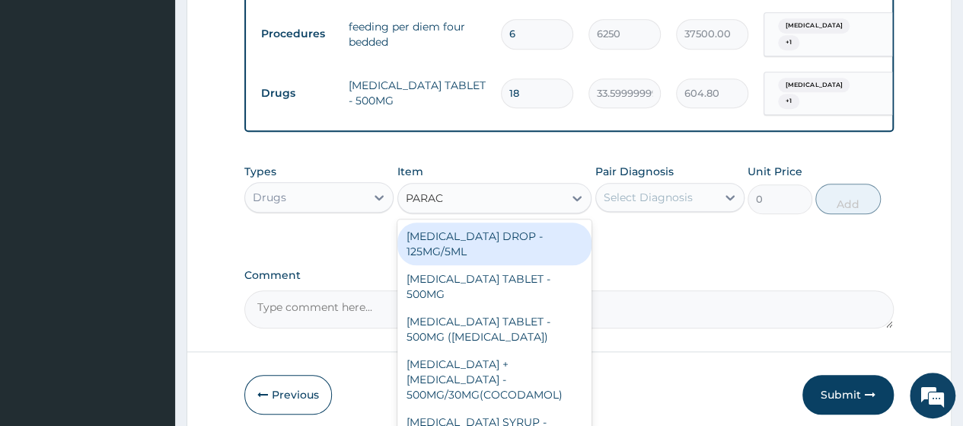
type input "PARACE"
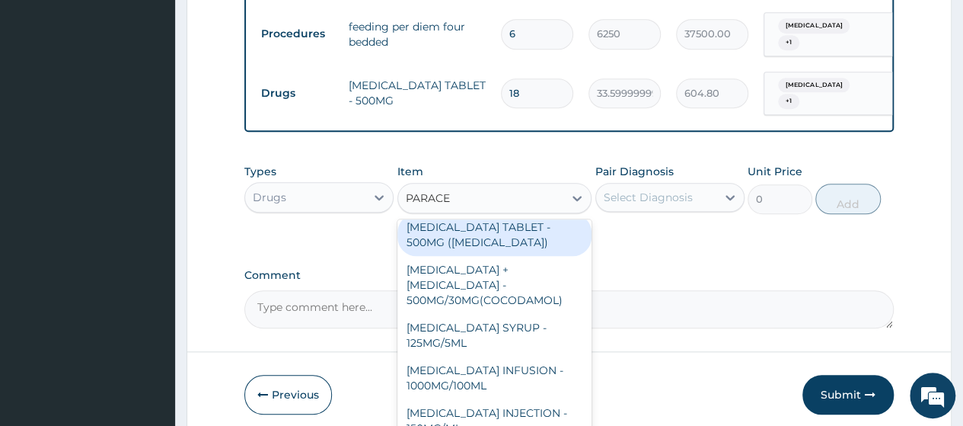
scroll to position [152, 0]
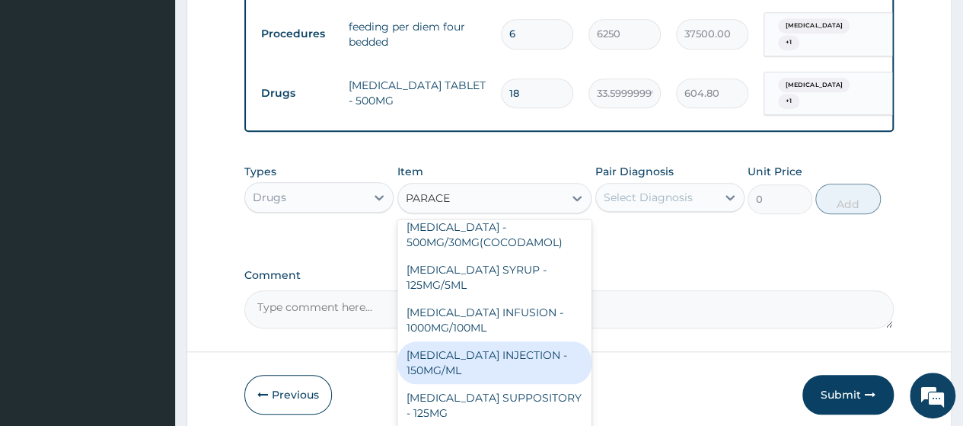
click at [489, 341] on div "PARACETAMOL INJECTION - 150MG/ML" at bounding box center [495, 362] width 195 height 43
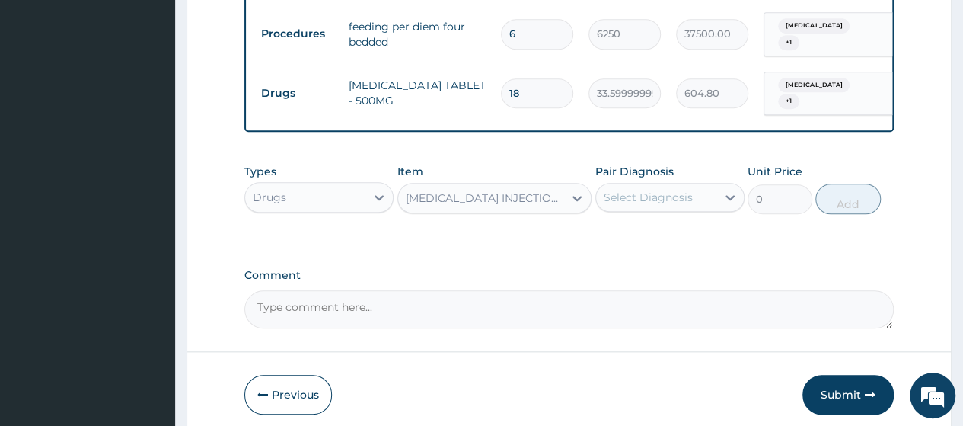
type input "560"
click at [666, 190] on div "Select Diagnosis" at bounding box center [648, 197] width 89 height 15
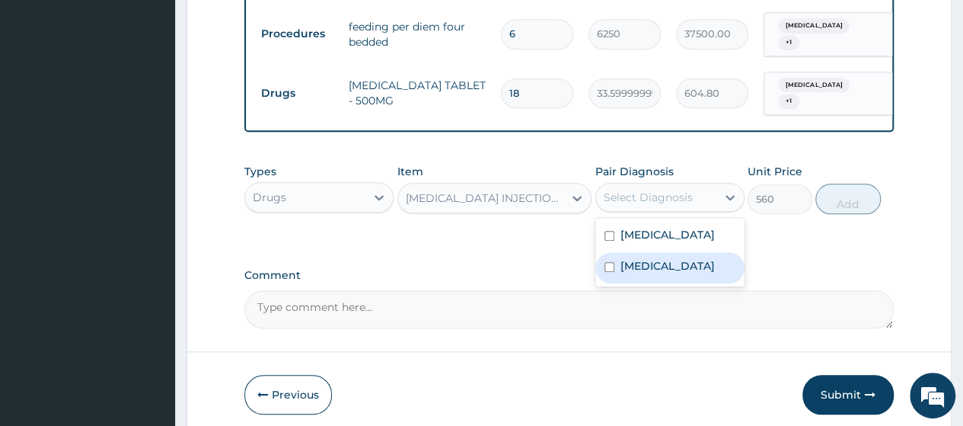
click at [638, 252] on div "Sepsis" at bounding box center [670, 267] width 149 height 31
checkbox input "true"
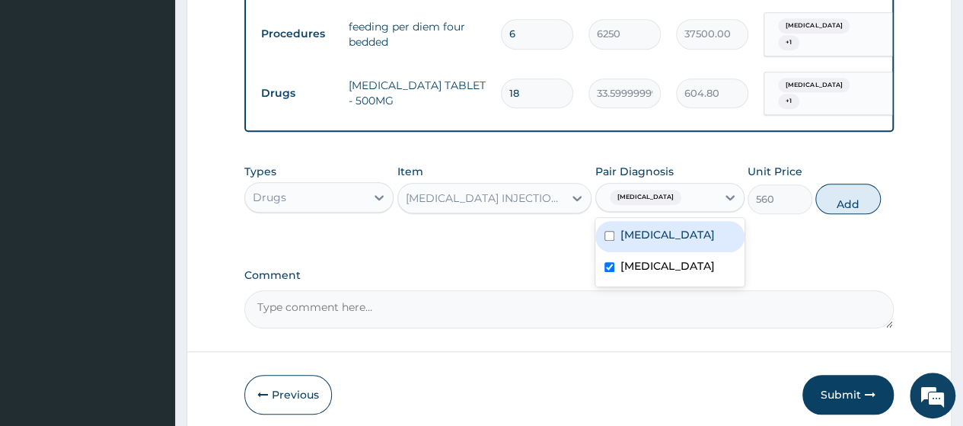
click at [644, 229] on label "Malaria" at bounding box center [668, 234] width 94 height 15
checkbox input "true"
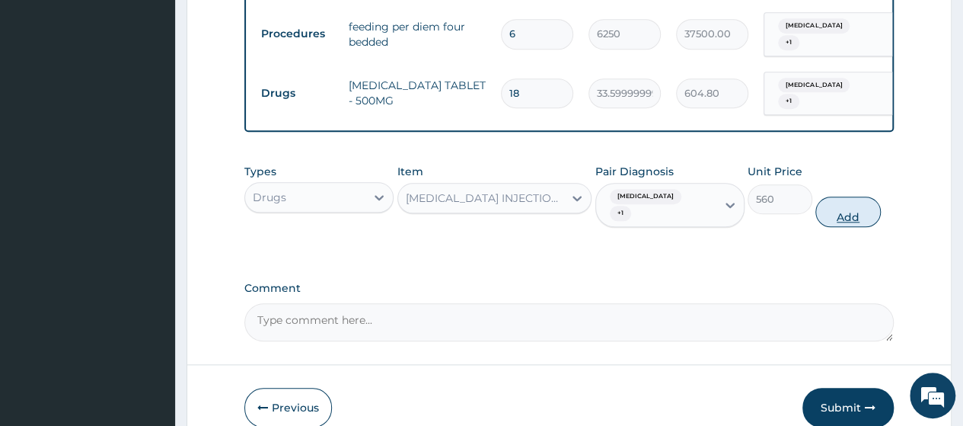
click at [836, 196] on button "Add" at bounding box center [848, 211] width 65 height 30
type input "0"
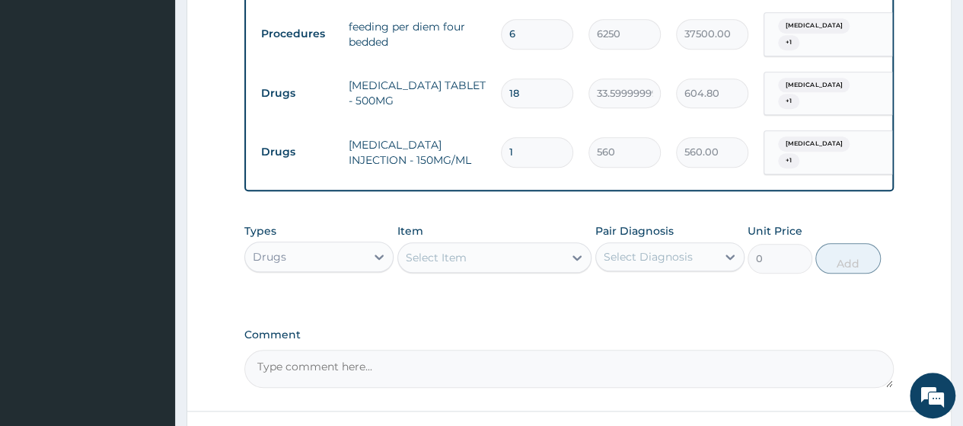
type input "12"
type input "6720.00"
type input "12"
click at [443, 250] on div "Select Item" at bounding box center [436, 257] width 61 height 15
drag, startPoint x: 474, startPoint y: 232, endPoint x: 434, endPoint y: 247, distance: 42.4
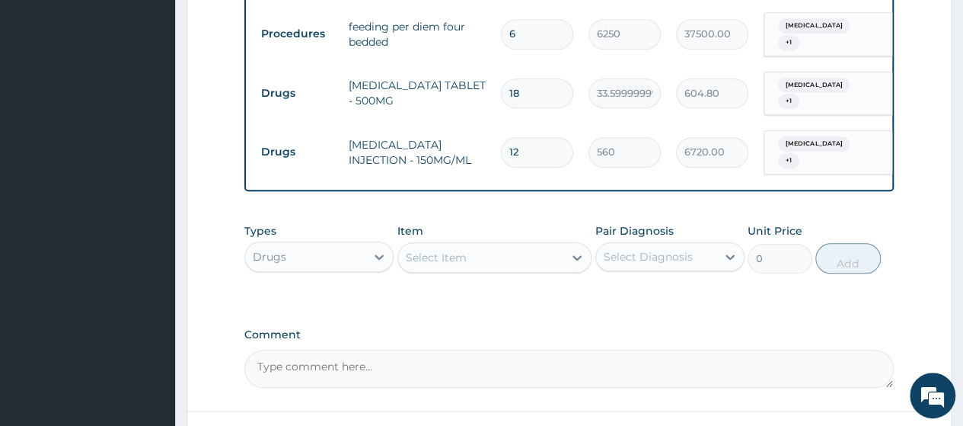
click at [474, 245] on div "Select Item" at bounding box center [481, 257] width 166 height 24
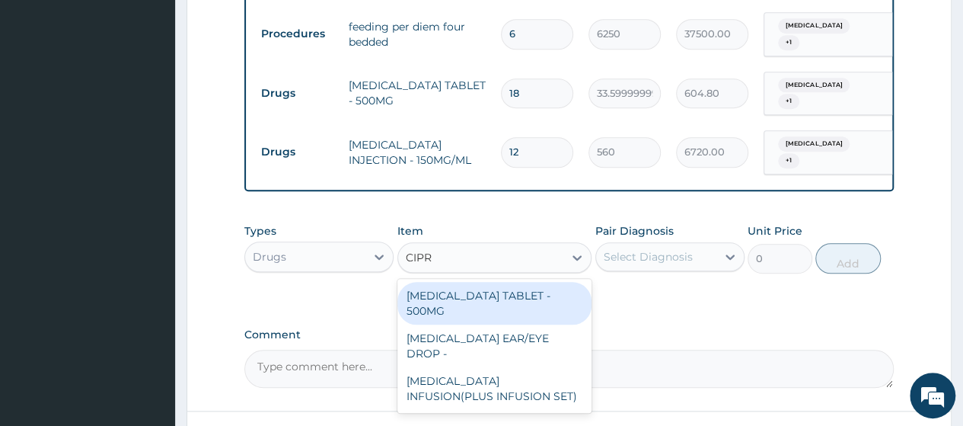
type input "CIPRO"
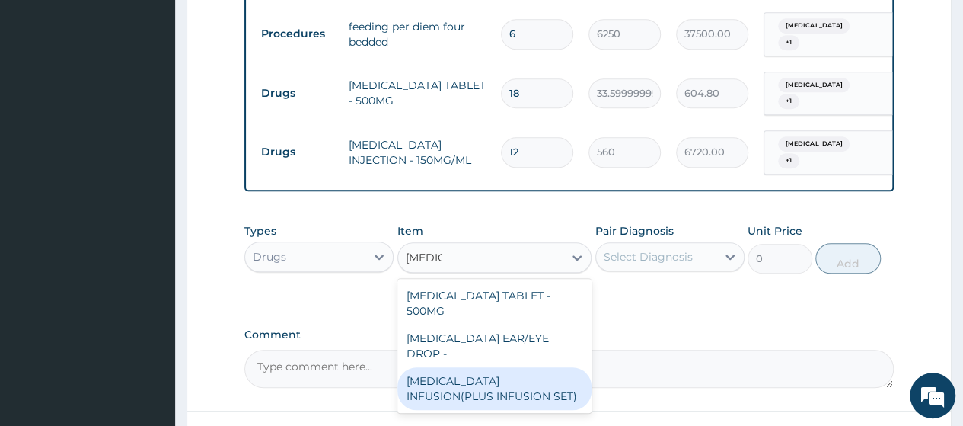
click at [490, 368] on div "CIPROFLOXACIN INFUSION(PLUS INFUSION SET)" at bounding box center [495, 388] width 195 height 43
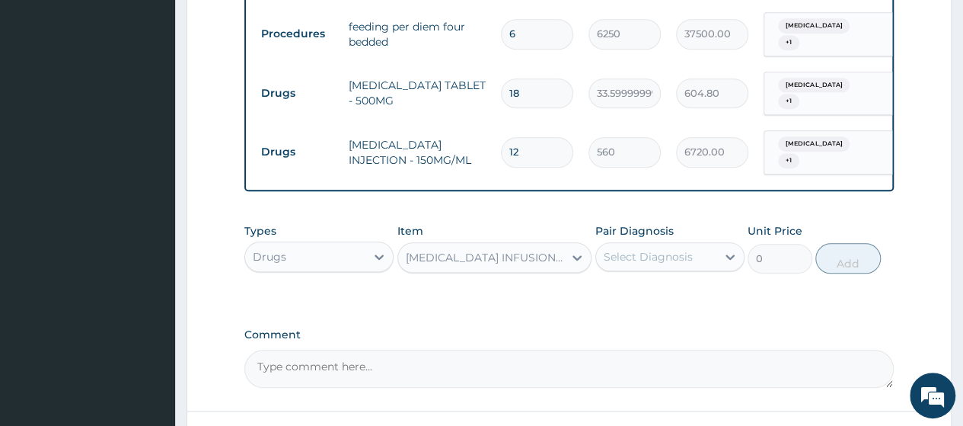
type input "1092"
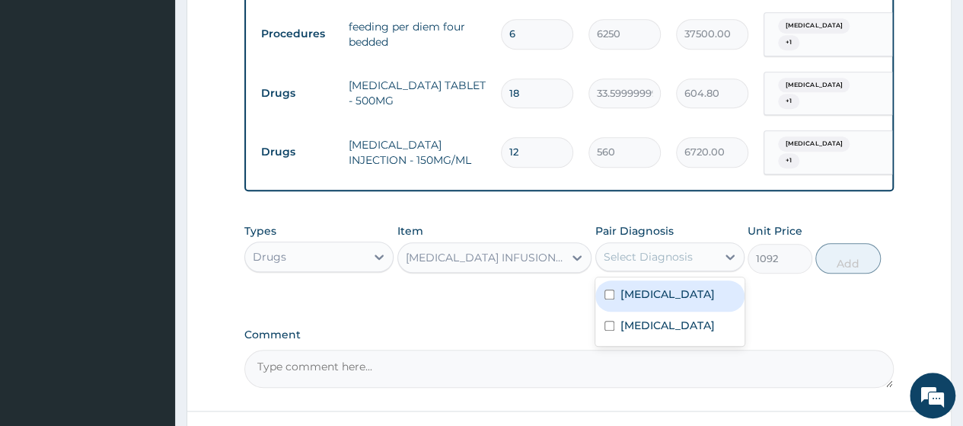
click at [628, 249] on div "Select Diagnosis" at bounding box center [648, 256] width 89 height 15
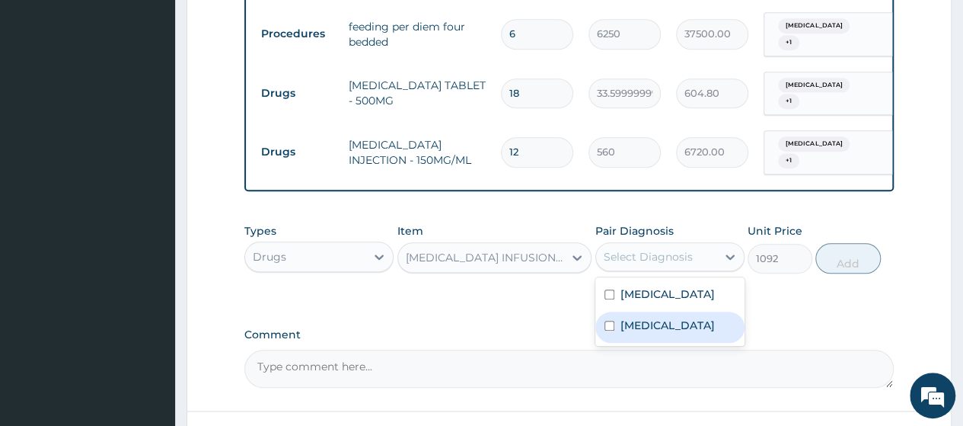
click at [640, 318] on label "Sepsis" at bounding box center [668, 325] width 94 height 15
checkbox input "true"
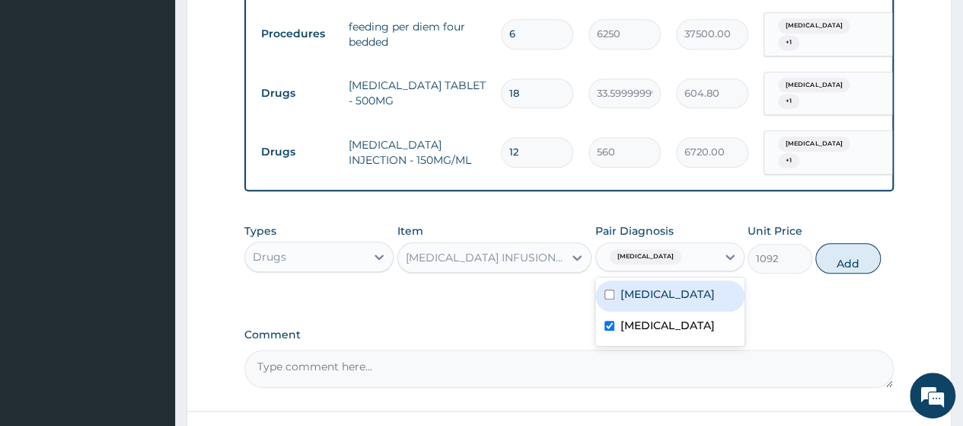
click at [653, 286] on label "Malaria" at bounding box center [668, 293] width 94 height 15
checkbox input "true"
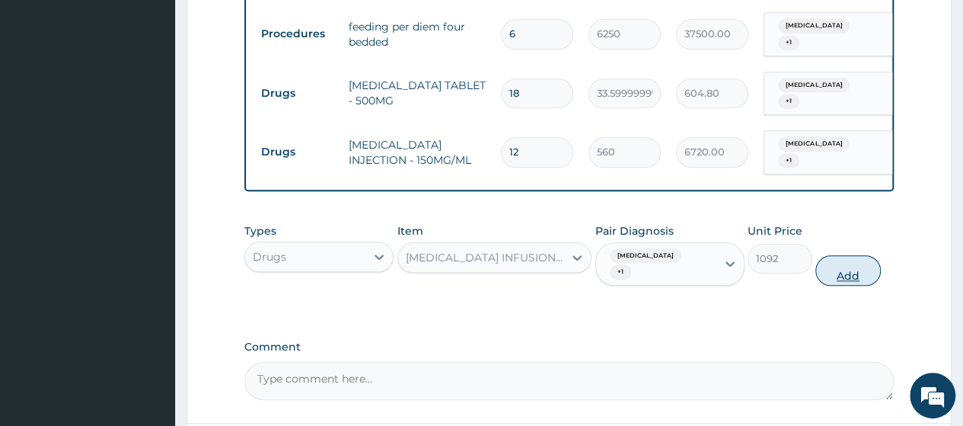
click at [851, 255] on button "Add" at bounding box center [848, 270] width 65 height 30
type input "0"
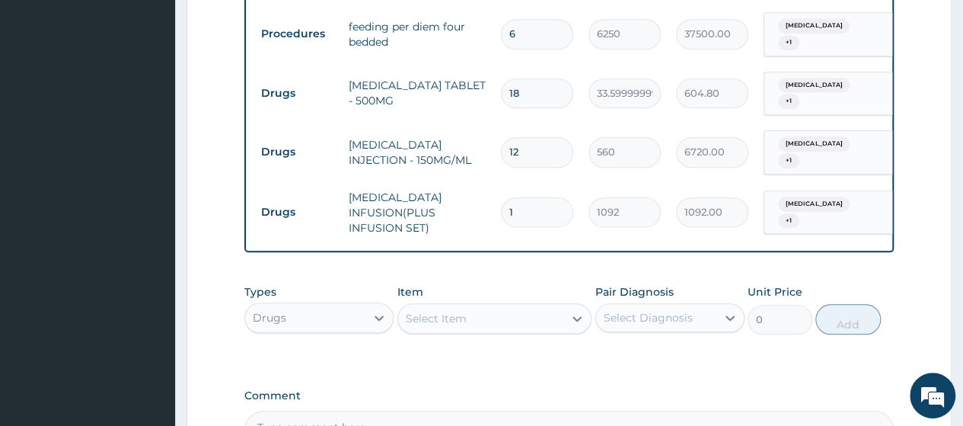
type input "0.00"
type input "2"
type input "2184.00"
type input "2"
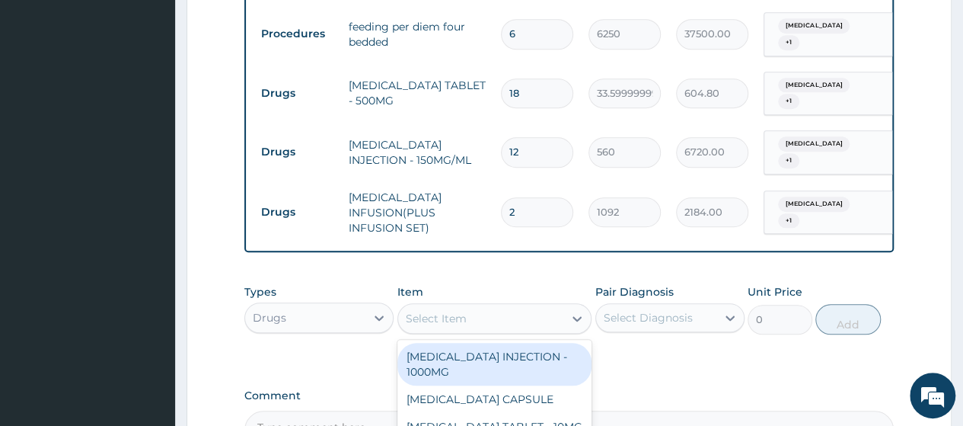
click at [468, 306] on div "Select Item" at bounding box center [481, 318] width 166 height 24
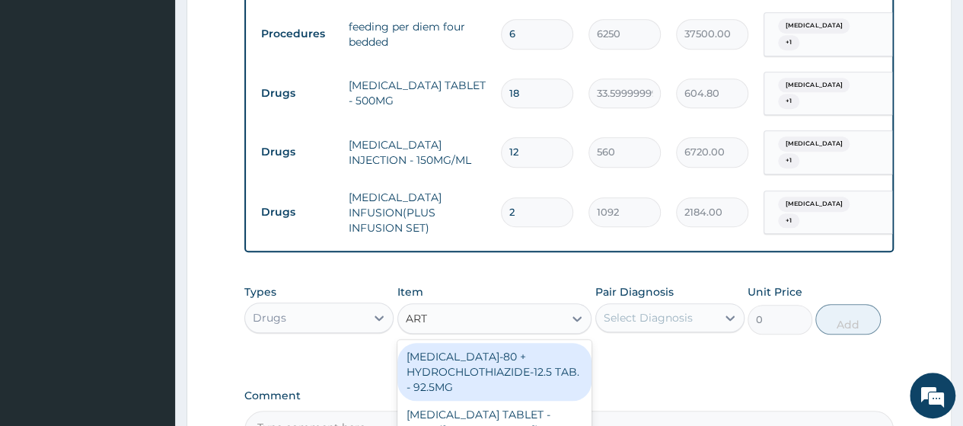
type input "ARTE"
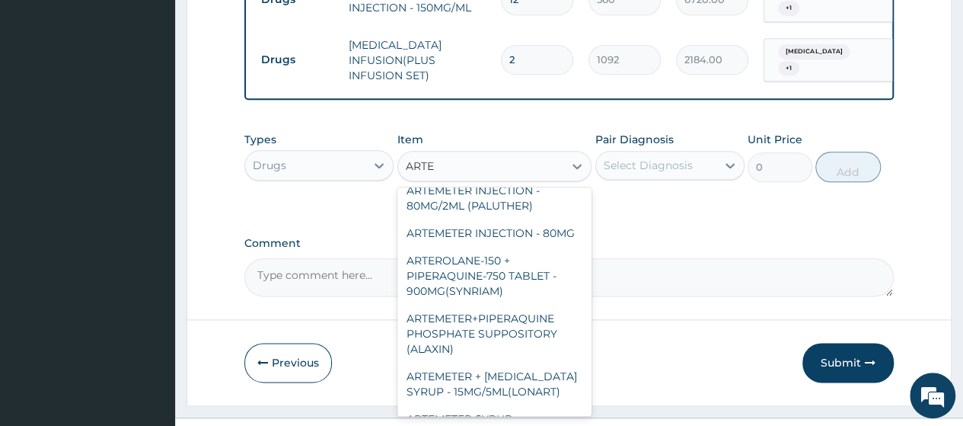
scroll to position [487, 0]
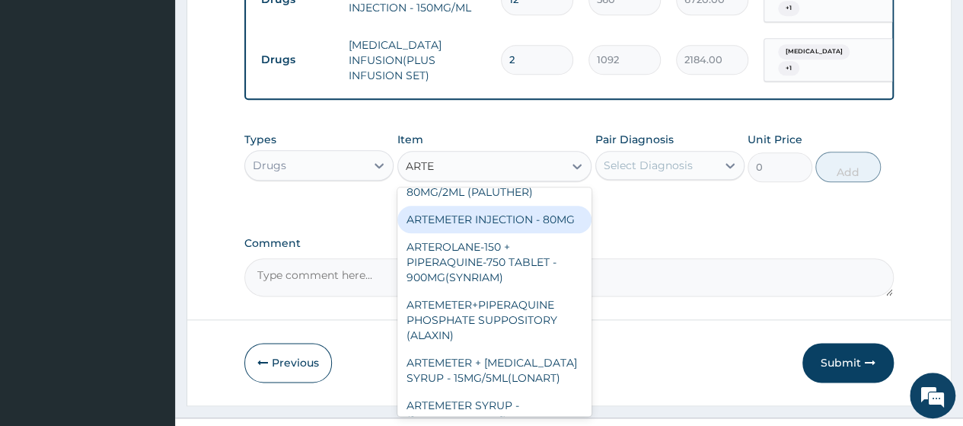
click at [439, 233] on div "ARTEMETER INJECTION - 80MG" at bounding box center [495, 219] width 195 height 27
type input "475.99999999999994"
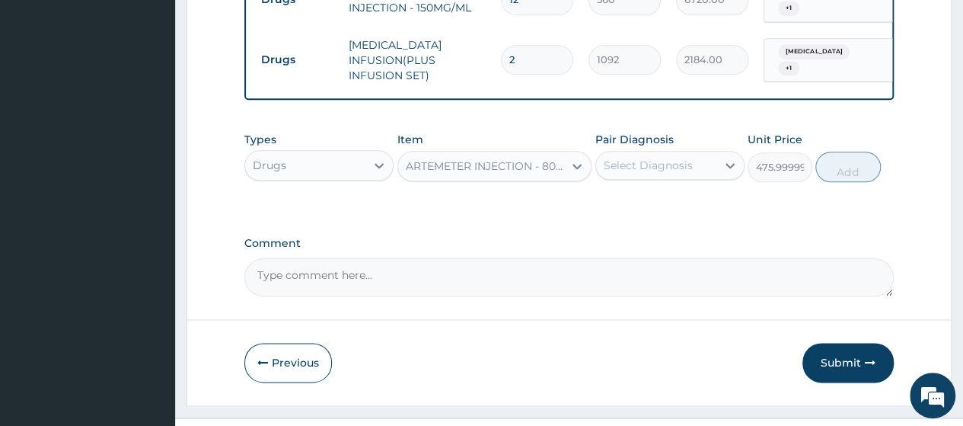
click at [663, 153] on div "Select Diagnosis" at bounding box center [656, 165] width 120 height 24
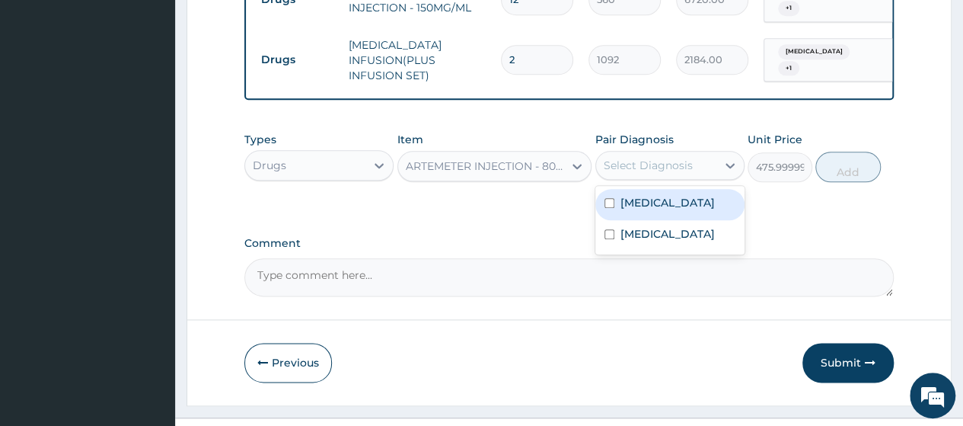
click at [647, 195] on label "Malaria" at bounding box center [668, 202] width 94 height 15
checkbox input "true"
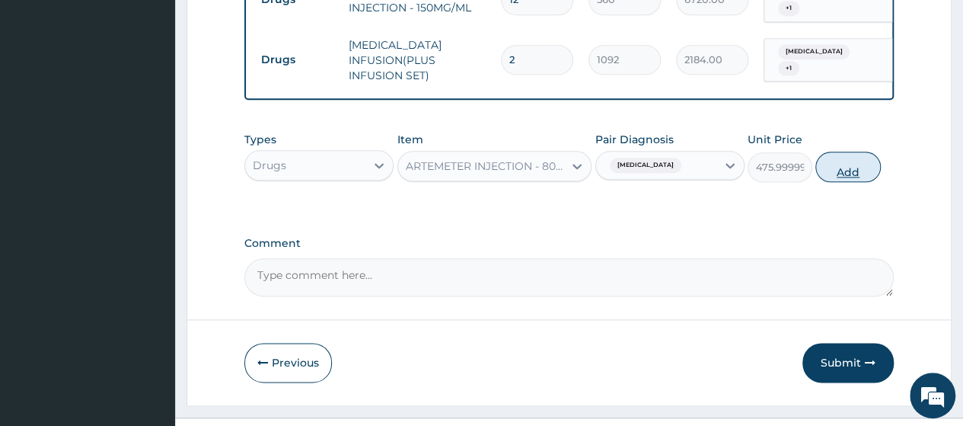
click at [853, 152] on button "Add" at bounding box center [848, 167] width 65 height 30
type input "0"
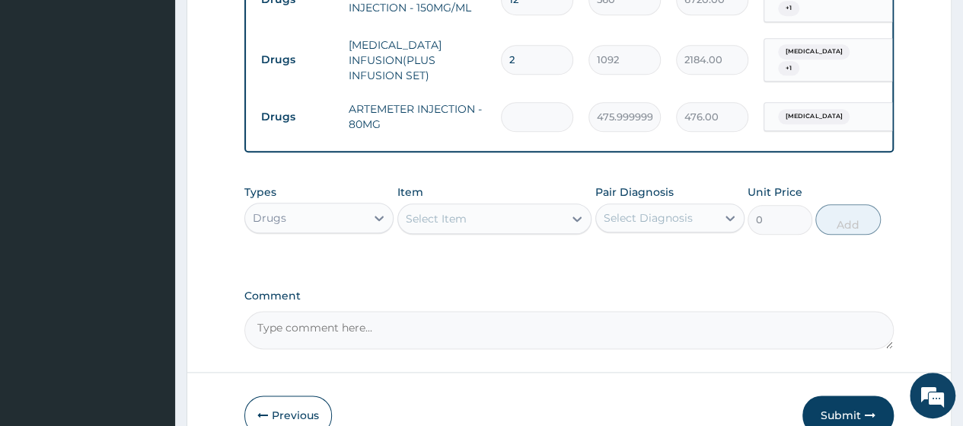
type input "0.00"
type input "6"
type input "2856.00"
type input "6"
click at [513, 206] on div "Select Item" at bounding box center [481, 218] width 166 height 24
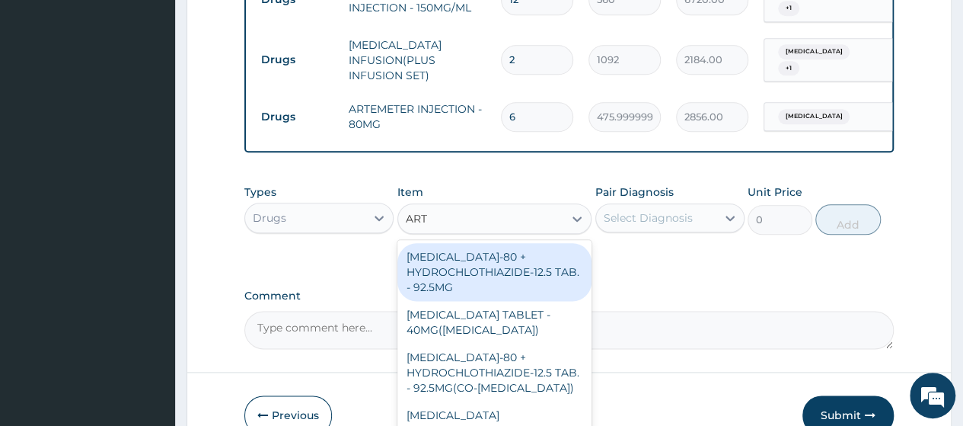
type input "ARTE"
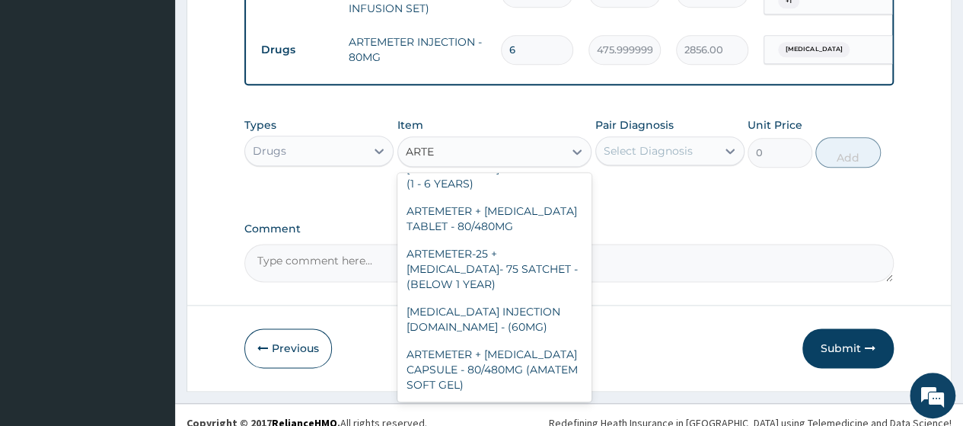
scroll to position [914, 0]
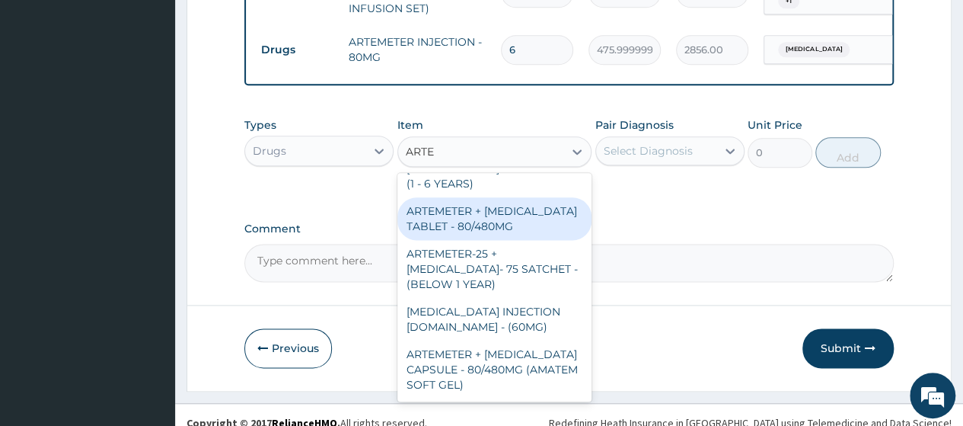
click at [472, 197] on div "ARTEMETER + LUMEFANTRINE TABLET - 80/480MG" at bounding box center [495, 218] width 195 height 43
type input "364"
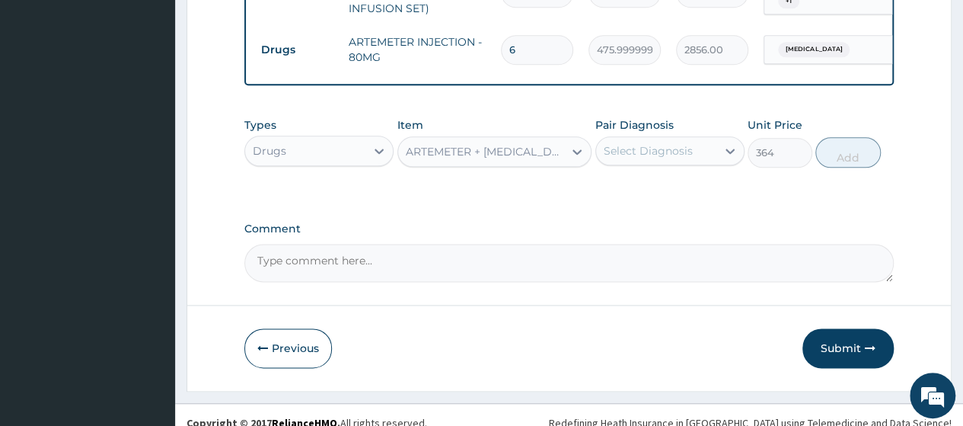
click at [660, 143] on div "Select Diagnosis" at bounding box center [648, 150] width 89 height 15
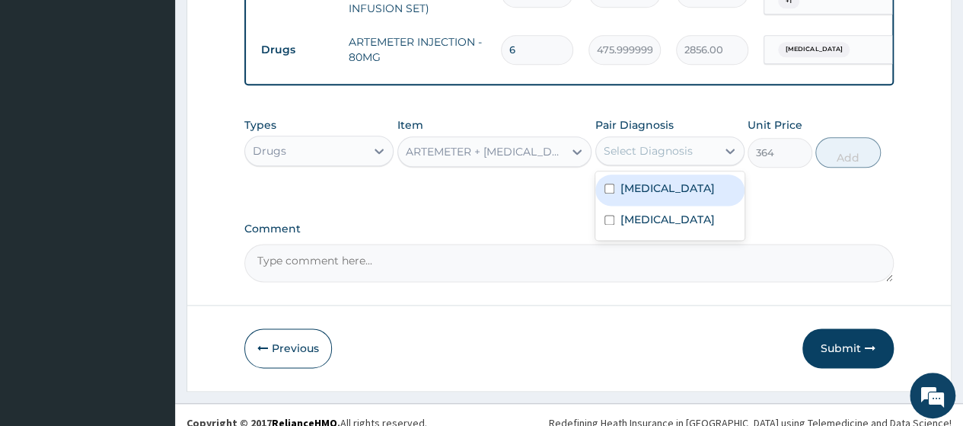
click at [649, 180] on label "Malaria" at bounding box center [668, 187] width 94 height 15
checkbox input "true"
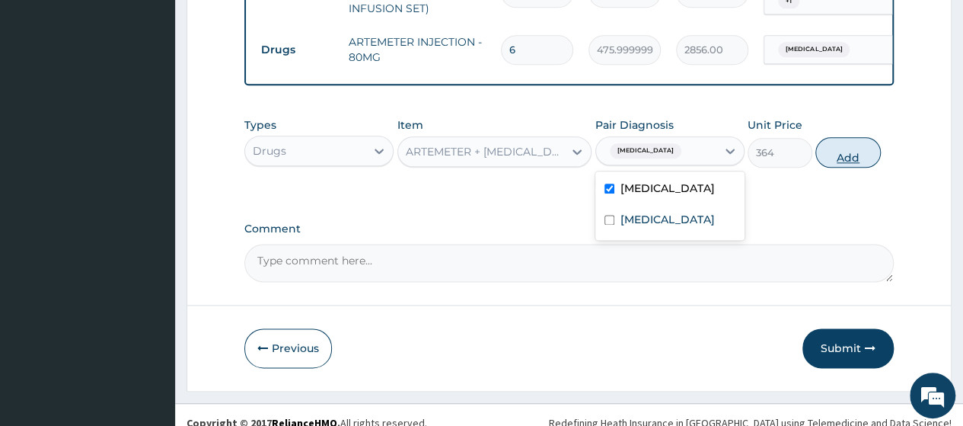
click at [848, 138] on button "Add" at bounding box center [848, 152] width 65 height 30
type input "0"
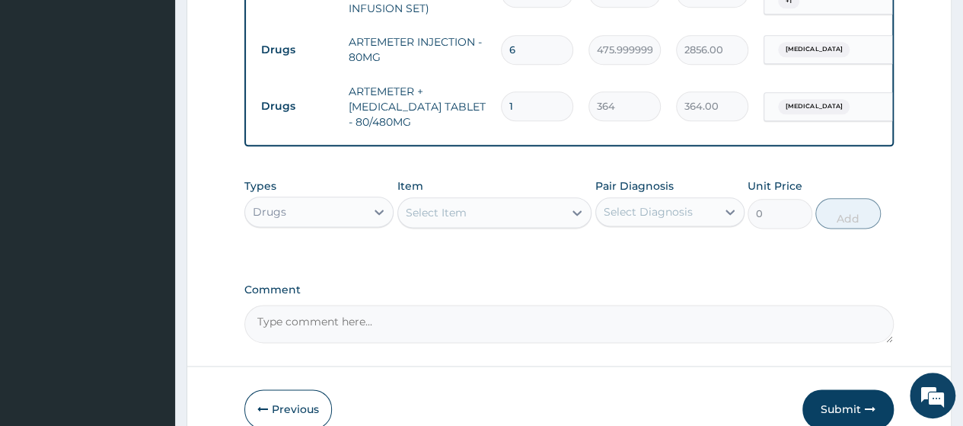
type input "0.00"
type input "6"
type input "2184.00"
type input "6"
click at [504, 200] on div "Select Item" at bounding box center [481, 212] width 166 height 24
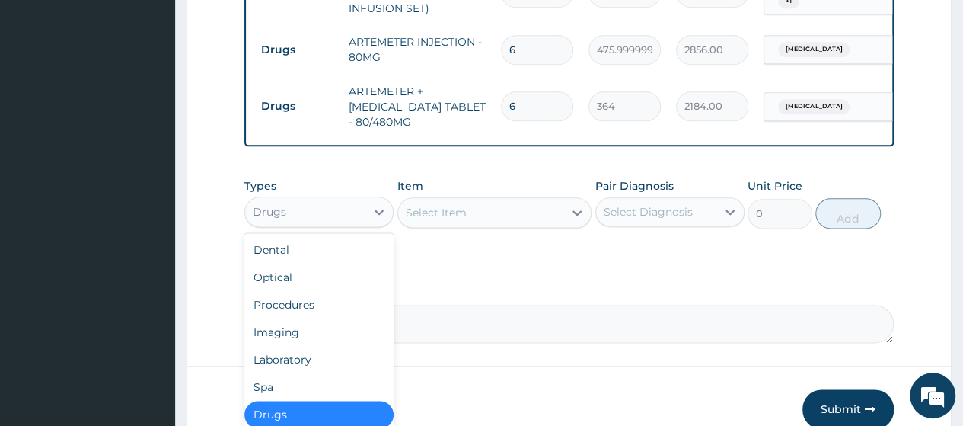
click at [268, 204] on div "Drugs" at bounding box center [270, 211] width 34 height 15
click at [290, 346] on div "Laboratory" at bounding box center [318, 359] width 149 height 27
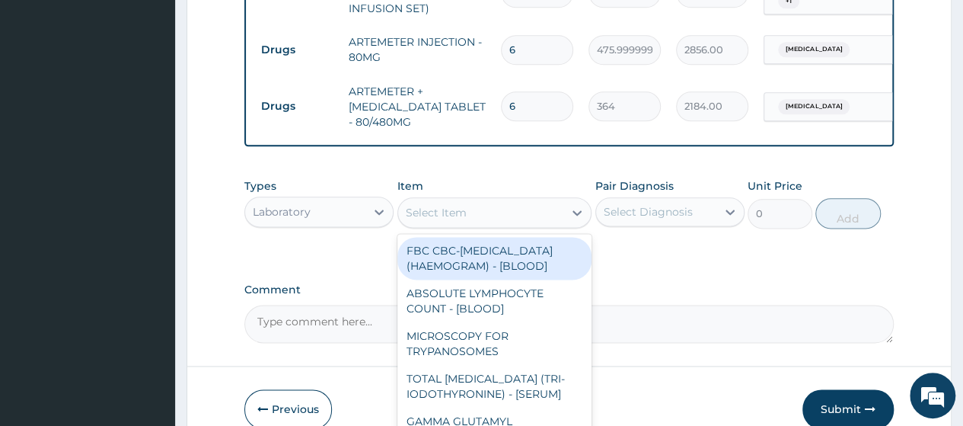
click at [490, 201] on div "Select Item" at bounding box center [481, 212] width 166 height 24
click at [508, 266] on div "FBC CBC-COMPLETE BLOOD COUNT (HAEMOGRAM) - [BLOOD]" at bounding box center [495, 258] width 195 height 43
type input "5000"
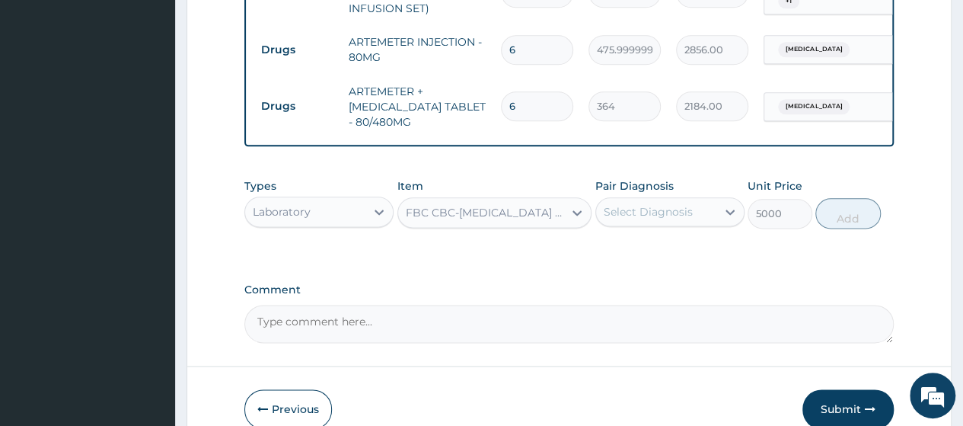
click at [643, 204] on div "Select Diagnosis" at bounding box center [648, 211] width 89 height 15
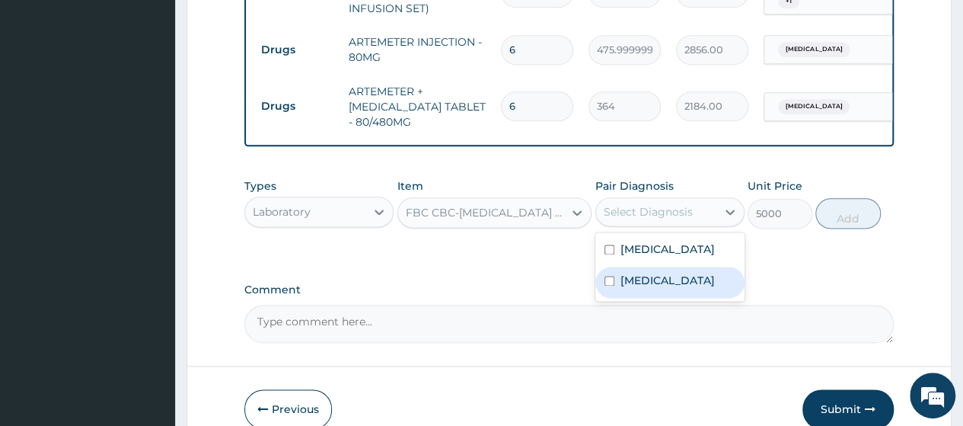
drag, startPoint x: 661, startPoint y: 273, endPoint x: 682, endPoint y: 270, distance: 20.7
click at [661, 272] on div "Sepsis" at bounding box center [670, 282] width 149 height 31
checkbox input "true"
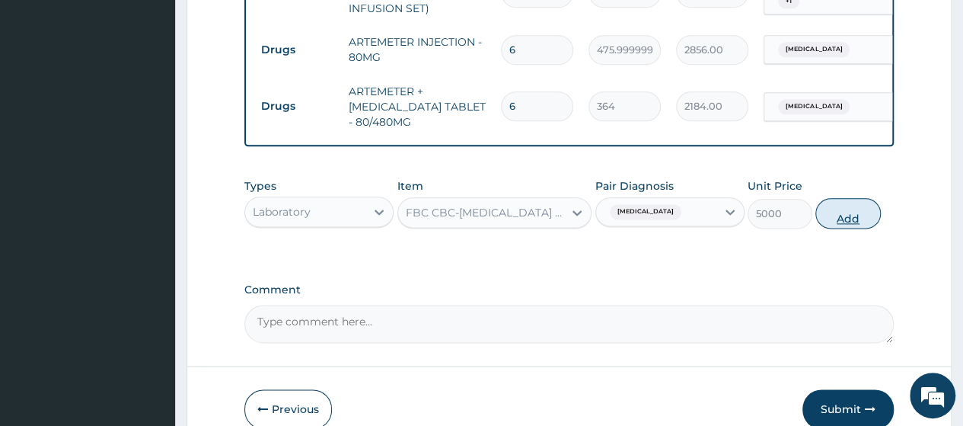
click at [851, 202] on button "Add" at bounding box center [848, 213] width 65 height 30
type input "0"
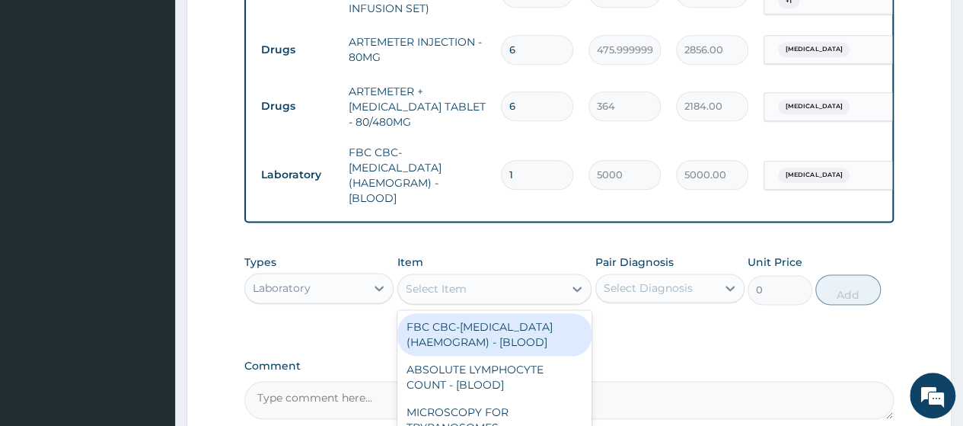
click at [466, 276] on div "Select Item" at bounding box center [481, 288] width 166 height 24
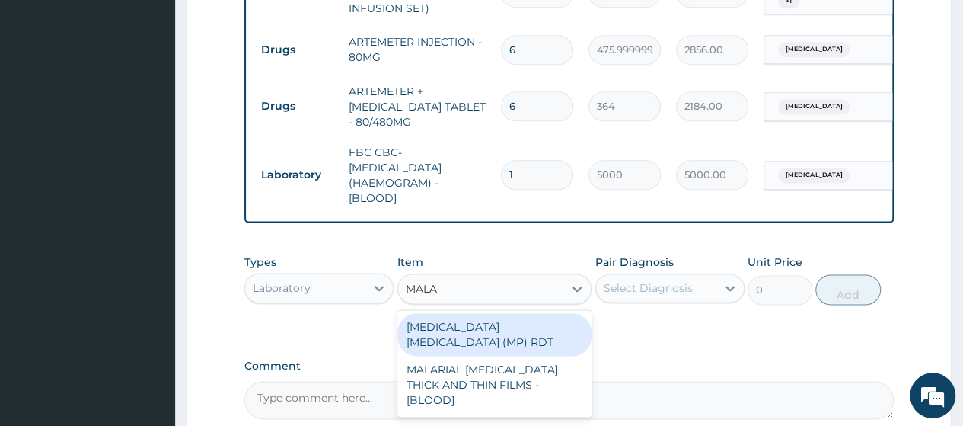
type input "MALAR"
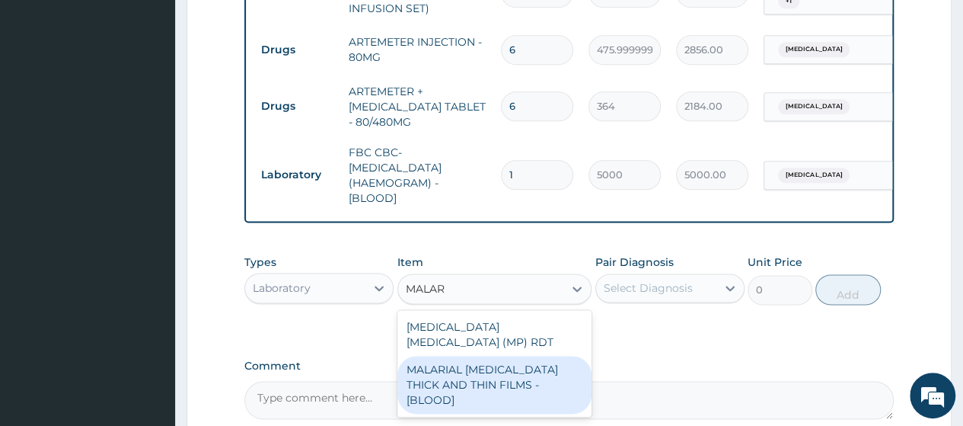
click at [531, 356] on div "MALARIAL PARASITE THICK AND THIN FILMS - [BLOOD]" at bounding box center [495, 385] width 195 height 58
type input "2187.5"
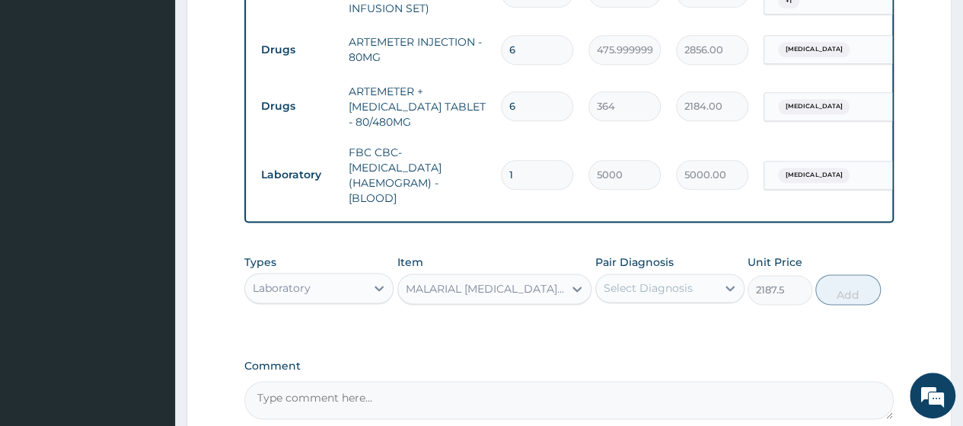
click at [656, 280] on div "Select Diagnosis" at bounding box center [648, 287] width 89 height 15
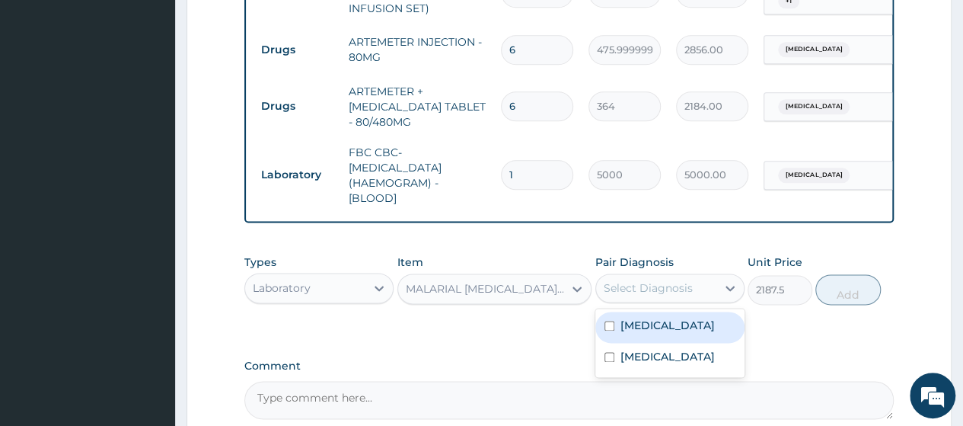
click at [638, 318] on label "Malaria" at bounding box center [668, 325] width 94 height 15
checkbox input "true"
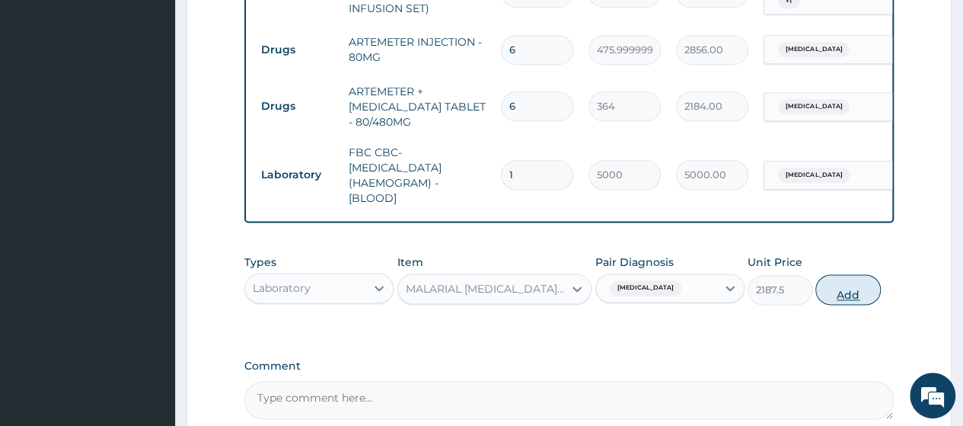
click at [835, 274] on button "Add" at bounding box center [848, 289] width 65 height 30
type input "0"
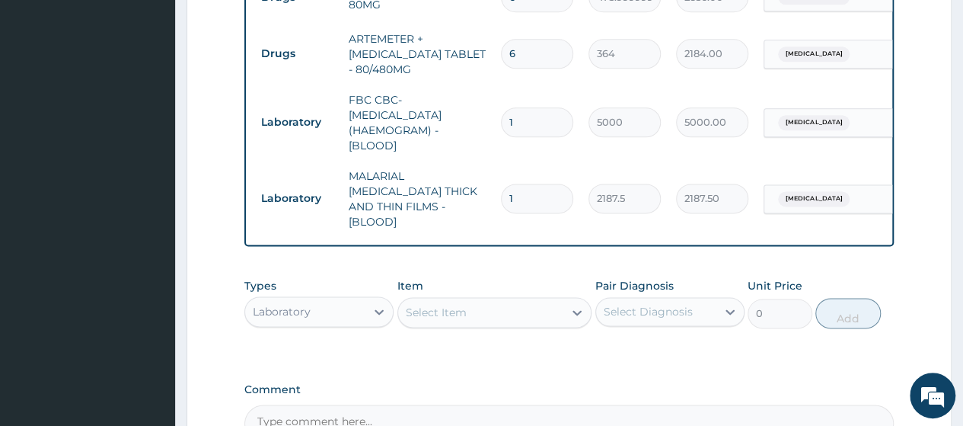
scroll to position [957, 0]
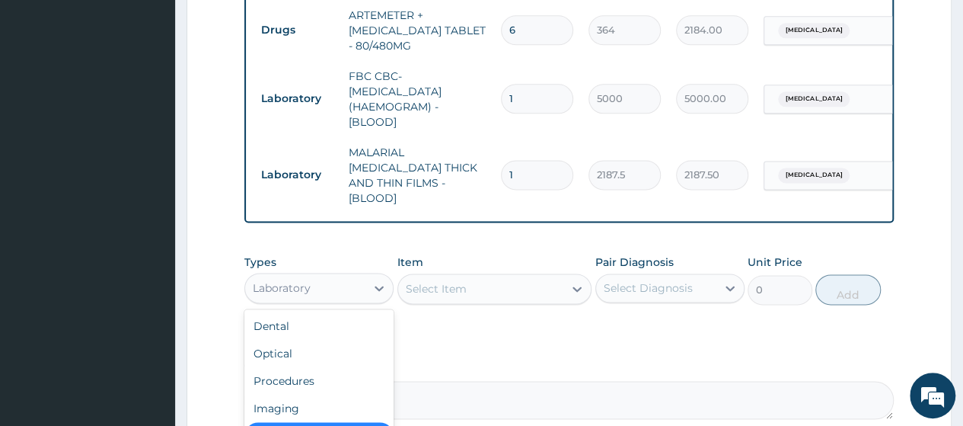
click at [315, 276] on div "Laboratory" at bounding box center [305, 288] width 120 height 24
click at [288, 367] on div "Procedures" at bounding box center [318, 380] width 149 height 27
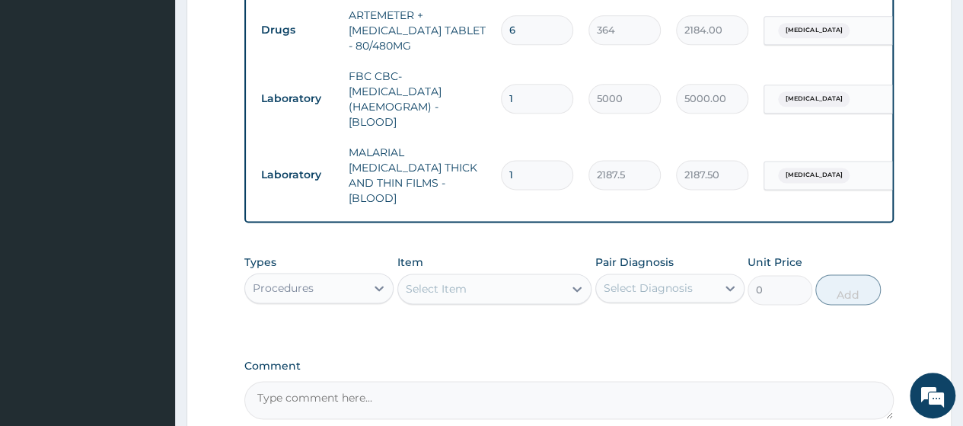
click at [478, 276] on div "Select Item" at bounding box center [481, 288] width 166 height 24
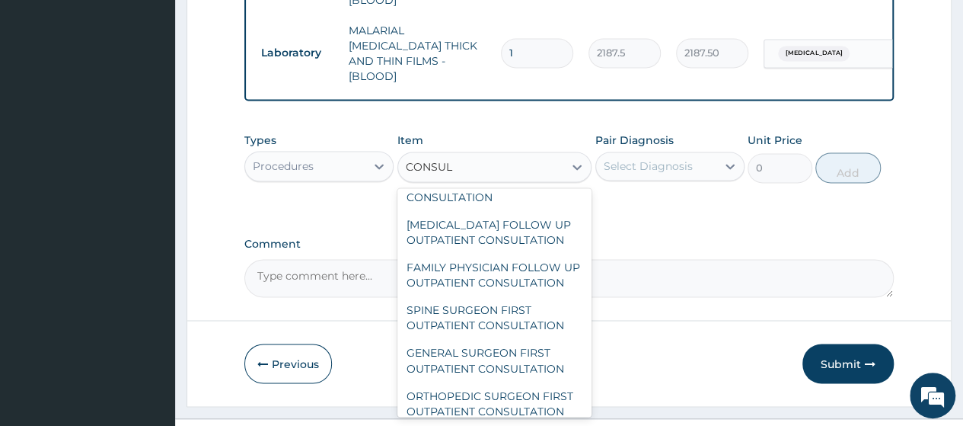
scroll to position [2644, 0]
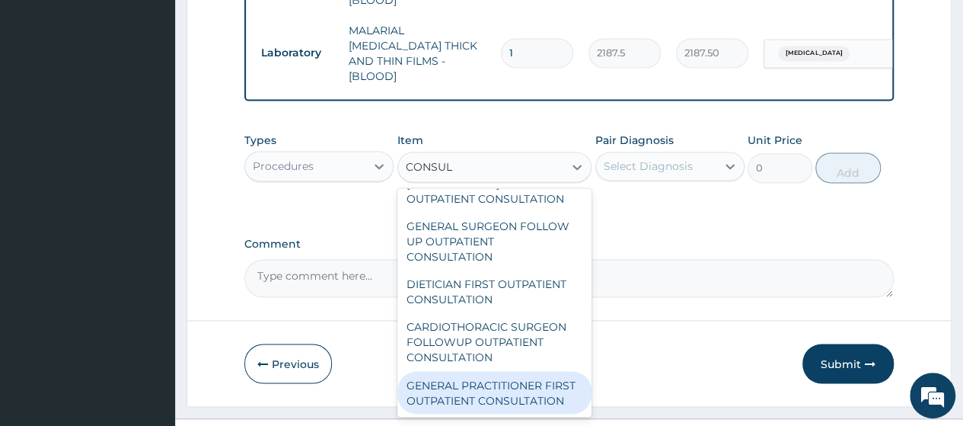
type input "CONSUL"
click at [379, 343] on div "Previous Submit" at bounding box center [569, 363] width 650 height 40
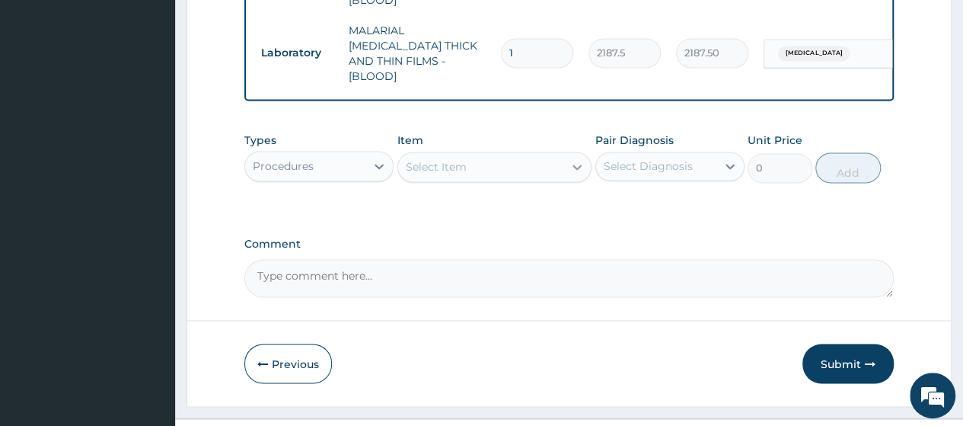
click at [566, 153] on div at bounding box center [577, 166] width 27 height 27
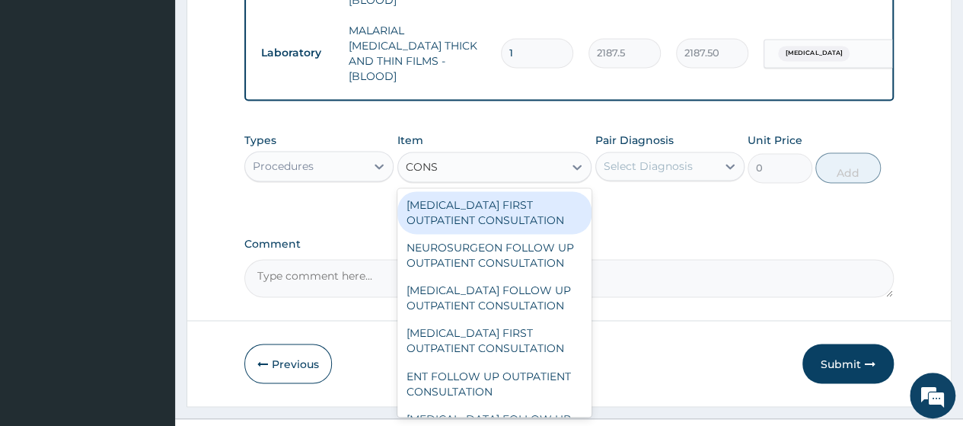
type input "CONSU"
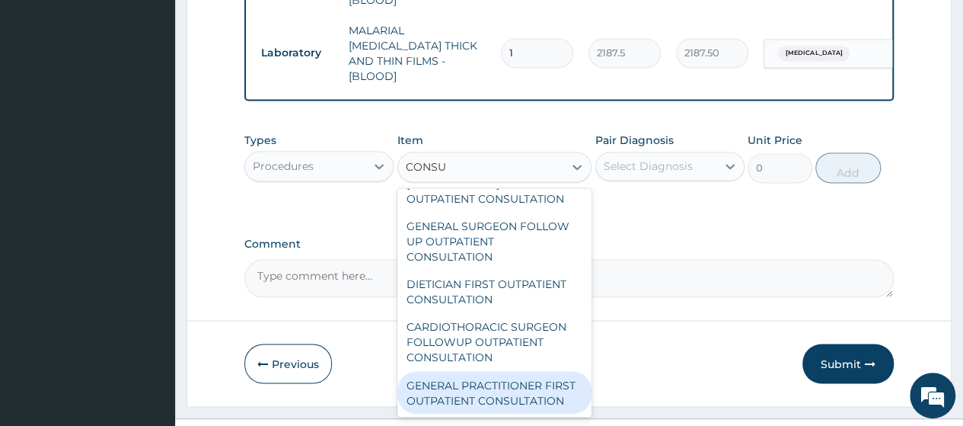
click at [420, 371] on div "GENERAL PRACTITIONER FIRST OUTPATIENT CONSULTATION" at bounding box center [495, 392] width 195 height 43
type input "3750"
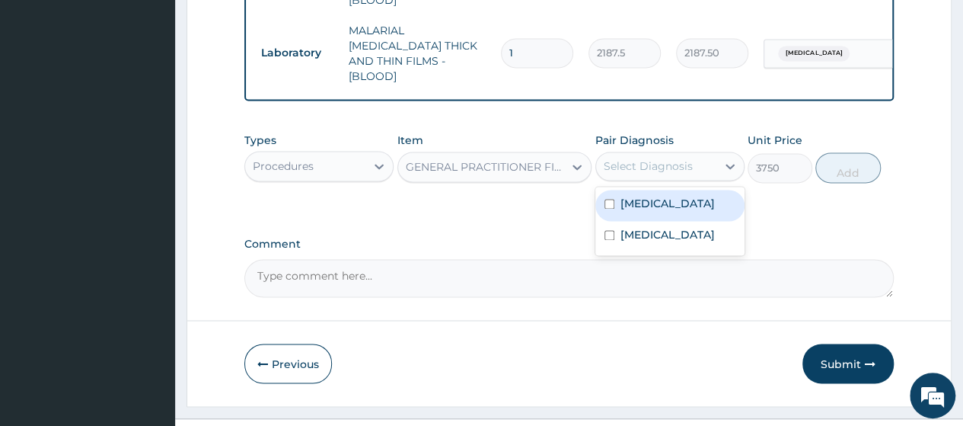
click at [647, 158] on div "Select Diagnosis" at bounding box center [648, 165] width 89 height 15
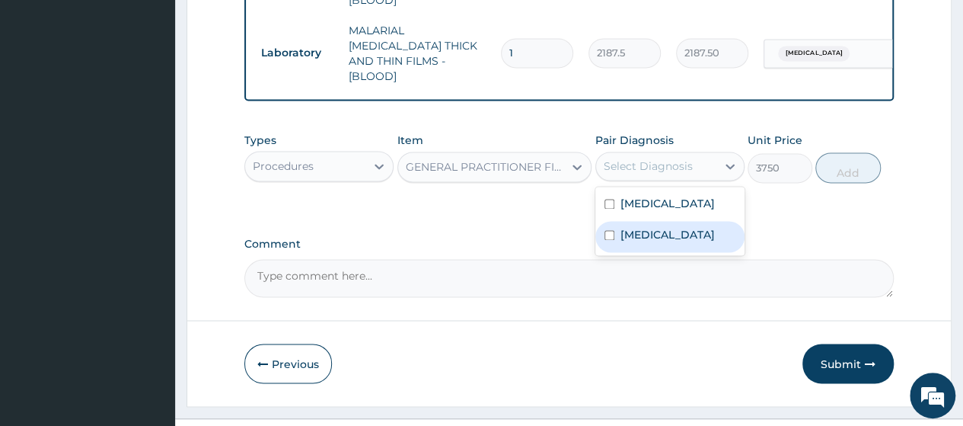
click at [637, 227] on label "Sepsis" at bounding box center [668, 234] width 94 height 15
checkbox input "true"
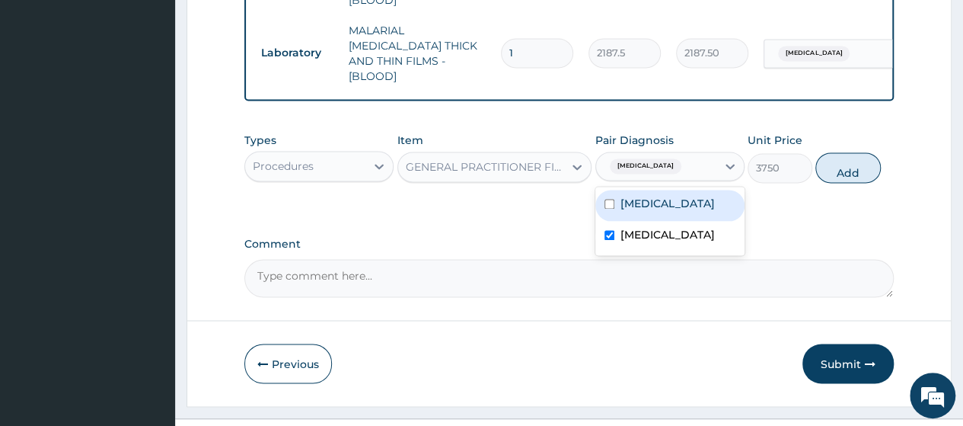
click at [657, 196] on label "Malaria" at bounding box center [668, 203] width 94 height 15
checkbox input "true"
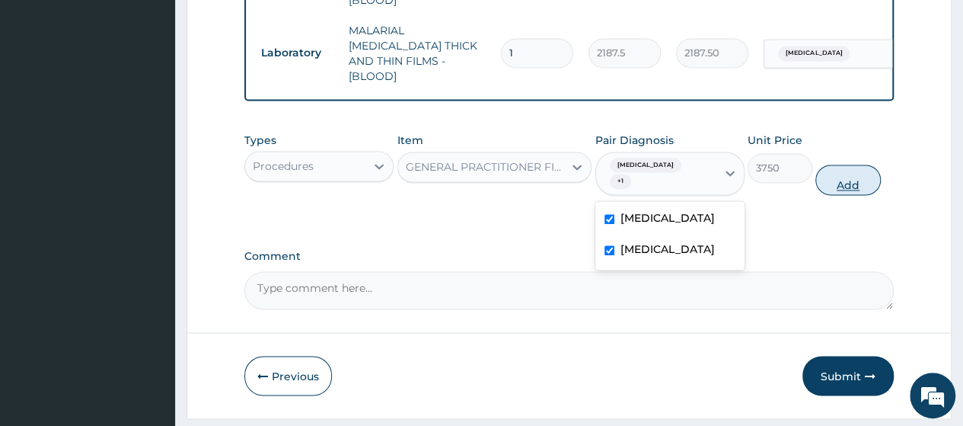
click at [848, 165] on button "Add" at bounding box center [848, 180] width 65 height 30
type input "0"
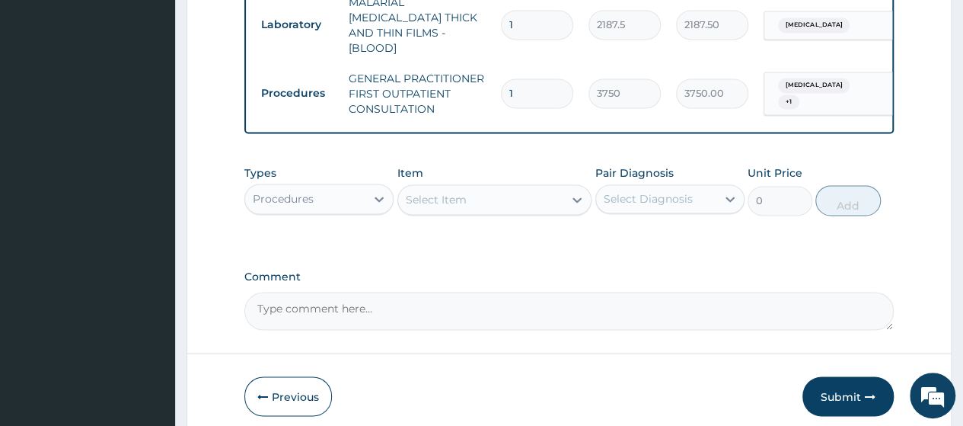
scroll to position [1140, 0]
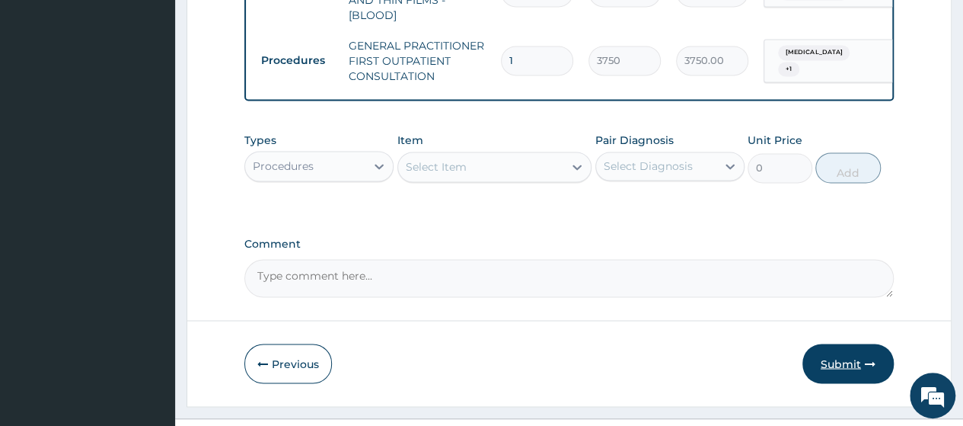
click at [844, 343] on button "Submit" at bounding box center [848, 363] width 91 height 40
